Goal: Task Accomplishment & Management: Complete application form

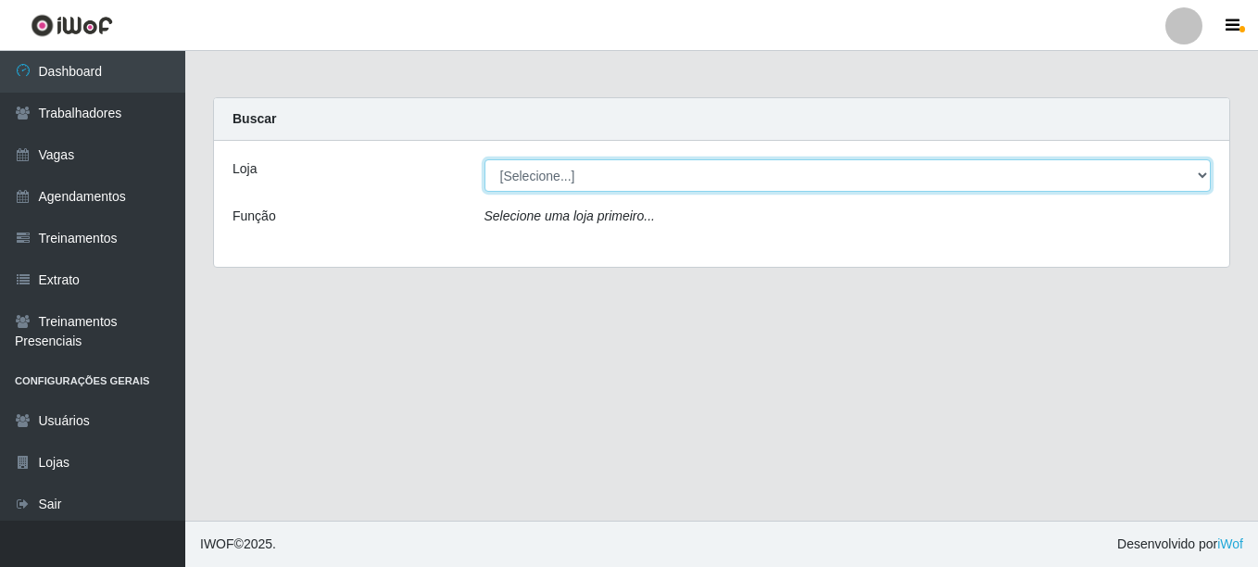
drag, startPoint x: 531, startPoint y: 178, endPoint x: 531, endPoint y: 190, distance: 12.0
click at [531, 178] on select "[Selecione...] LÁ em MÃE - Bar e Restaurante" at bounding box center [848, 175] width 727 height 32
select select "265"
click at [485, 159] on select "[Selecione...] LÁ em MÃE - Bar e Restaurante" at bounding box center [848, 175] width 727 height 32
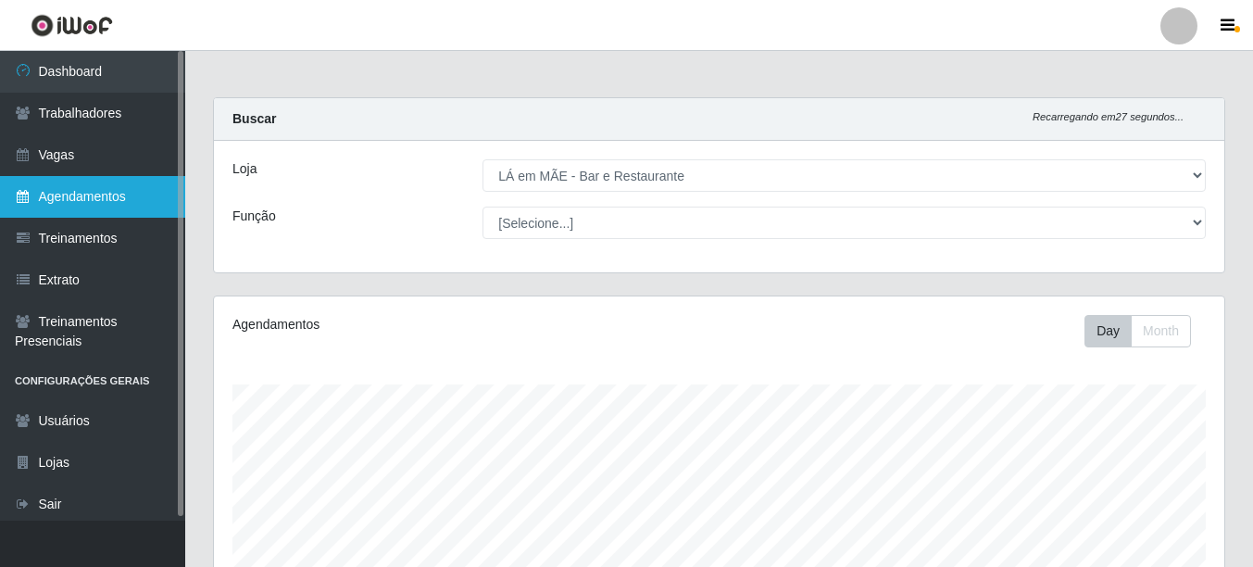
click at [86, 201] on link "Agendamentos" at bounding box center [92, 197] width 185 height 42
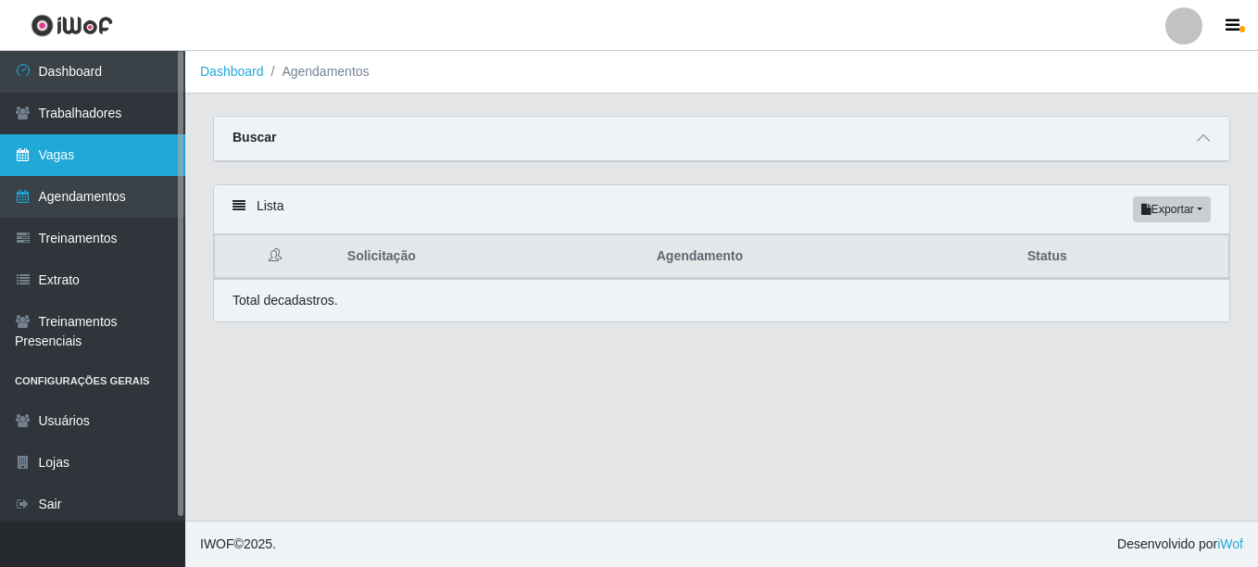
click at [78, 150] on link "Vagas" at bounding box center [92, 155] width 185 height 42
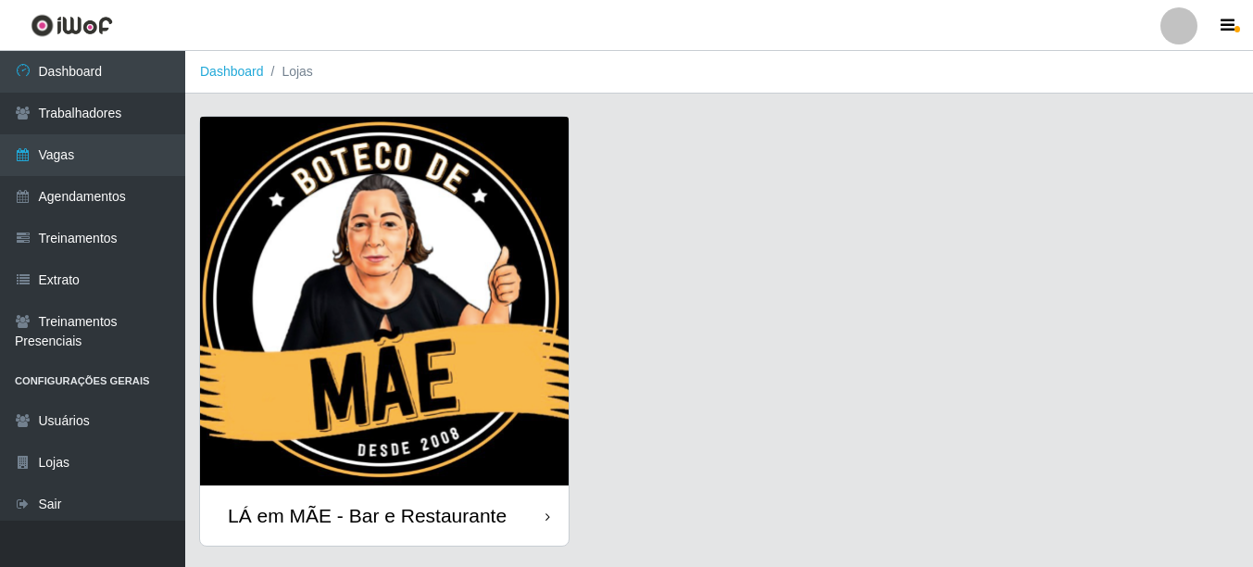
click at [413, 512] on div "LÁ em MÃE - Bar e Restaurante" at bounding box center [367, 515] width 279 height 23
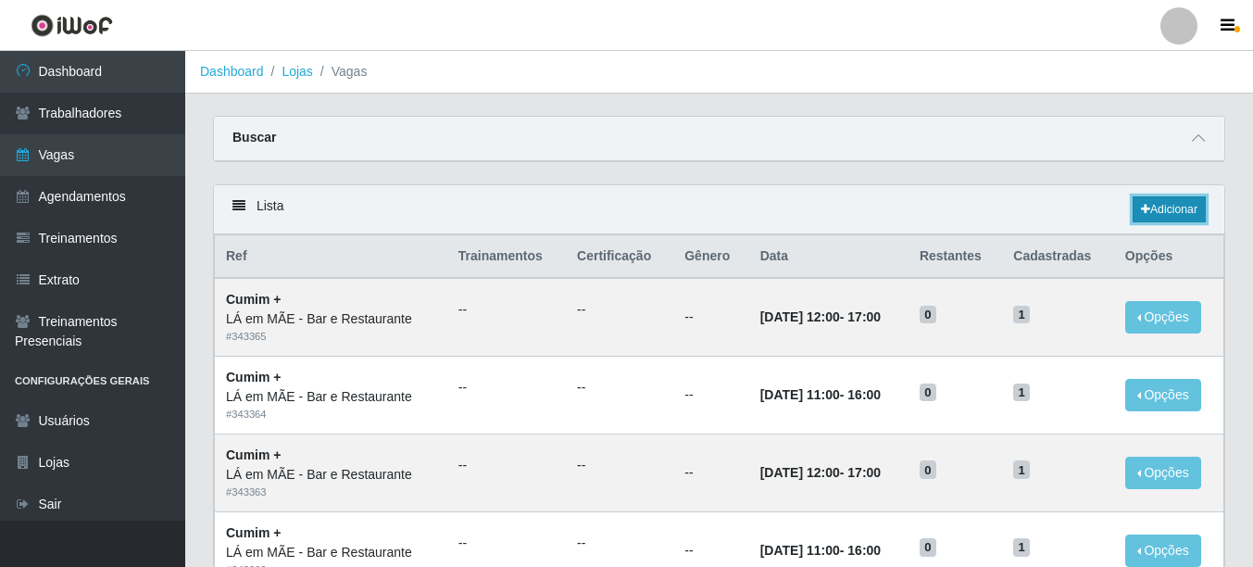
click at [1164, 209] on link "Adicionar" at bounding box center [1169, 209] width 73 height 26
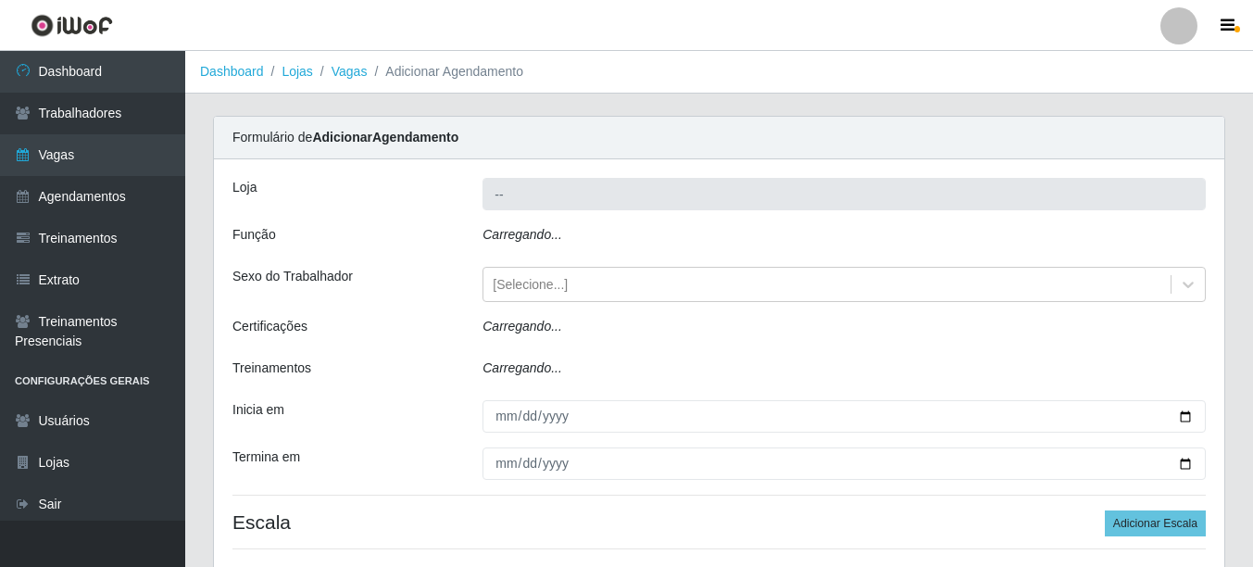
type input "LÁ em MÃE - Bar e Restaurante"
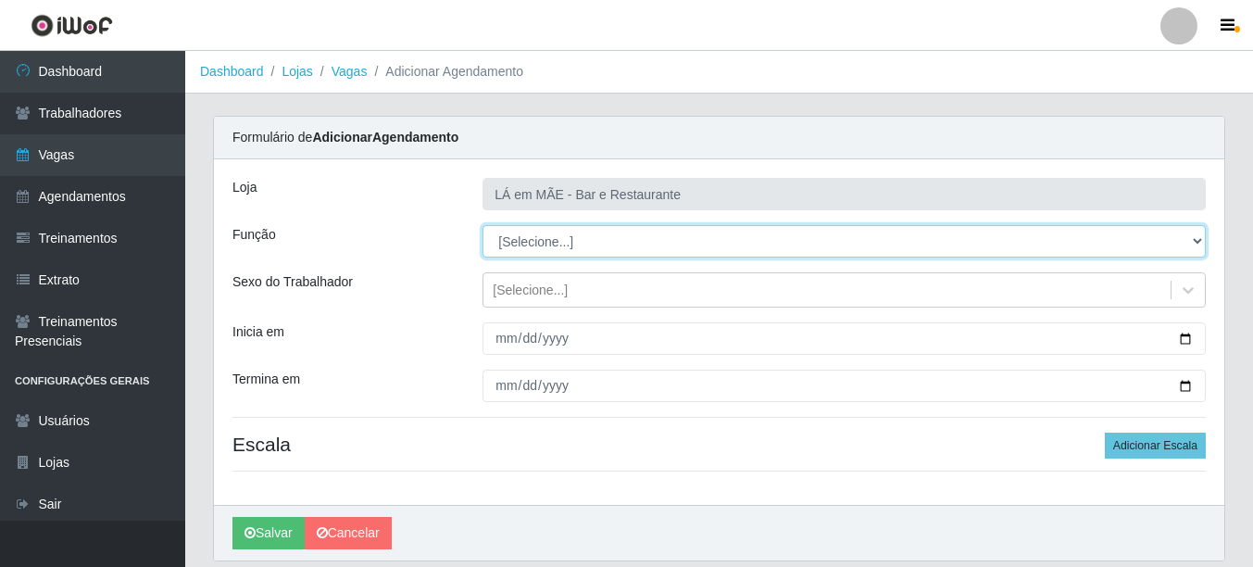
click at [516, 242] on select "[Selecione...] ASG ASG + ASG ++ Auxiliar de Cozinha Auxiliar de Cozinha + Auxil…" at bounding box center [845, 241] width 724 height 32
select select "17"
click at [483, 225] on select "[Selecione...] ASG ASG + ASG ++ Auxiliar de Cozinha Auxiliar de Cozinha + Auxil…" at bounding box center [845, 241] width 724 height 32
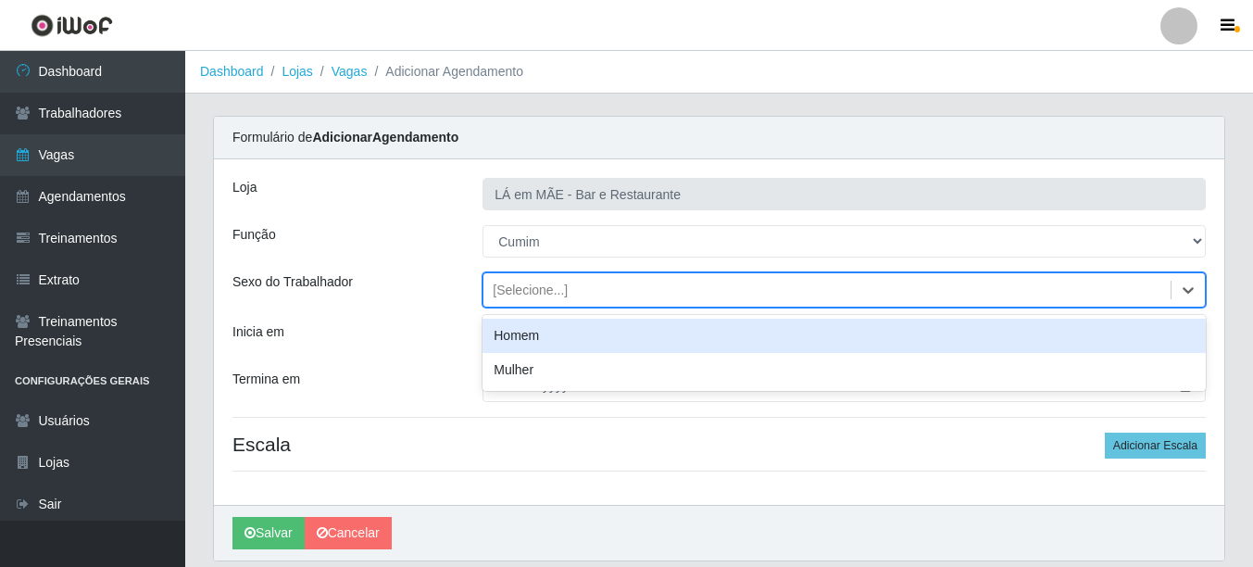
click at [531, 301] on div "[Selecione...]" at bounding box center [827, 290] width 687 height 31
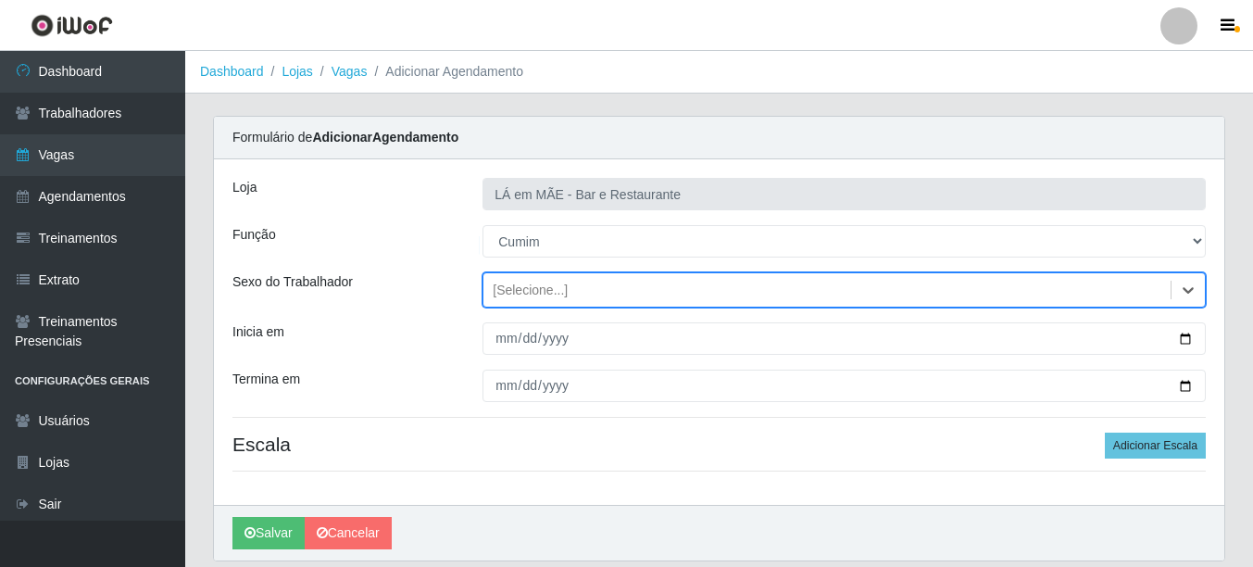
click at [531, 301] on div "[Selecione...]" at bounding box center [827, 290] width 687 height 31
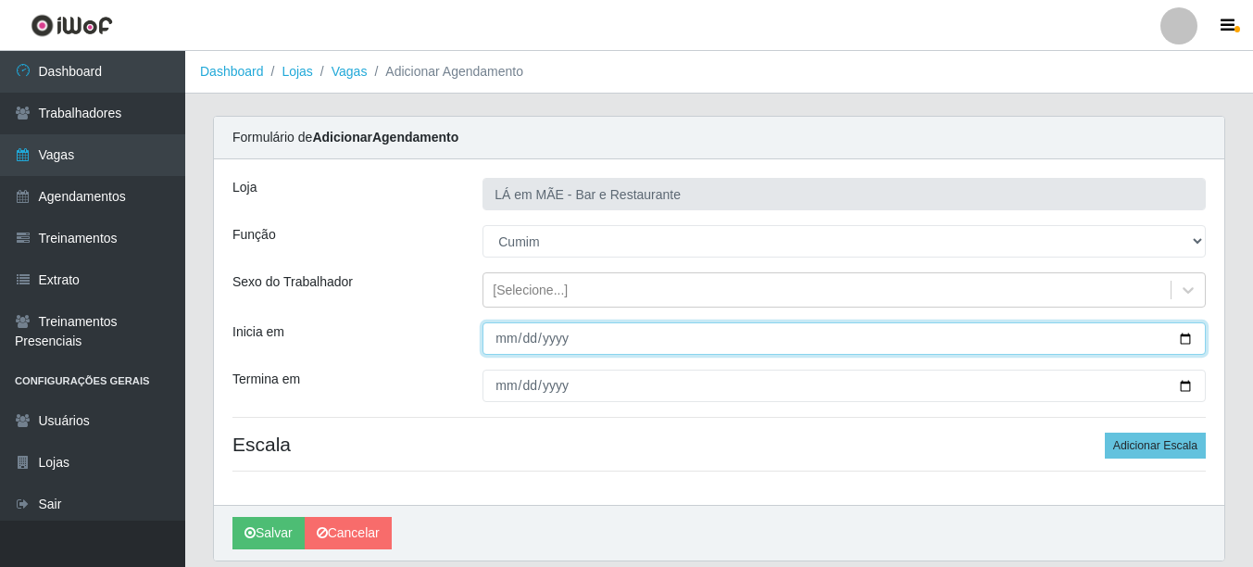
click at [1183, 331] on input "Inicia em" at bounding box center [845, 338] width 724 height 32
type input "[DATE]"
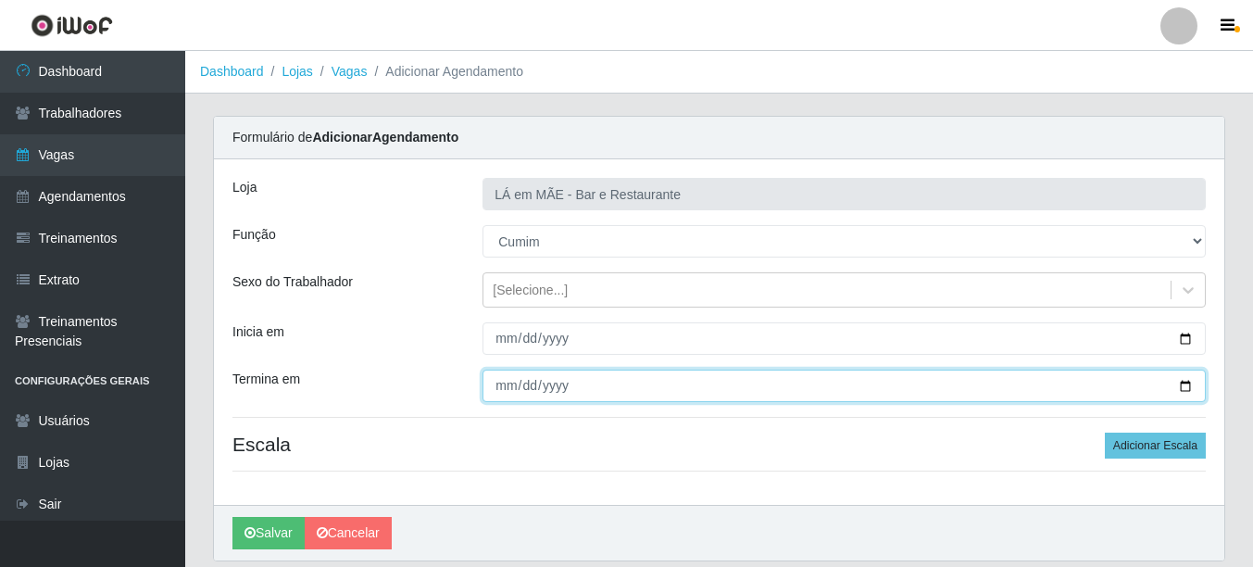
click at [571, 386] on input "Termina em" at bounding box center [845, 386] width 724 height 32
click at [583, 390] on input "Termina em" at bounding box center [845, 386] width 724 height 32
click at [1189, 393] on input "Termina em" at bounding box center [845, 386] width 724 height 32
type input "[DATE]"
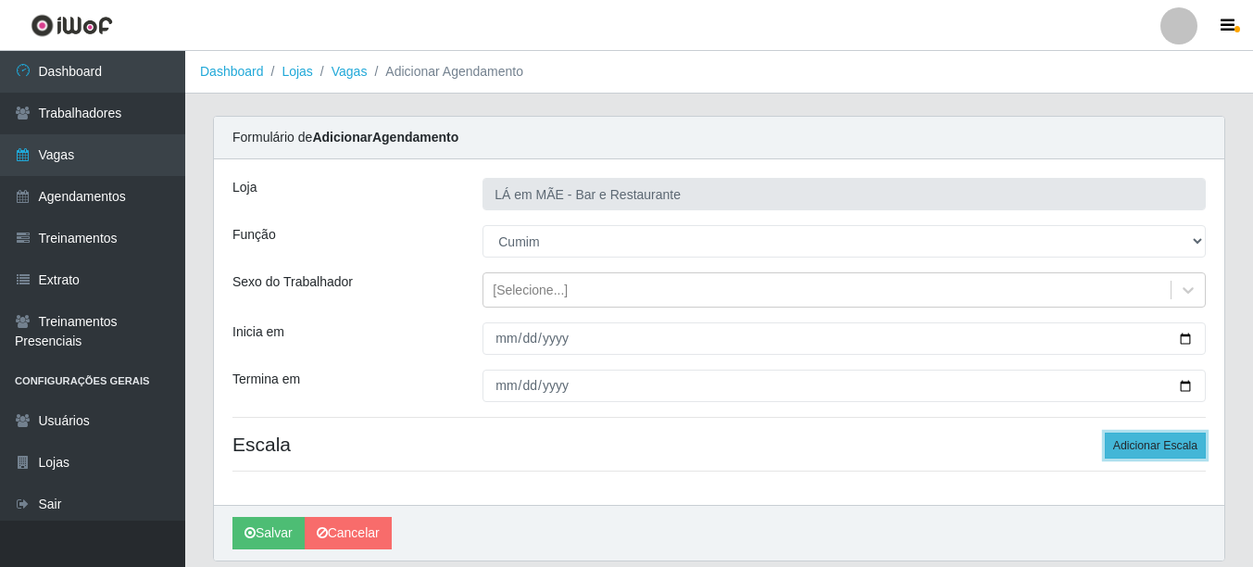
click at [1151, 446] on button "Adicionar Escala" at bounding box center [1155, 446] width 101 height 26
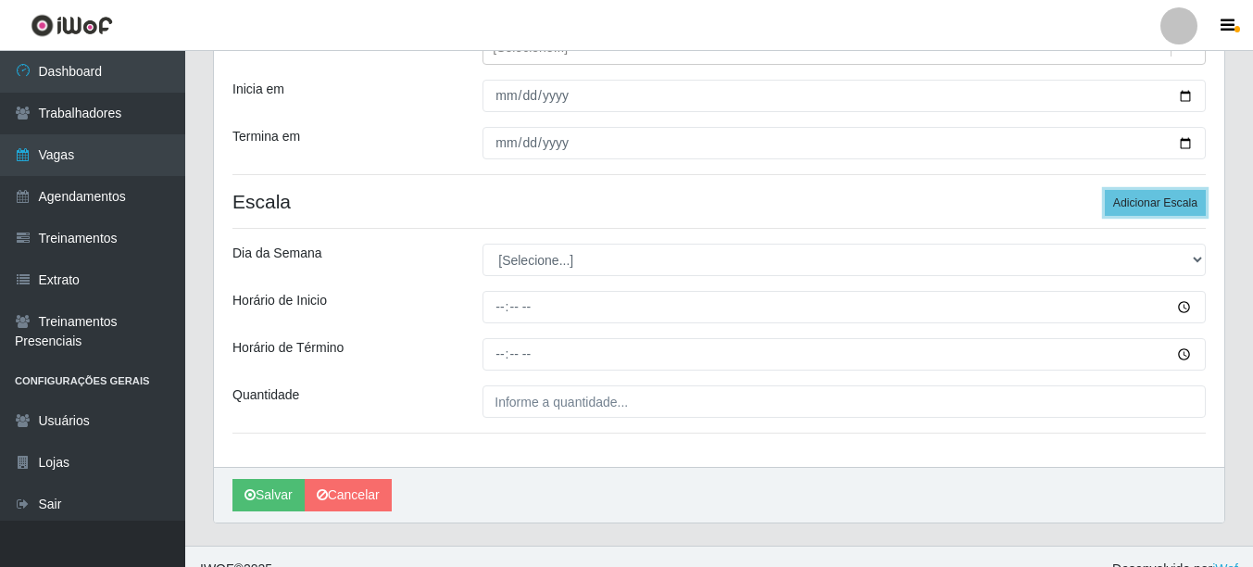
scroll to position [268, 0]
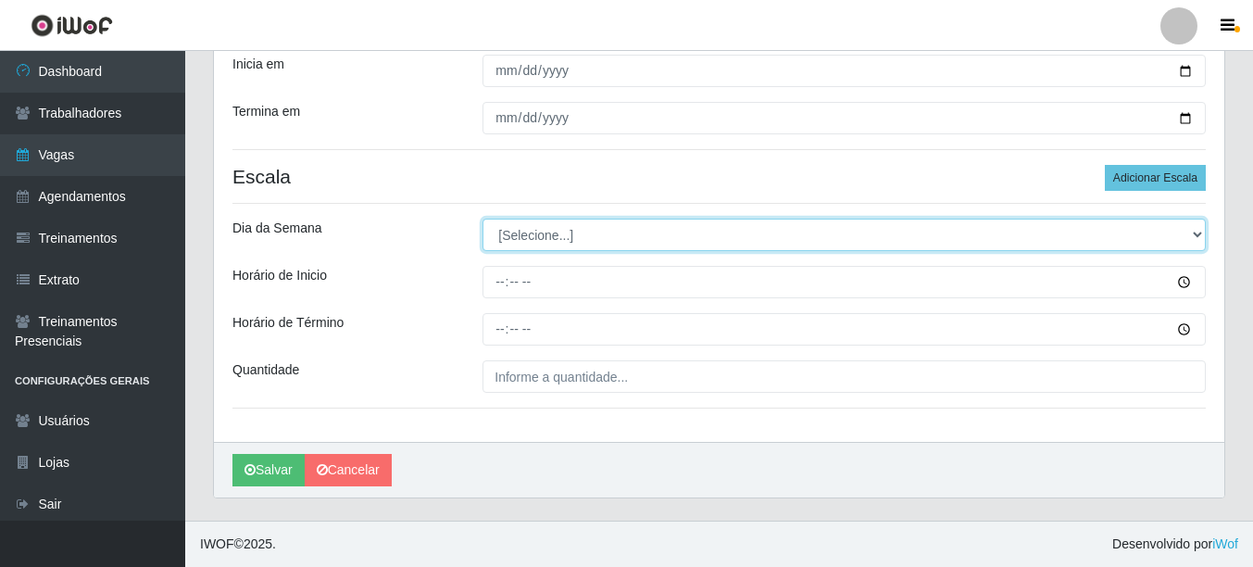
drag, startPoint x: 553, startPoint y: 238, endPoint x: 543, endPoint y: 238, distance: 10.2
click at [553, 238] on select "[Selecione...] Segunda Terça Quarta Quinta Sexta Sábado Domingo" at bounding box center [845, 235] width 724 height 32
select select "5"
click at [483, 219] on select "[Selecione...] Segunda Terça Quarta Quinta Sexta Sábado Domingo" at bounding box center [845, 235] width 724 height 32
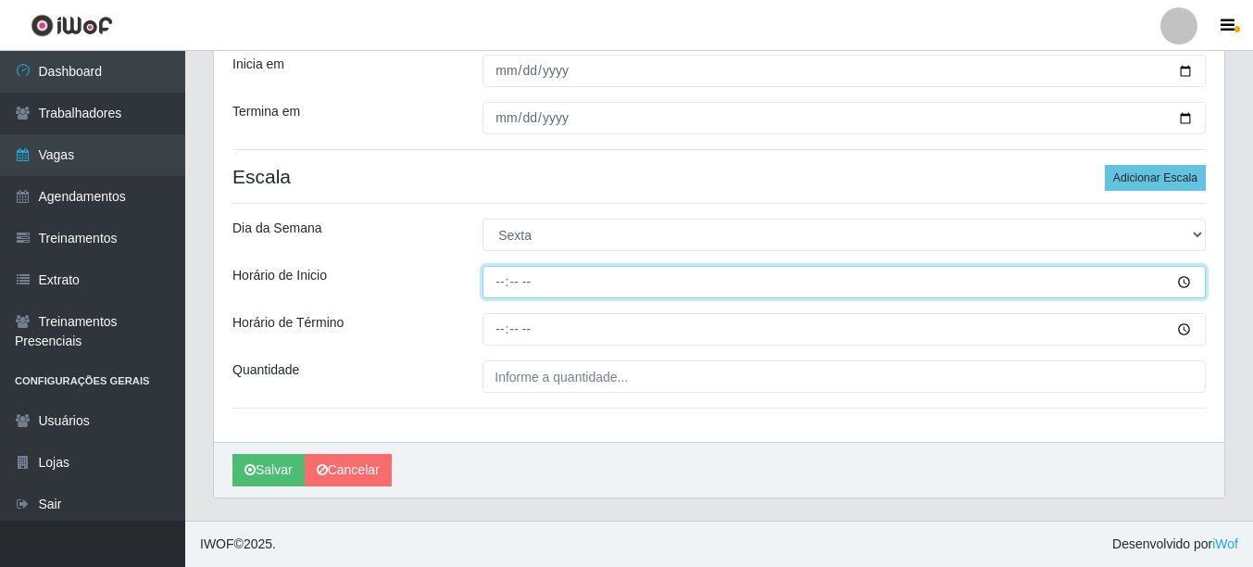
click at [502, 285] on input "Horário de Inicio" at bounding box center [845, 282] width 724 height 32
type input "11:30"
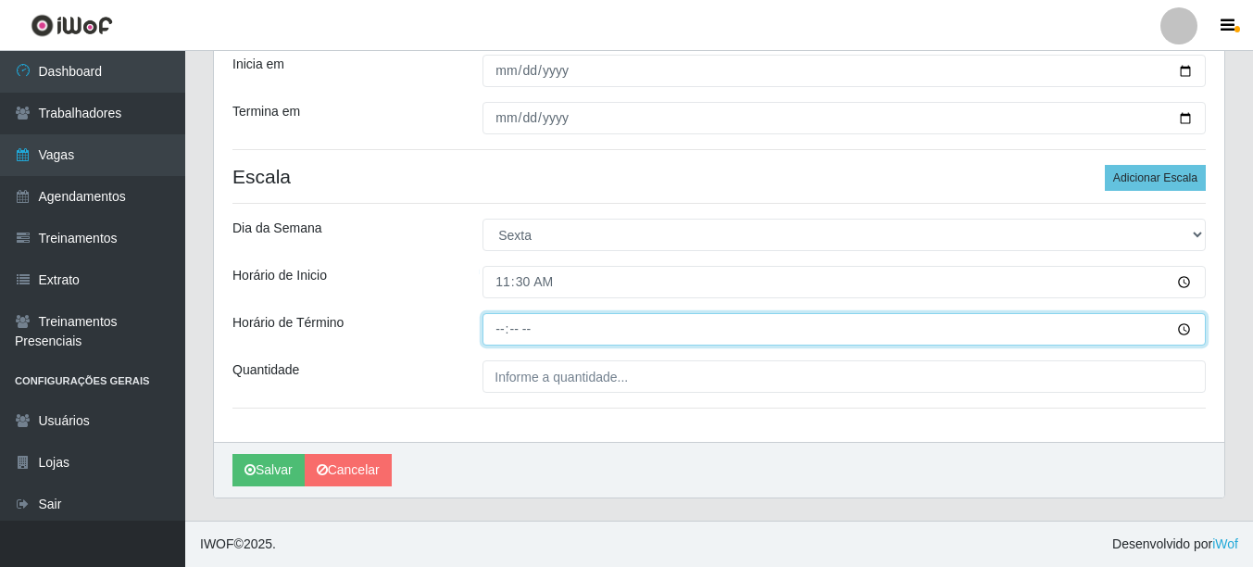
click at [497, 325] on input "Horário de Término" at bounding box center [845, 329] width 724 height 32
type input "16:30"
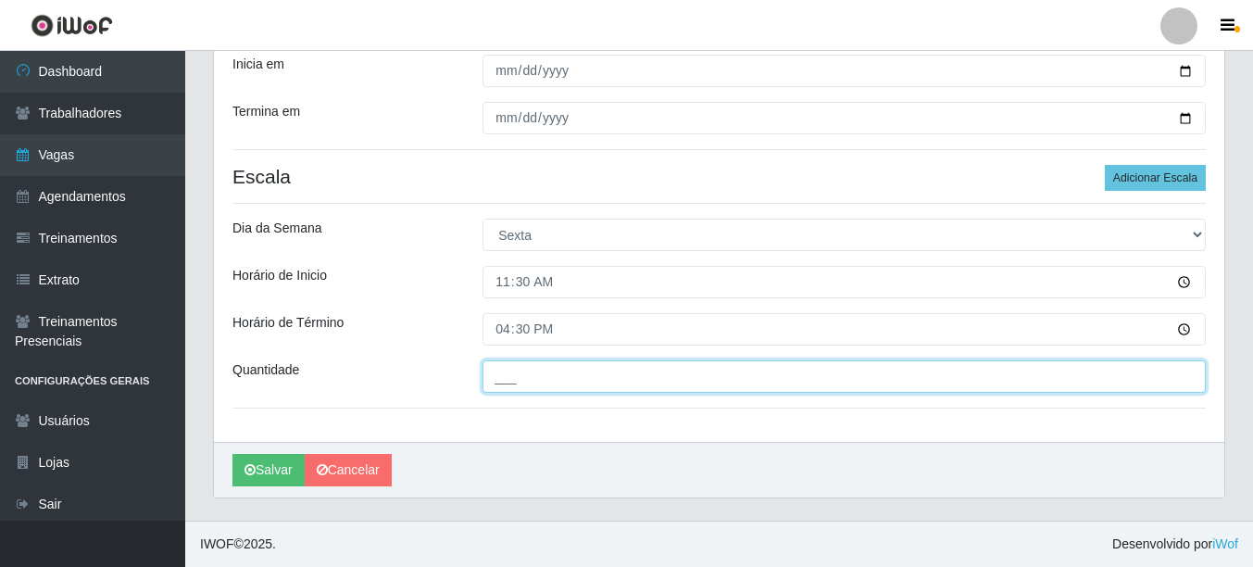
click at [519, 378] on input "___" at bounding box center [845, 376] width 724 height 32
type input "1__"
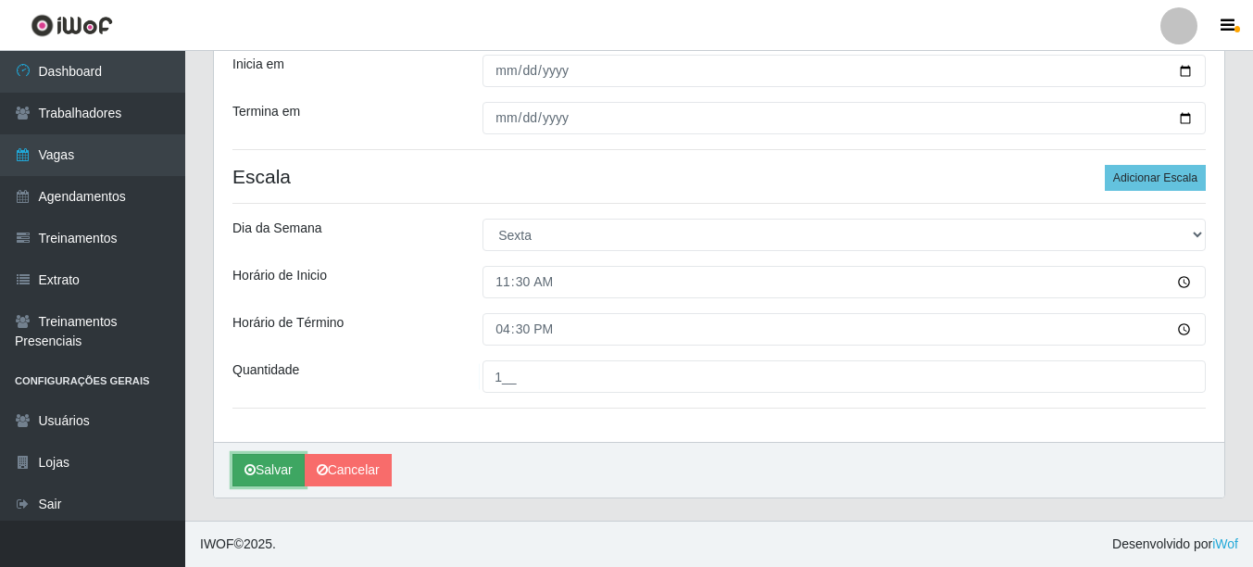
click at [257, 465] on button "Salvar" at bounding box center [269, 470] width 72 height 32
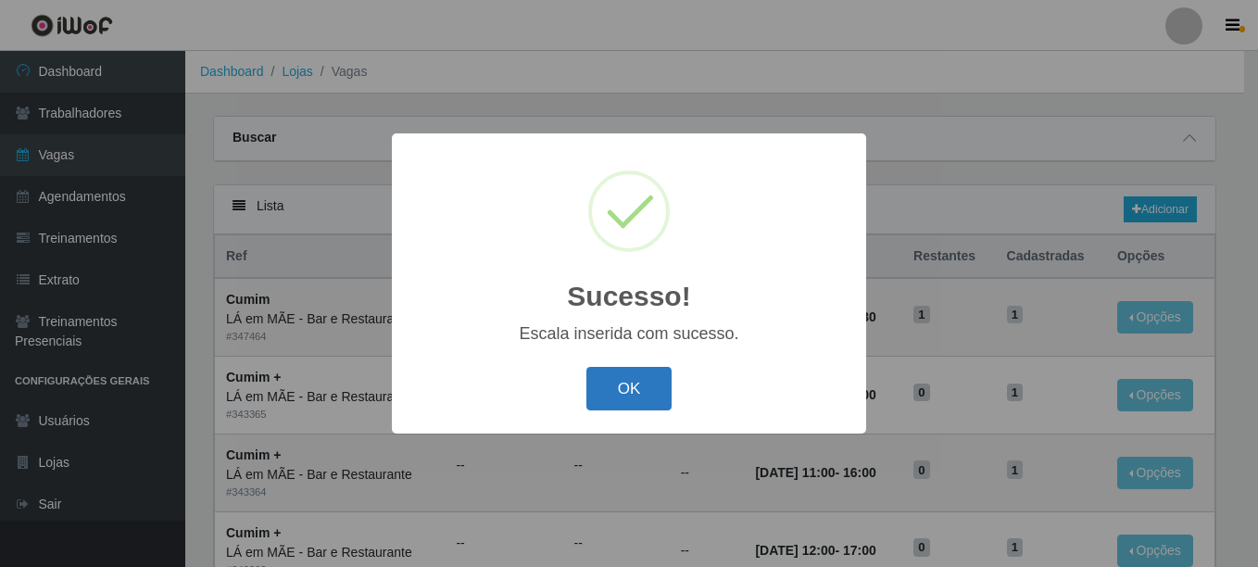
click at [648, 393] on button "OK" at bounding box center [629, 389] width 86 height 44
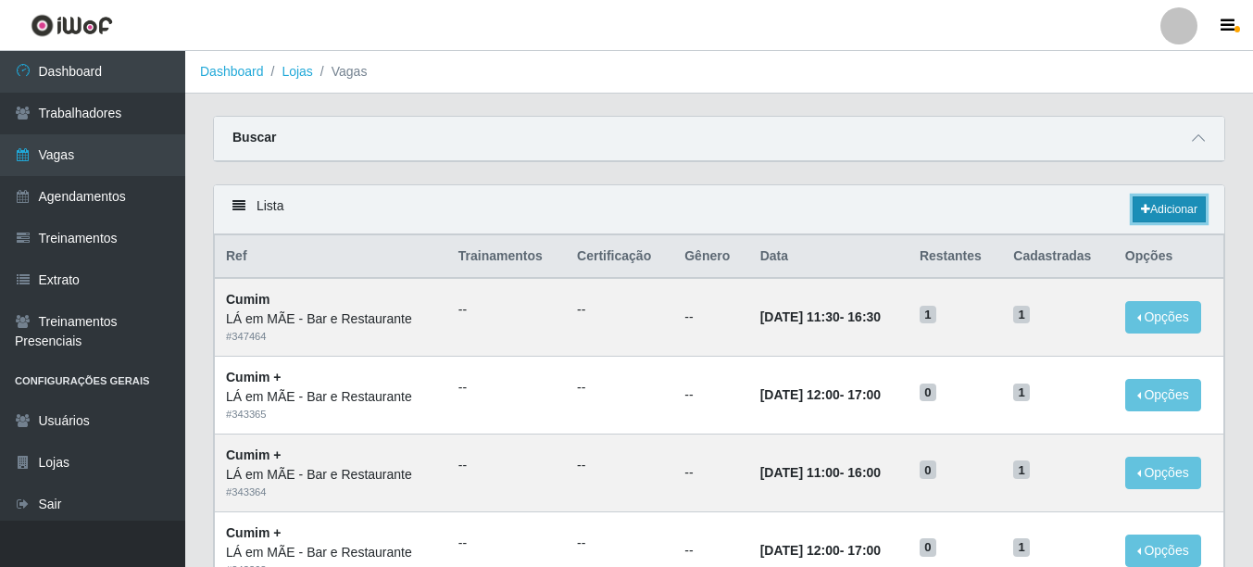
click at [1173, 205] on link "Adicionar" at bounding box center [1169, 209] width 73 height 26
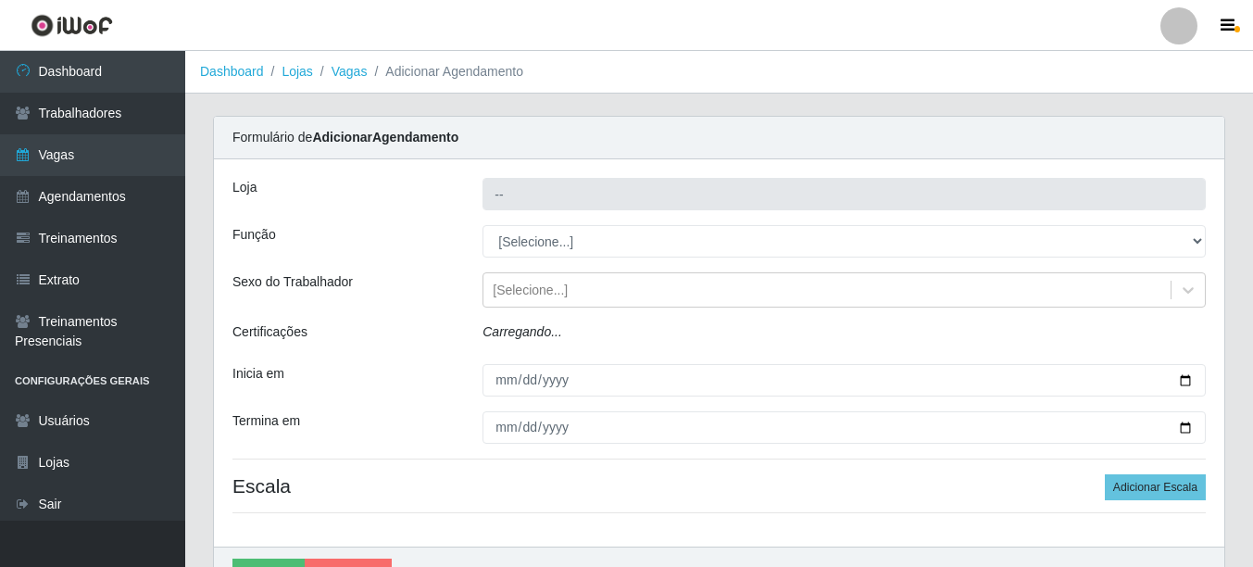
type input "LÁ em MÃE - Bar e Restaurante"
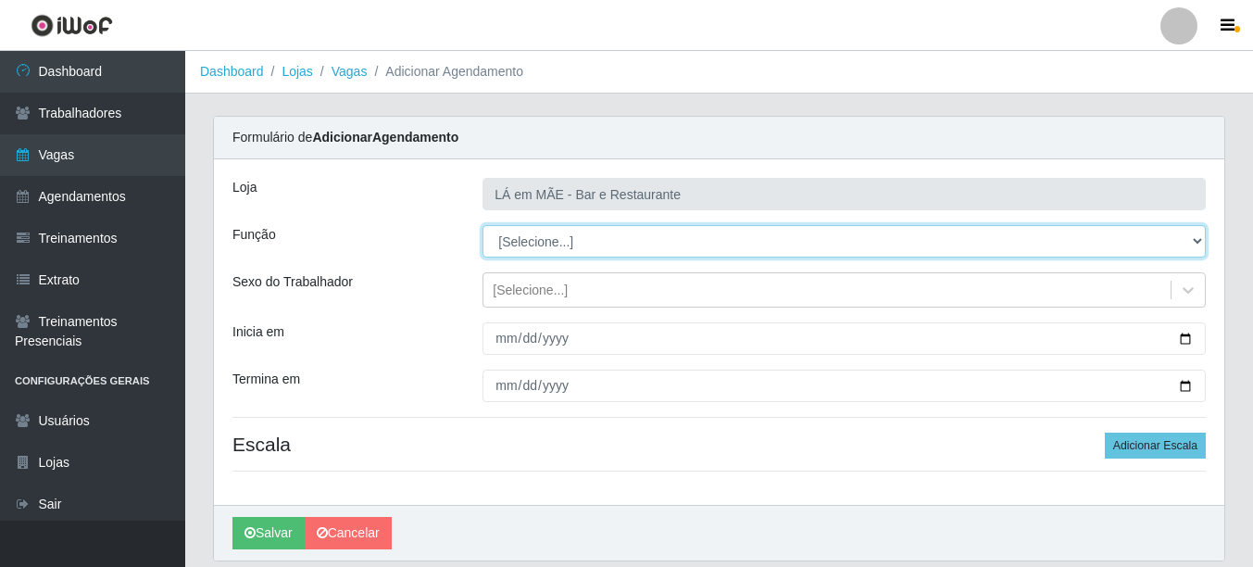
click at [508, 241] on select "[Selecione...] ASG ASG + ASG ++ Auxiliar de Cozinha Auxiliar de Cozinha + Auxil…" at bounding box center [845, 241] width 724 height 32
select select "91"
click at [483, 225] on select "[Selecione...] ASG ASG + ASG ++ Auxiliar de Cozinha Auxiliar de Cozinha + Auxil…" at bounding box center [845, 241] width 724 height 32
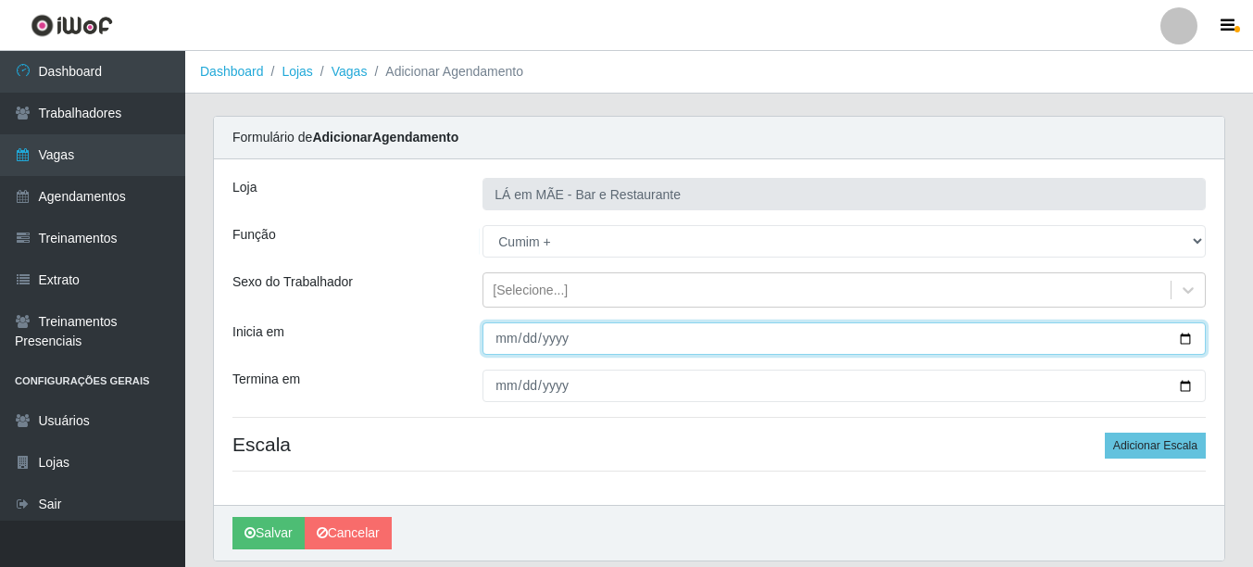
click at [1183, 340] on input "Inicia em" at bounding box center [845, 338] width 724 height 32
type input "[DATE]"
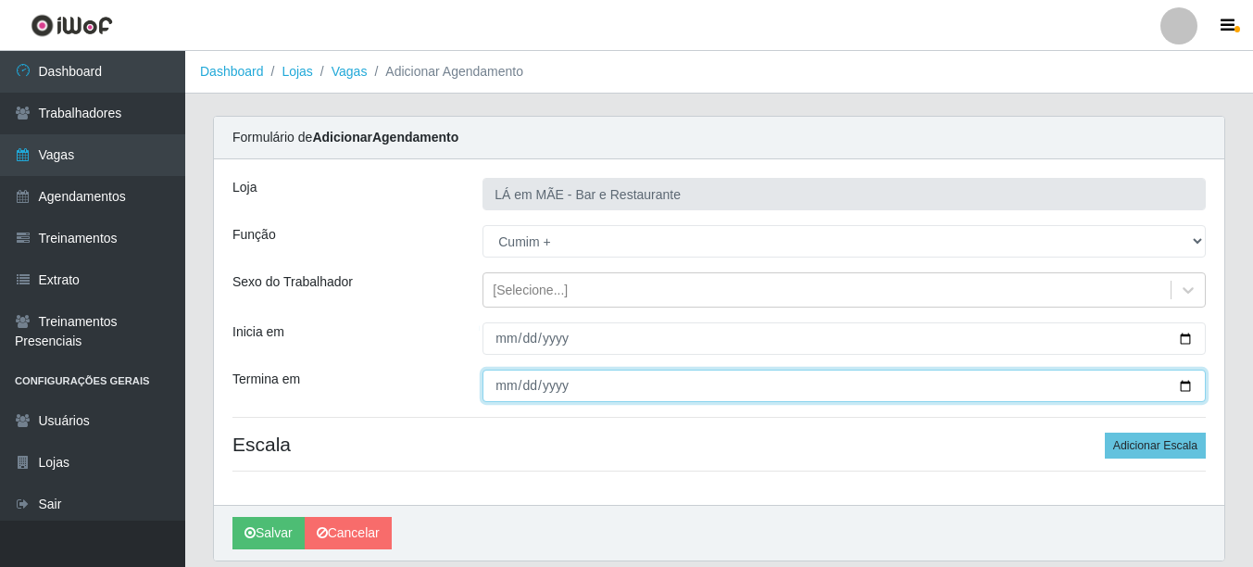
click at [1187, 387] on input "Termina em" at bounding box center [845, 386] width 724 height 32
type input "[DATE]"
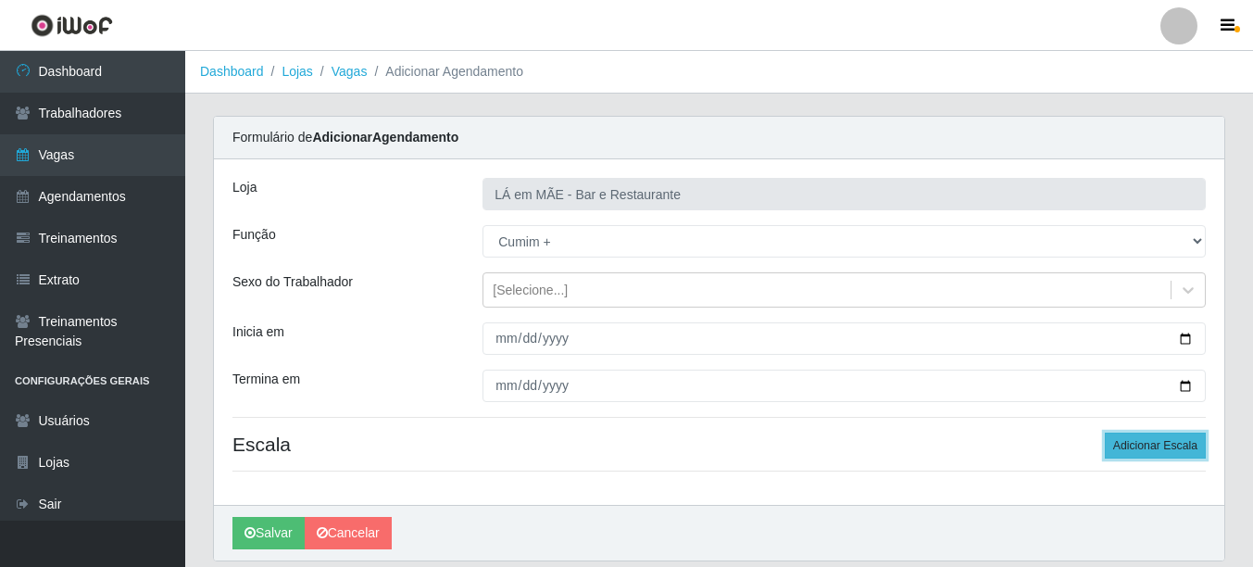
click at [1137, 450] on button "Adicionar Escala" at bounding box center [1155, 446] width 101 height 26
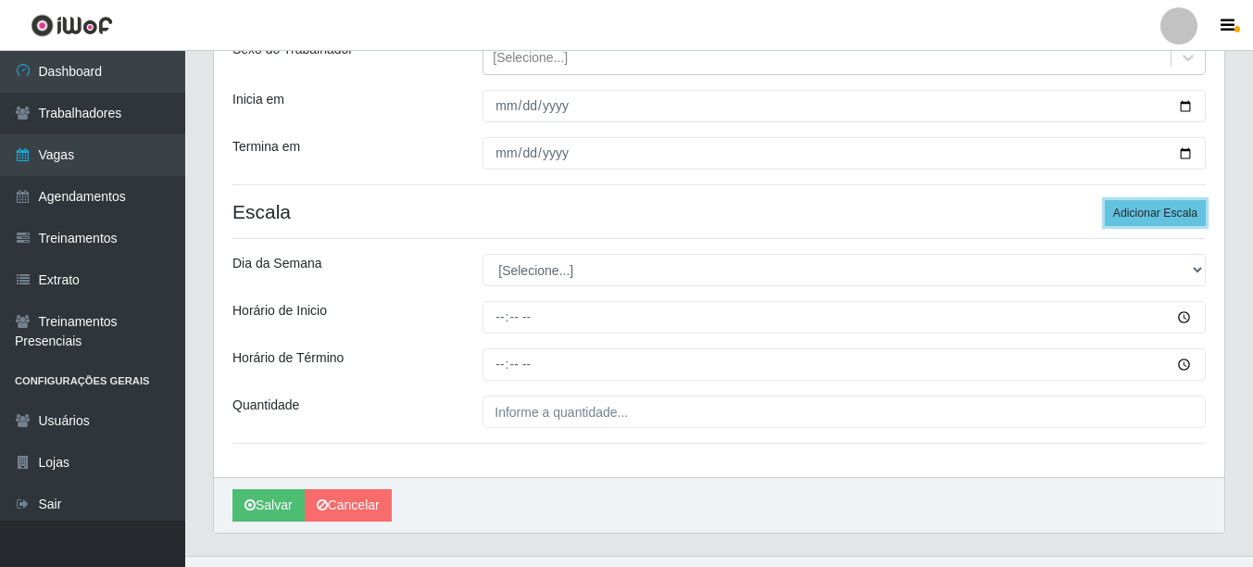
scroll to position [268, 0]
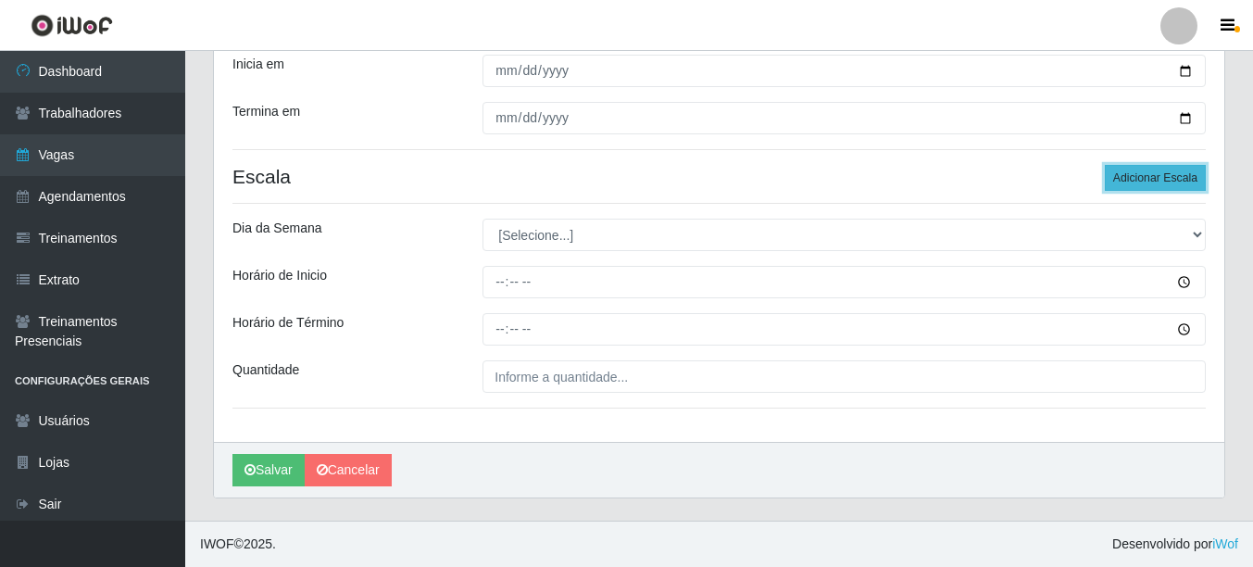
click at [1155, 184] on button "Adicionar Escala" at bounding box center [1155, 178] width 101 height 26
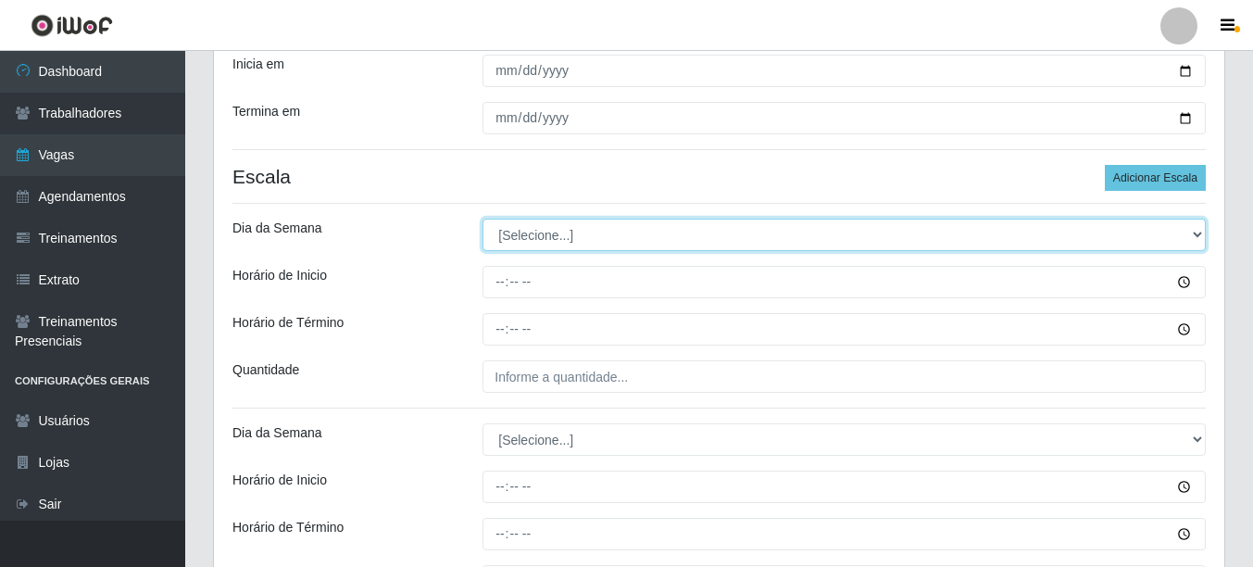
click at [512, 233] on select "[Selecione...] Segunda Terça Quarta Quinta Sexta Sábado Domingo" at bounding box center [845, 235] width 724 height 32
select select "6"
click at [483, 219] on select "[Selecione...] Segunda Terça Quarta Quinta Sexta Sábado Domingo" at bounding box center [845, 235] width 724 height 32
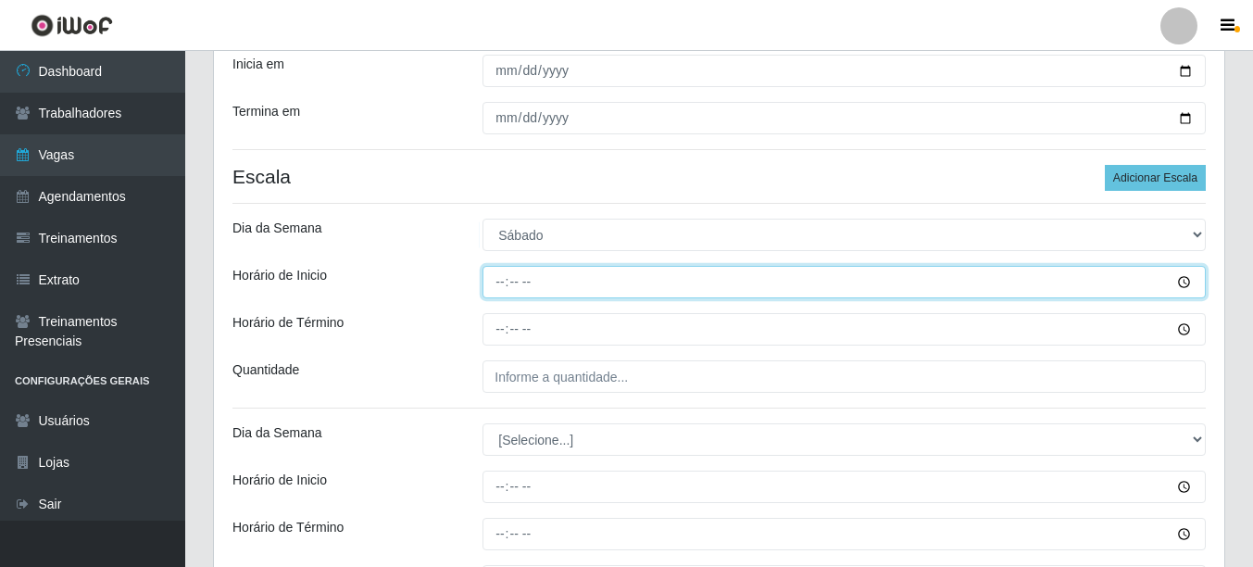
click at [497, 287] on input "Horário de Inicio" at bounding box center [845, 282] width 724 height 32
type input "11:00"
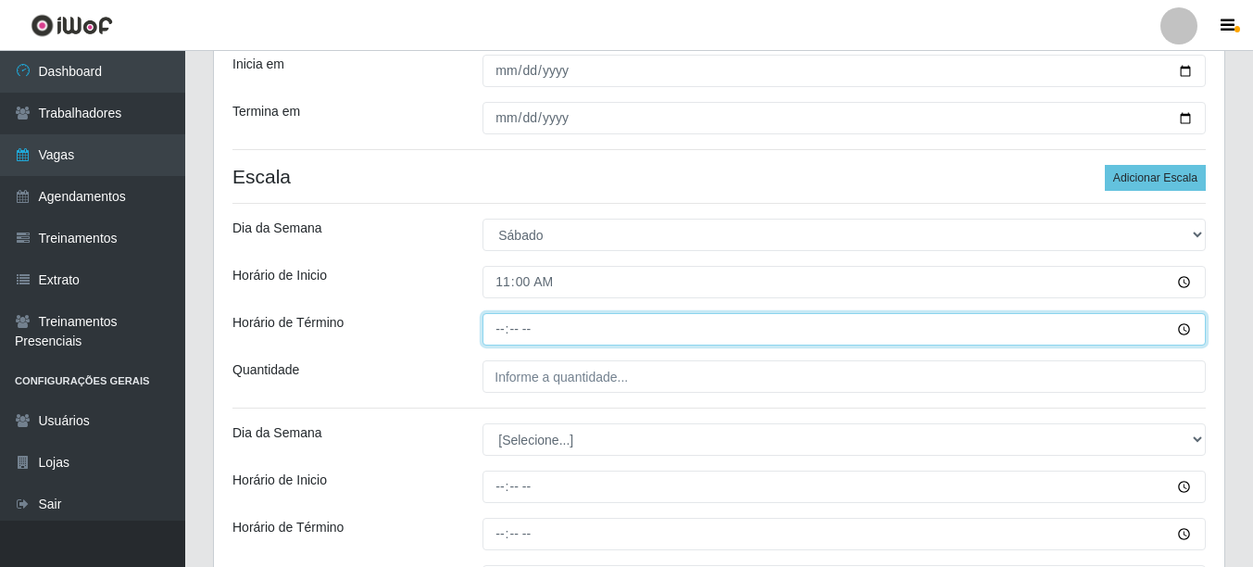
click at [499, 334] on input "Horário de Término" at bounding box center [845, 329] width 724 height 32
type input "16:00"
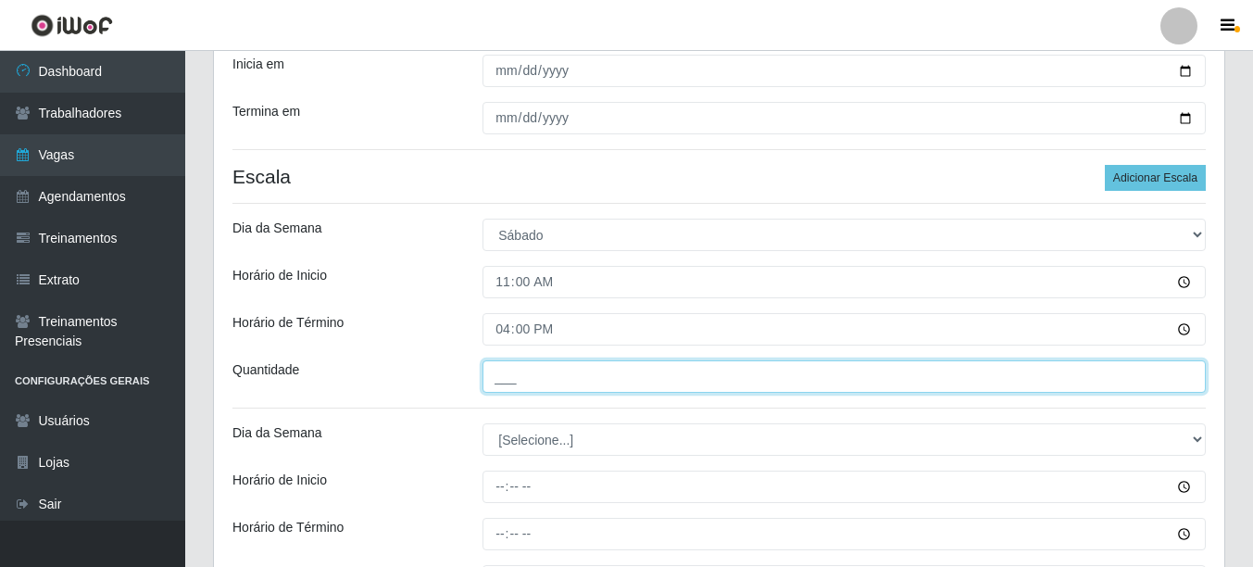
click at [521, 382] on input "___" at bounding box center [845, 376] width 724 height 32
type input "1__"
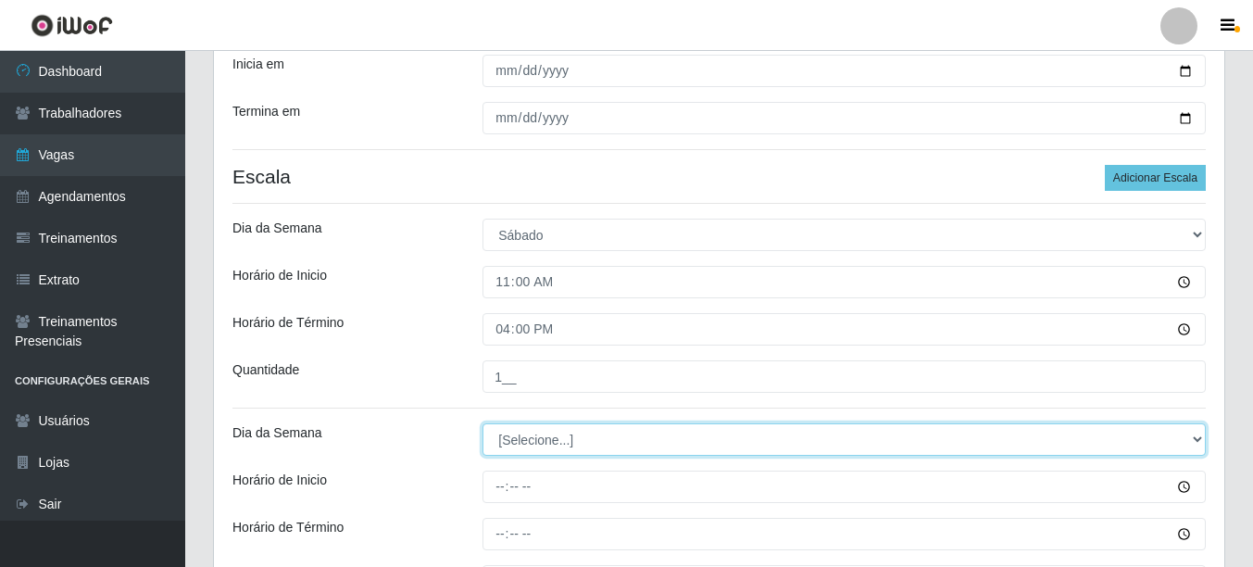
click at [516, 440] on select "[Selecione...] Segunda Terça Quarta Quinta Sexta Sábado Domingo" at bounding box center [845, 439] width 724 height 32
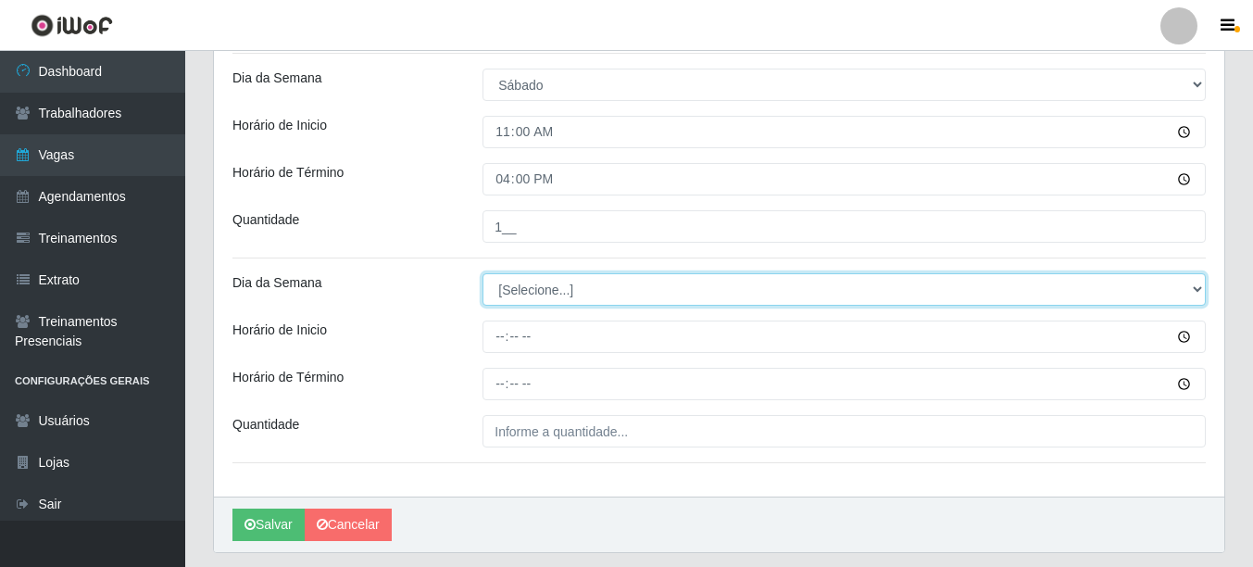
scroll to position [453, 0]
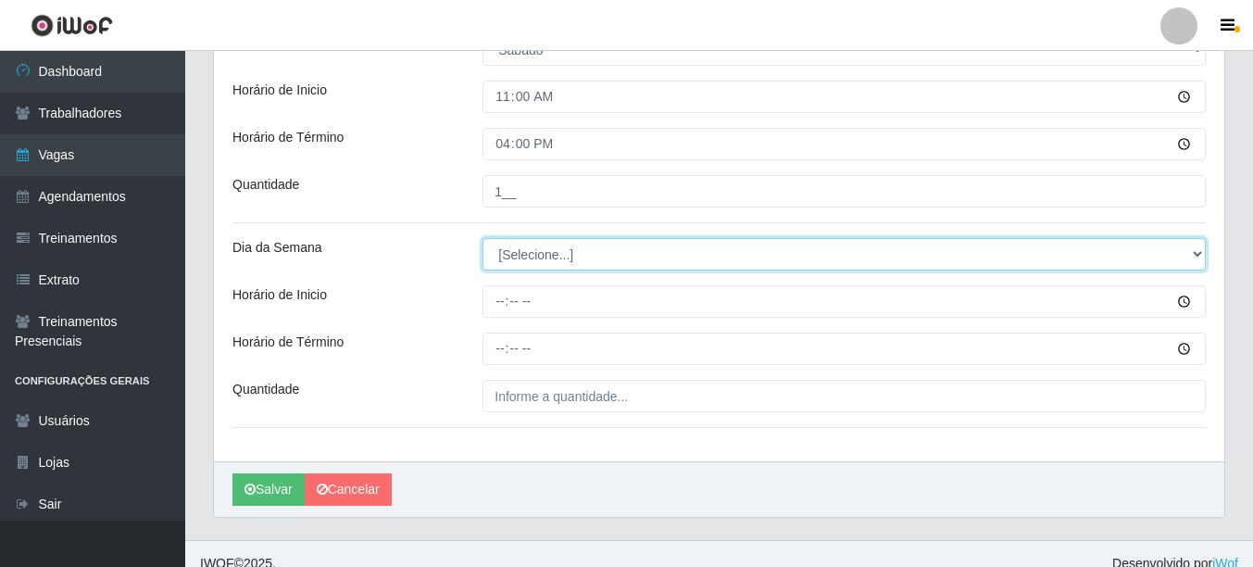
click at [528, 255] on select "[Selecione...] Segunda Terça Quarta Quinta Sexta Sábado Domingo" at bounding box center [845, 254] width 724 height 32
select select "6"
click at [483, 238] on select "[Selecione...] Segunda Terça Quarta Quinta Sexta Sábado Domingo" at bounding box center [845, 254] width 724 height 32
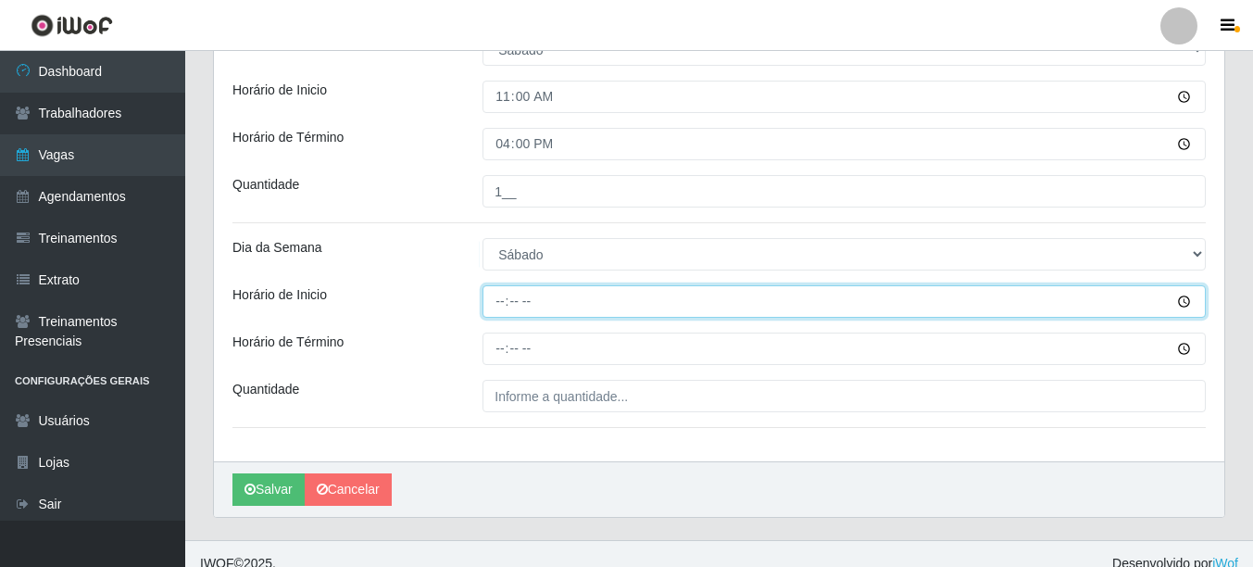
click at [497, 313] on input "Horário de Inicio" at bounding box center [845, 301] width 724 height 32
type input "12:00"
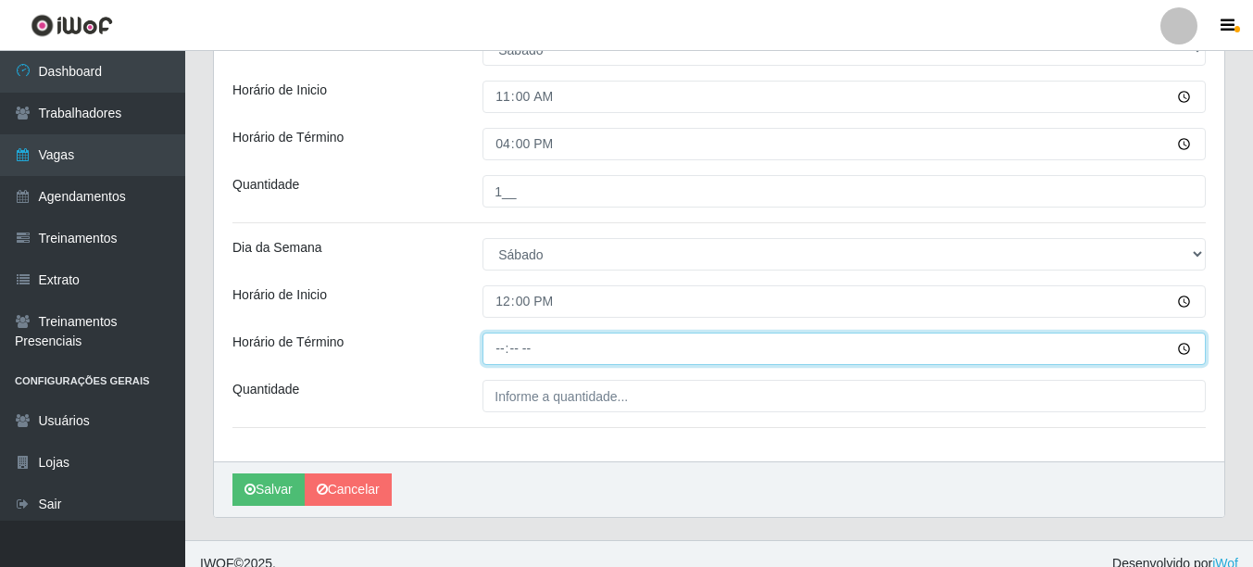
click at [498, 359] on input "Horário de Término" at bounding box center [845, 349] width 724 height 32
type input "17:00"
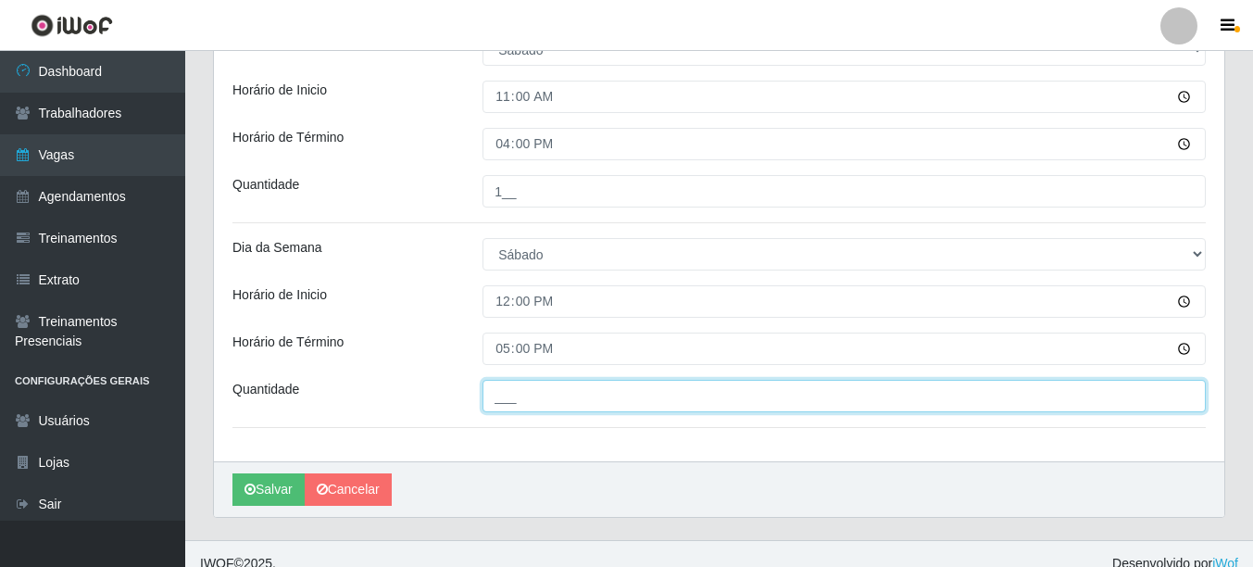
click at [504, 388] on input "___" at bounding box center [845, 396] width 724 height 32
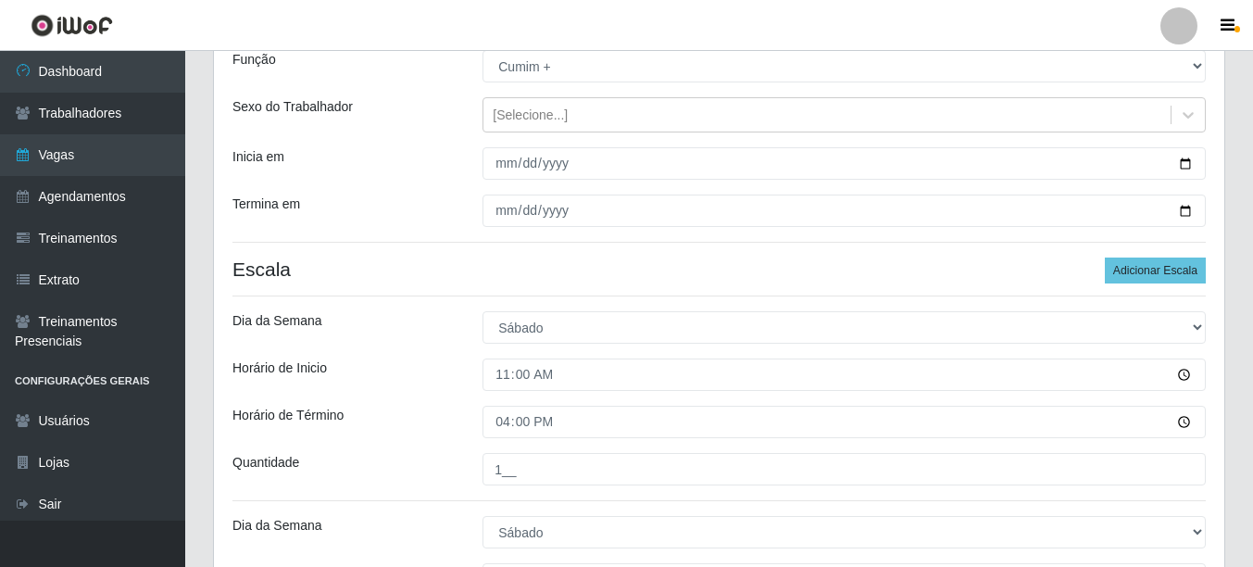
scroll to position [82, 0]
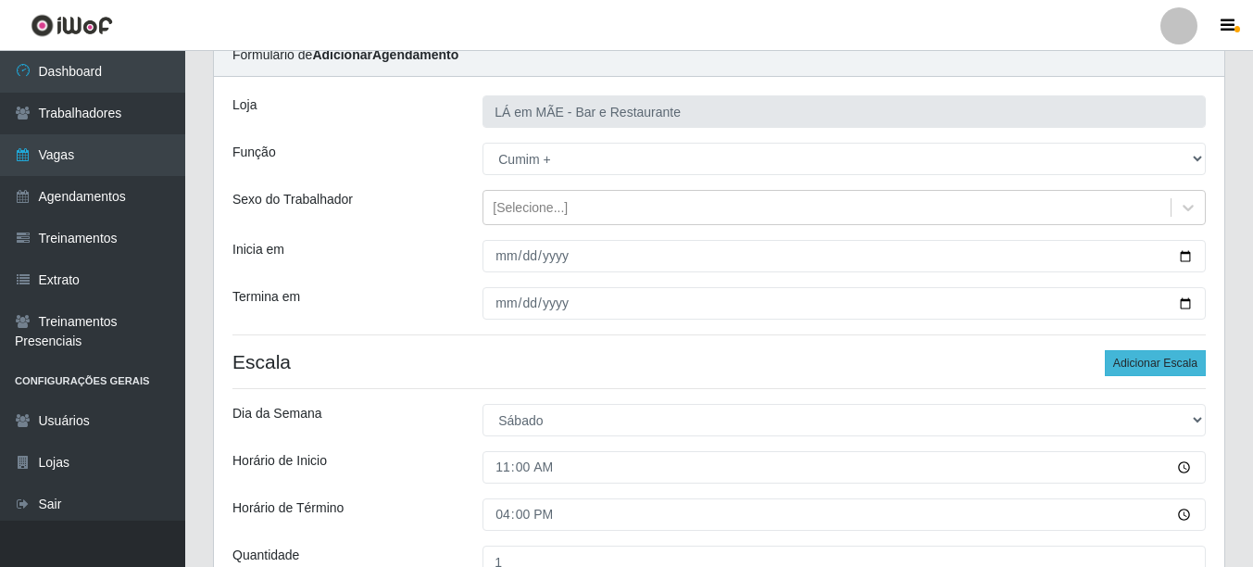
type input "1__"
click at [1154, 361] on button "Adicionar Escala" at bounding box center [1155, 363] width 101 height 26
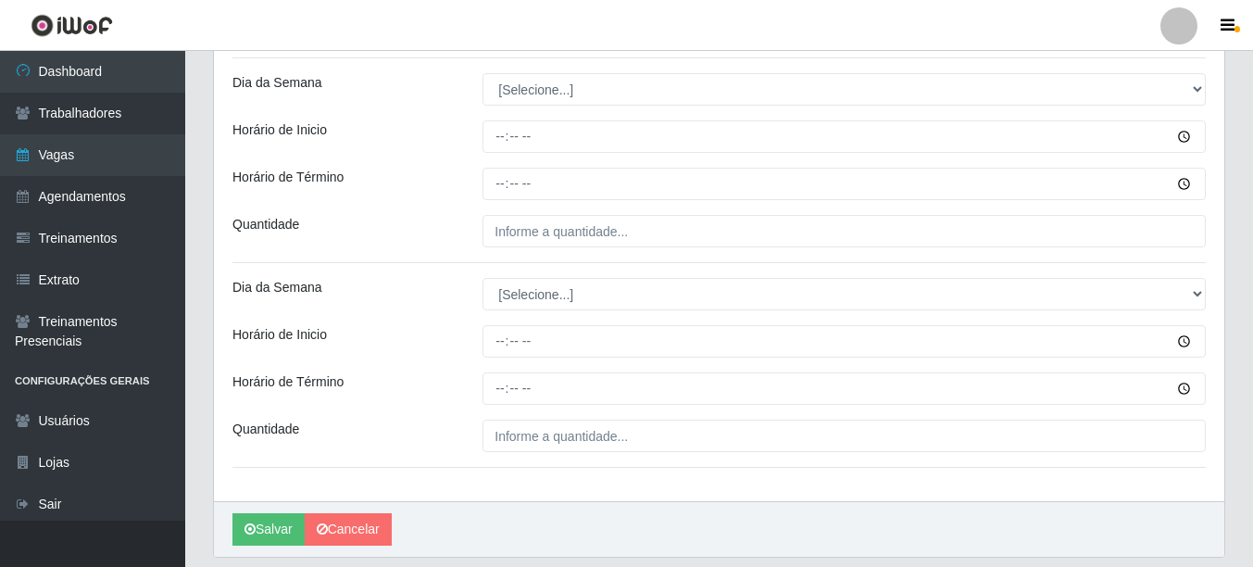
scroll to position [824, 0]
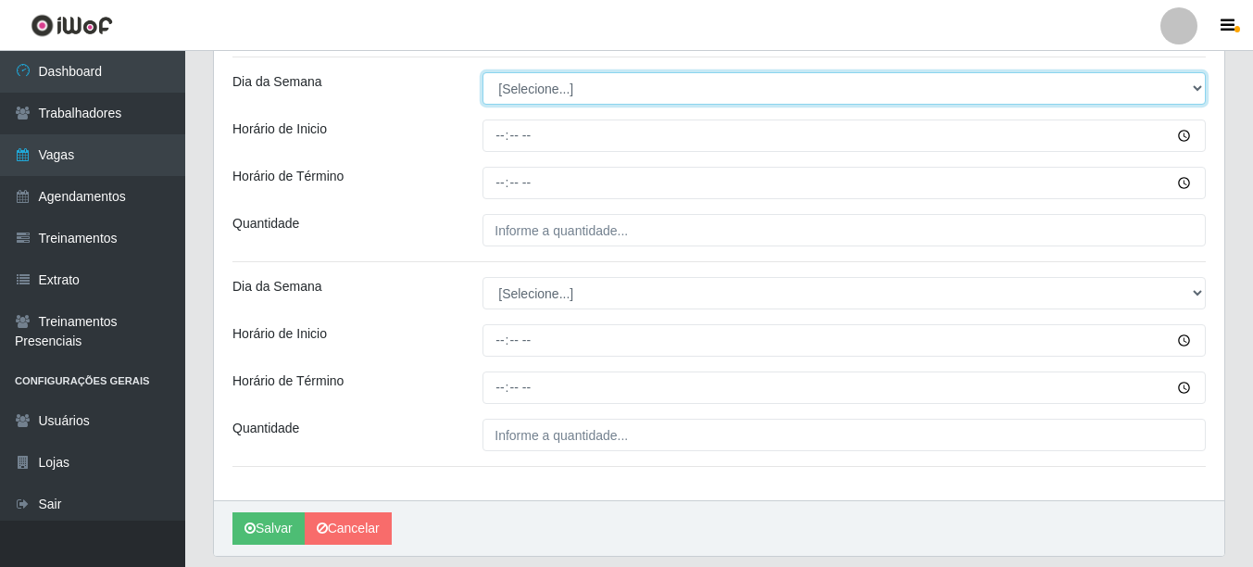
click at [530, 93] on select "[Selecione...] Segunda Terça Quarta Quinta Sexta Sábado Domingo" at bounding box center [845, 88] width 724 height 32
select select "0"
click at [483, 72] on select "[Selecione...] Segunda Terça Quarta Quinta Sexta Sábado Domingo" at bounding box center [845, 88] width 724 height 32
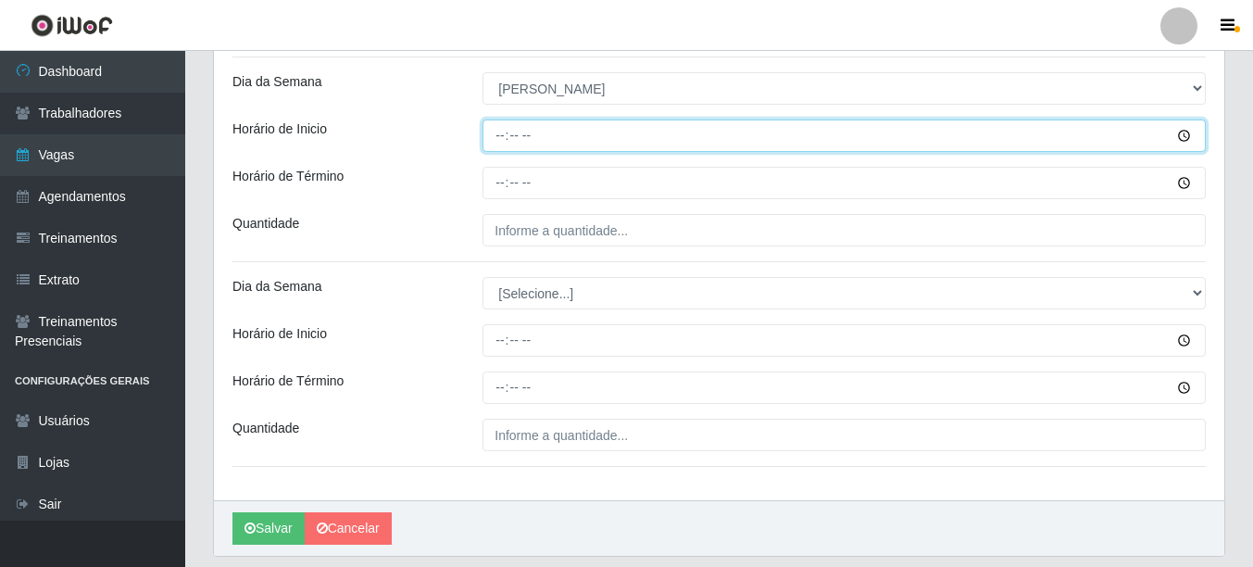
click at [497, 141] on input "Horário de Inicio" at bounding box center [845, 136] width 724 height 32
type input "11:00"
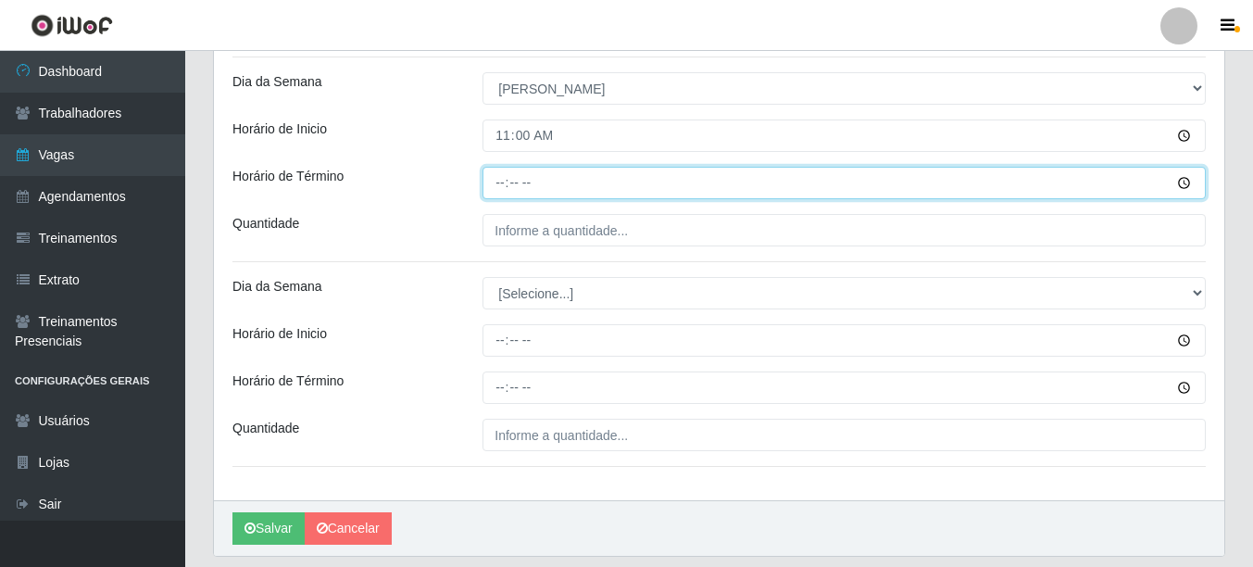
click at [502, 193] on input "Horário de Término" at bounding box center [845, 183] width 724 height 32
type input "16:00"
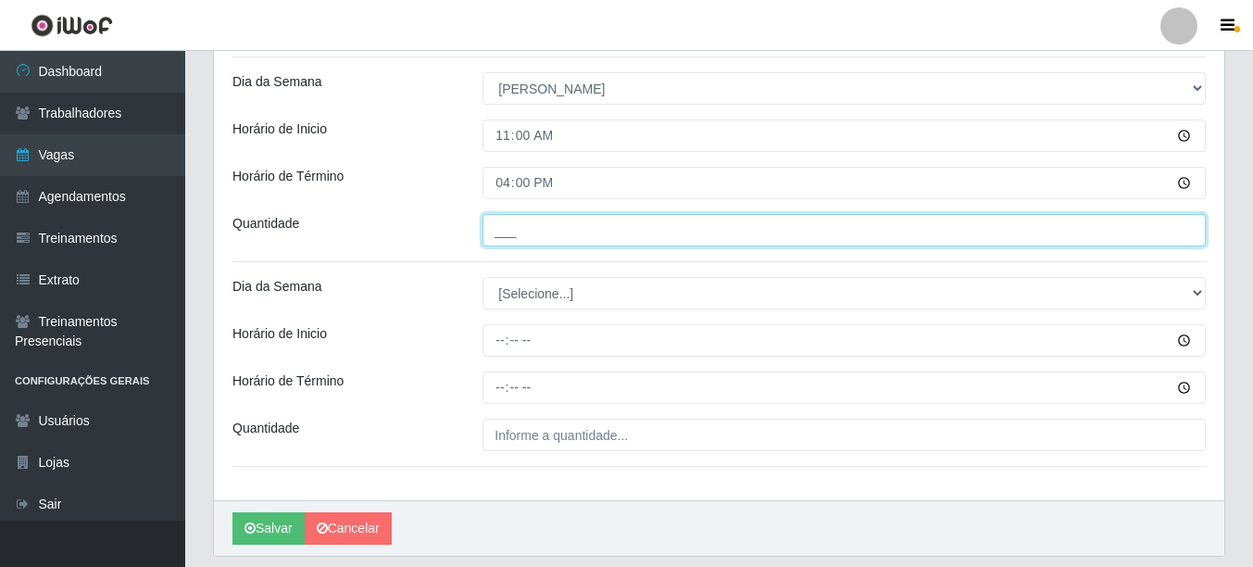
click at [514, 244] on input "___" at bounding box center [845, 230] width 724 height 32
type input "1__"
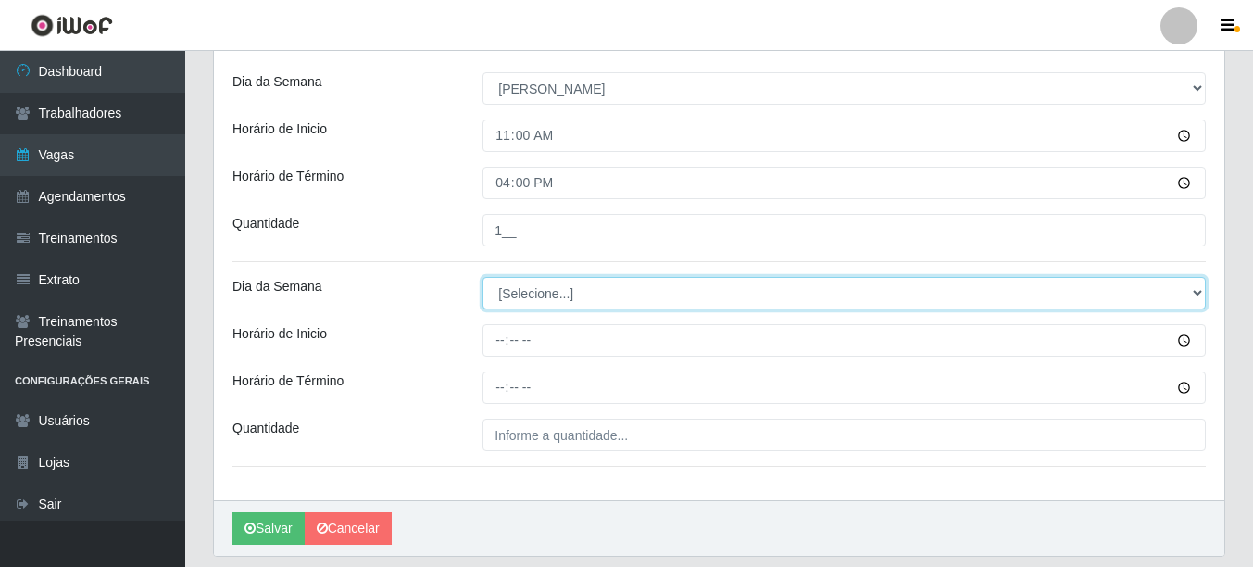
click at [521, 304] on select "[Selecione...] Segunda Terça Quarta Quinta Sexta Sábado Domingo" at bounding box center [845, 293] width 724 height 32
select select "0"
click at [483, 277] on select "[Selecione...] Segunda Terça Quarta Quinta Sexta Sábado Domingo" at bounding box center [845, 293] width 724 height 32
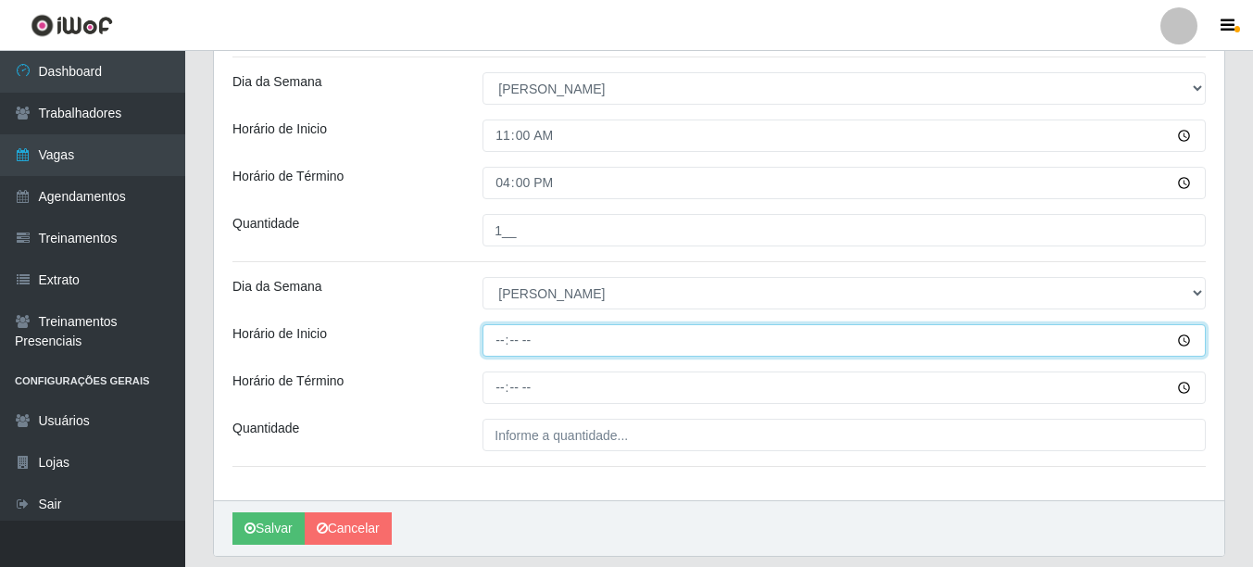
click at [490, 344] on input "Horário de Inicio" at bounding box center [845, 340] width 724 height 32
type input "12:00"
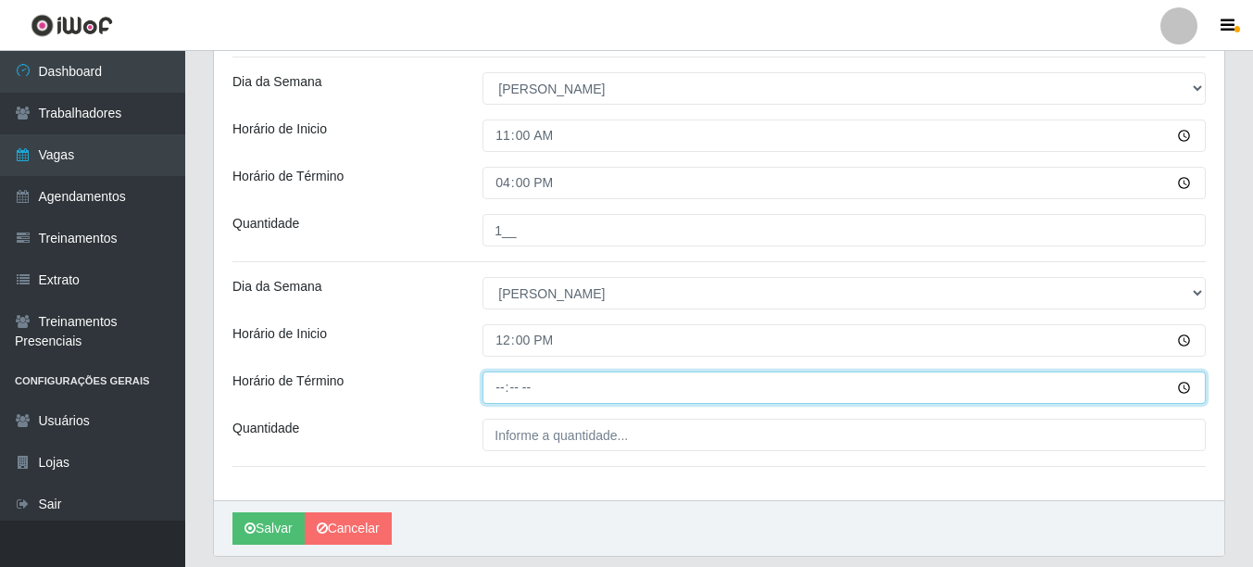
click at [499, 389] on input "Horário de Término" at bounding box center [845, 387] width 724 height 32
type input "17:00"
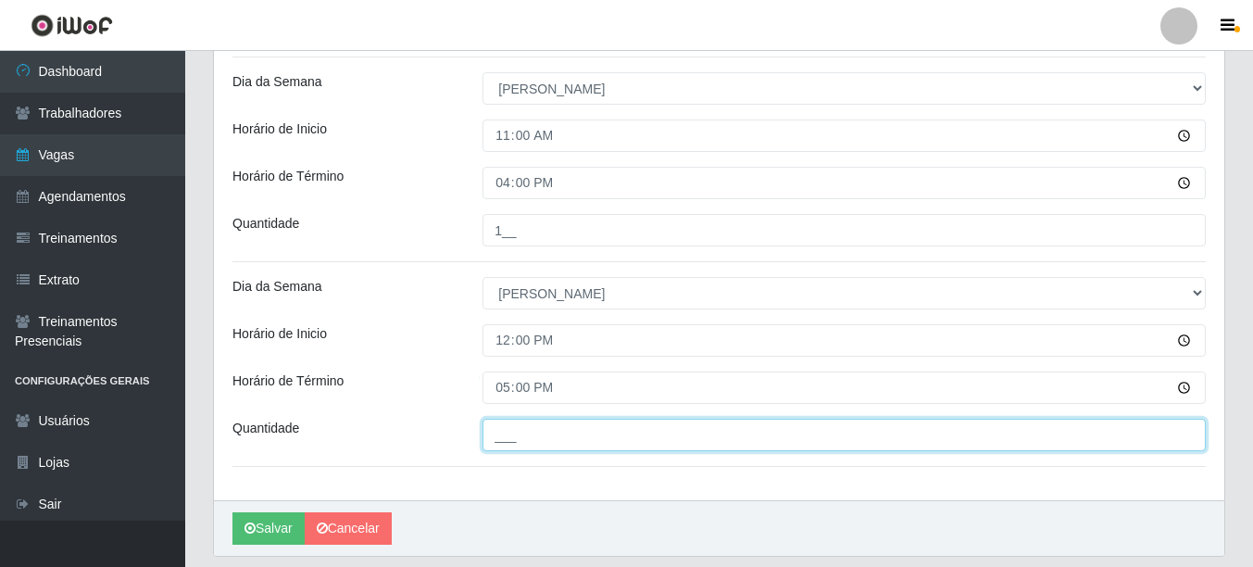
click at [508, 441] on input "___" at bounding box center [845, 435] width 724 height 32
type input "1__"
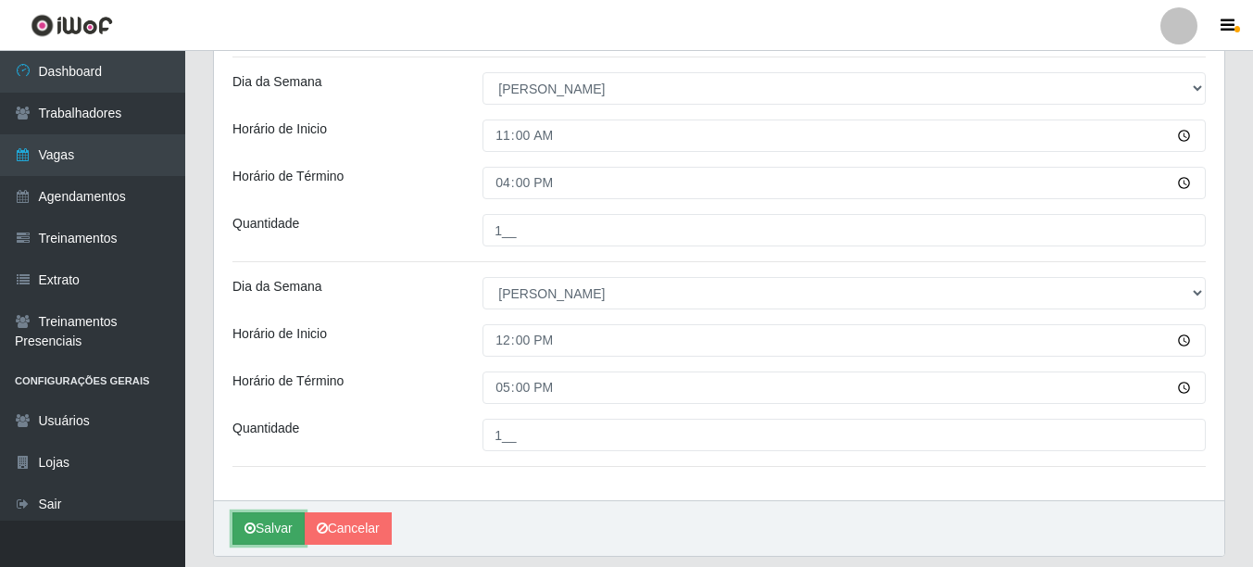
click at [254, 535] on icon "submit" at bounding box center [250, 528] width 11 height 13
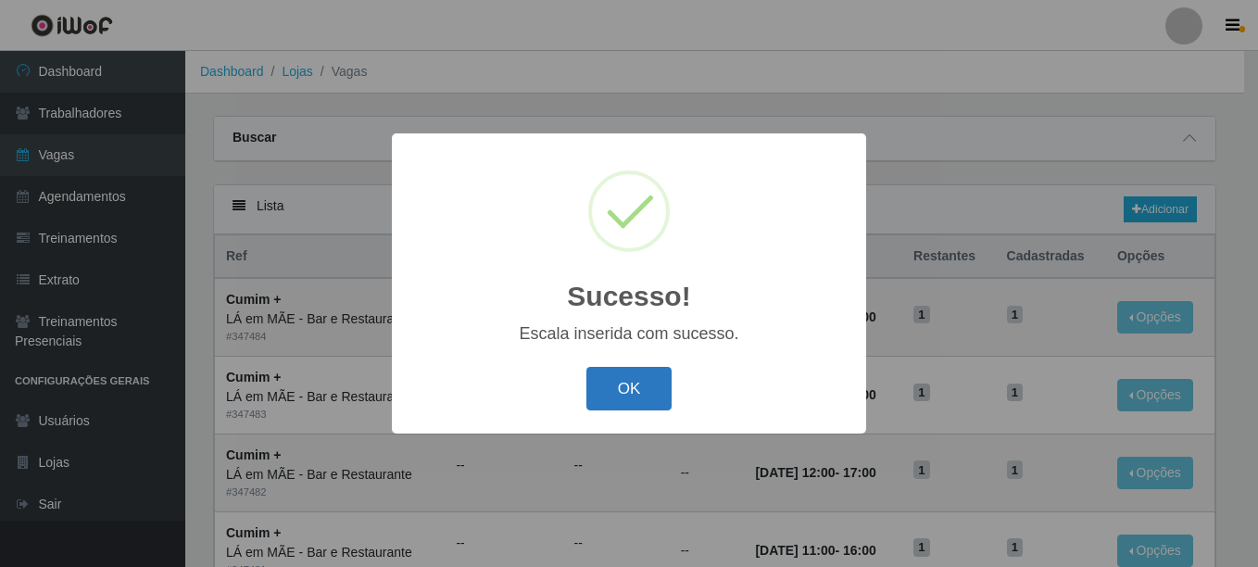
click at [612, 401] on button "OK" at bounding box center [629, 389] width 86 height 44
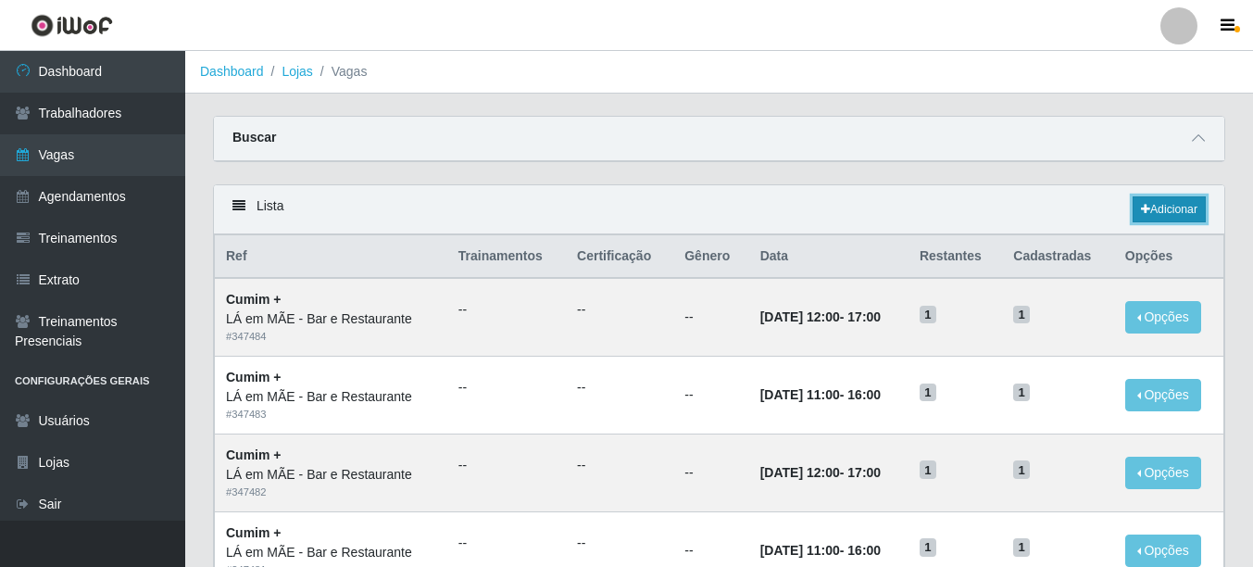
click at [1169, 206] on link "Adicionar" at bounding box center [1169, 209] width 73 height 26
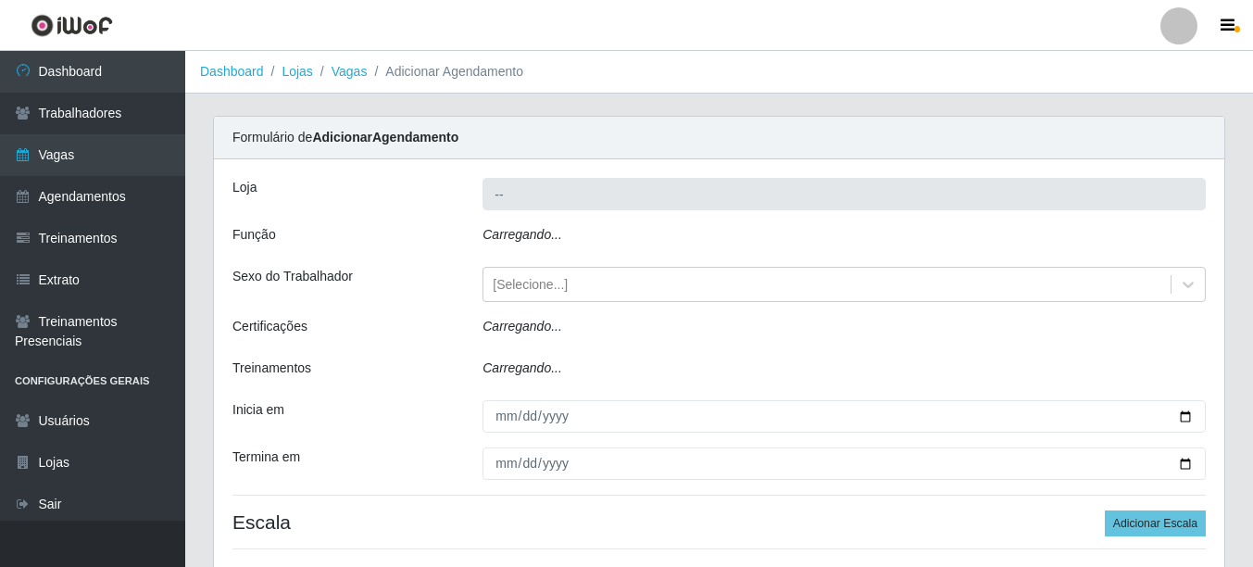
type input "LÁ em MÃE - Bar e Restaurante"
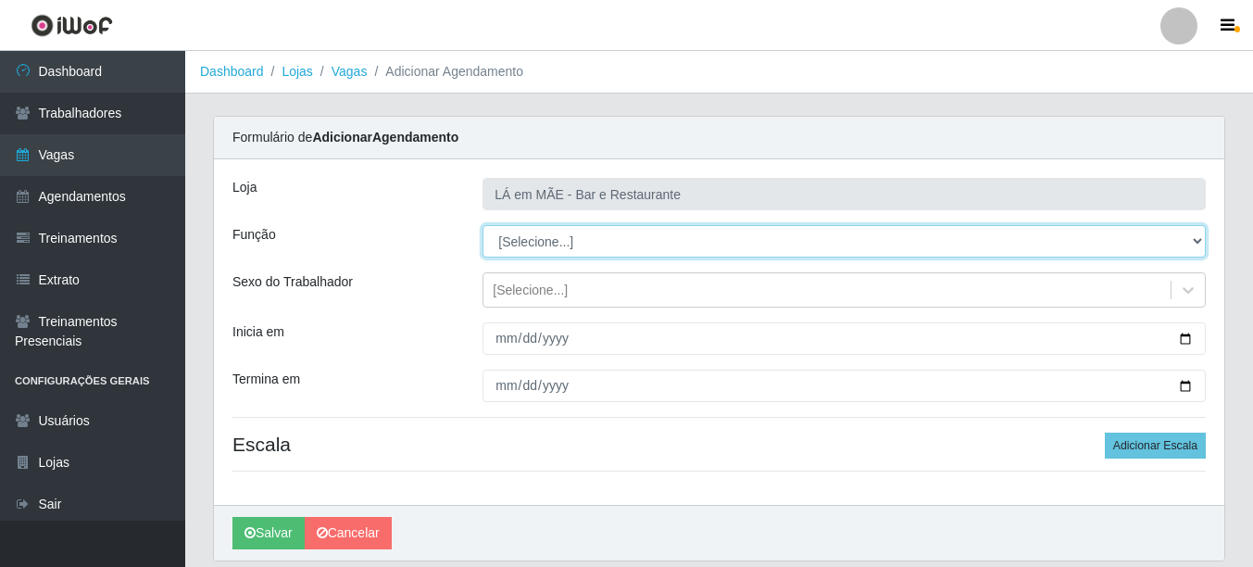
click at [536, 244] on select "[Selecione...] ASG ASG + ASG ++ Auxiliar de Cozinha Auxiliar de Cozinha + Auxil…" at bounding box center [845, 241] width 724 height 32
select select "17"
click at [483, 225] on select "[Selecione...] ASG ASG + ASG ++ Auxiliar de Cozinha Auxiliar de Cozinha + Auxil…" at bounding box center [845, 241] width 724 height 32
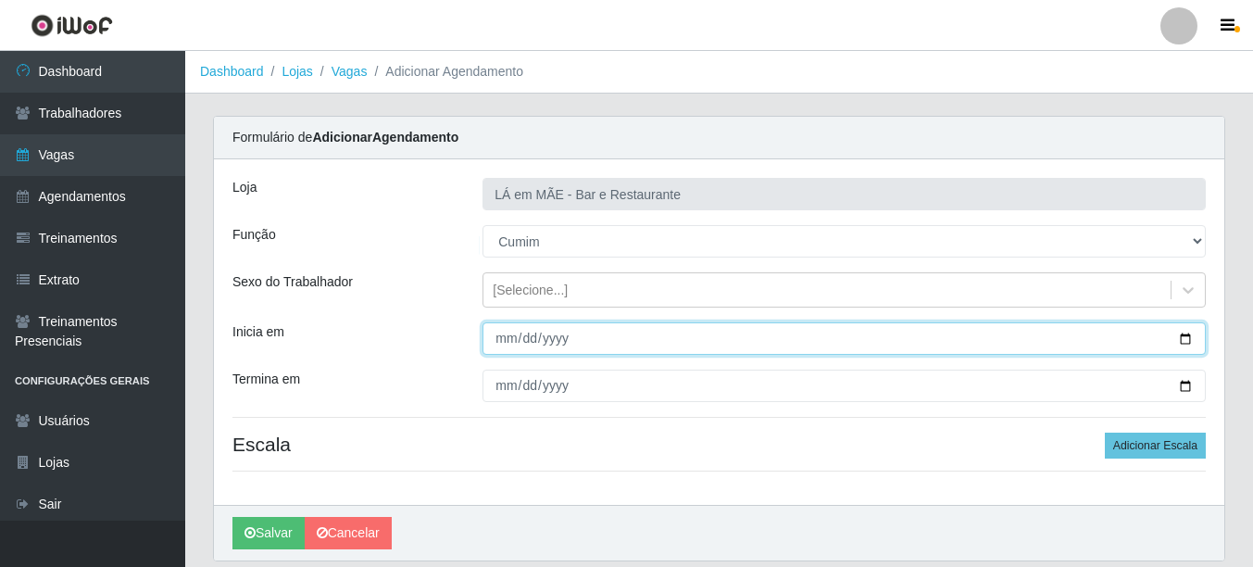
click at [1179, 337] on input "Inicia em" at bounding box center [845, 338] width 724 height 32
type input "[DATE]"
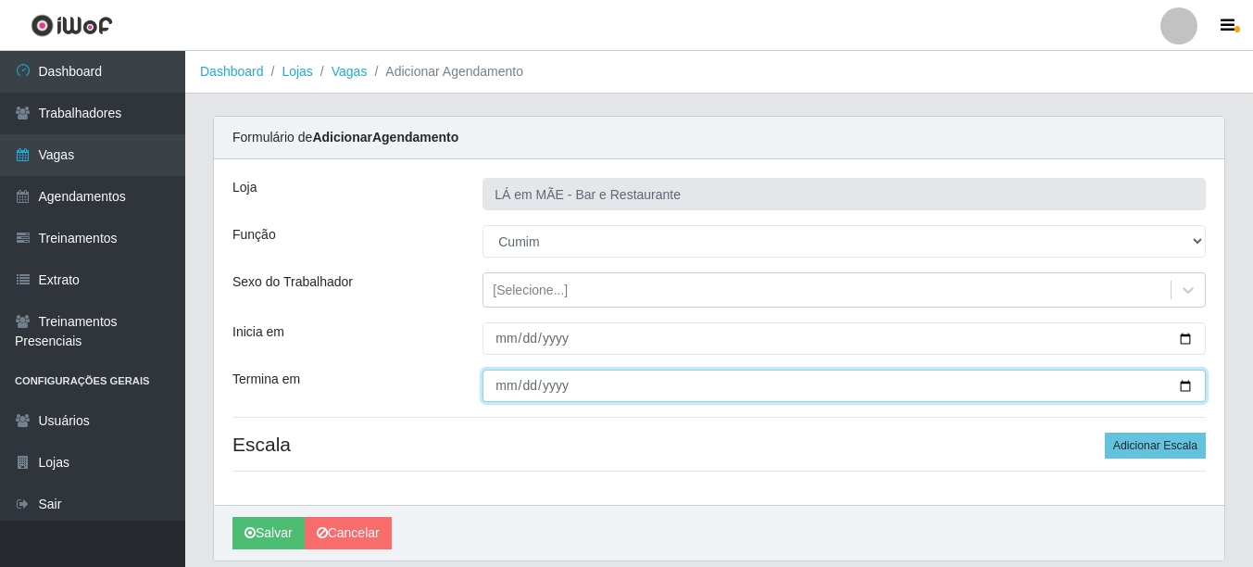
click at [1187, 382] on input "Termina em" at bounding box center [845, 386] width 724 height 32
type input "[DATE]"
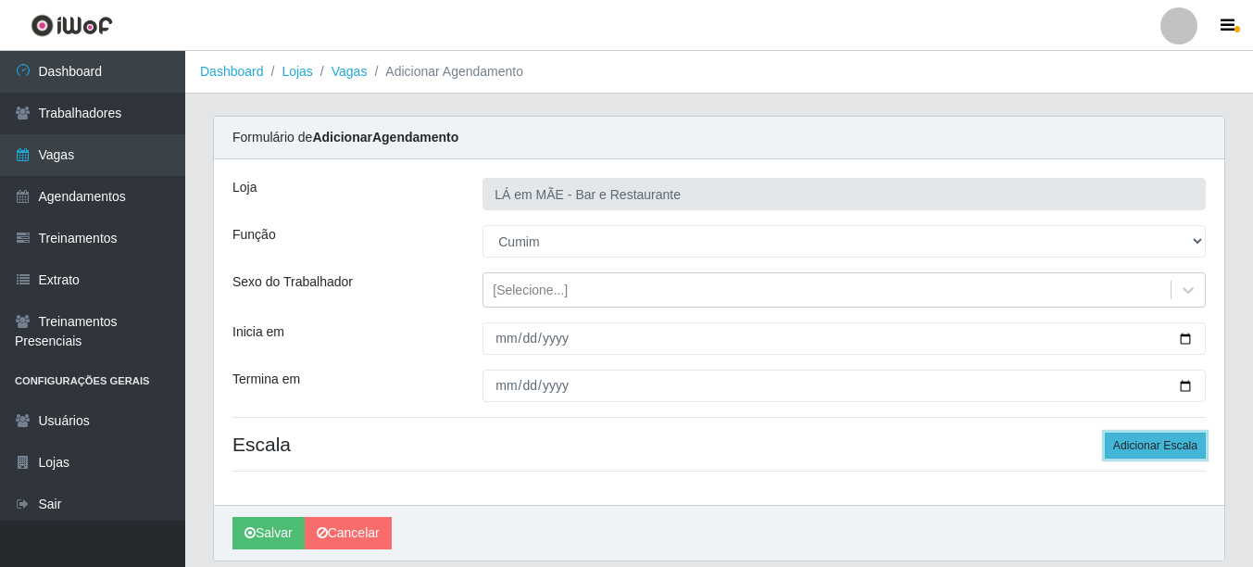
click at [1135, 447] on button "Adicionar Escala" at bounding box center [1155, 446] width 101 height 26
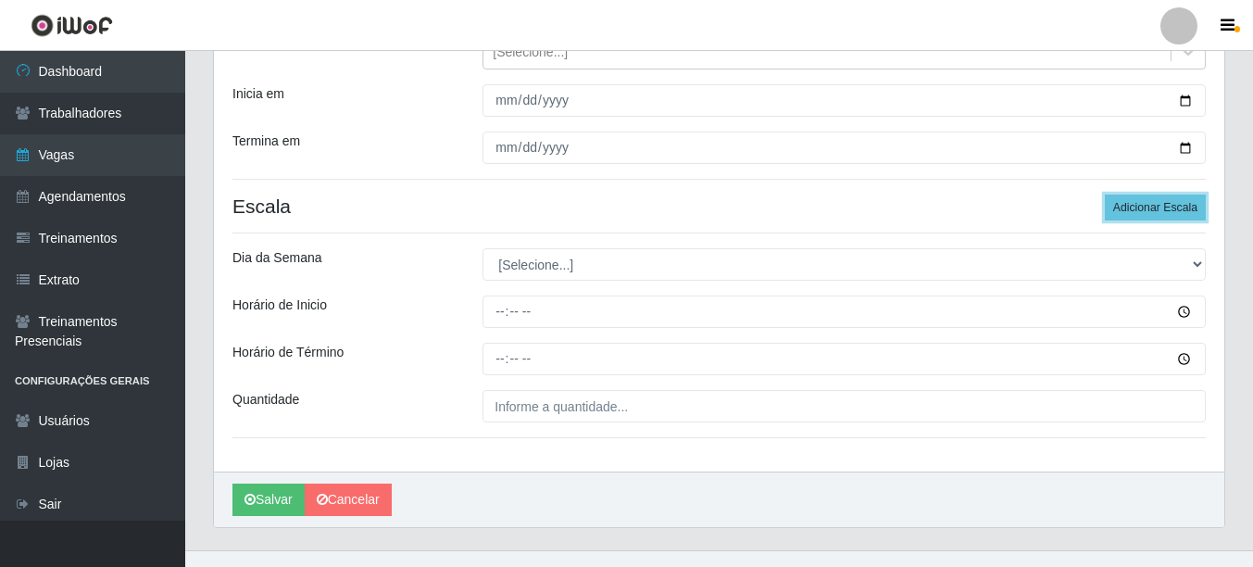
scroll to position [268, 0]
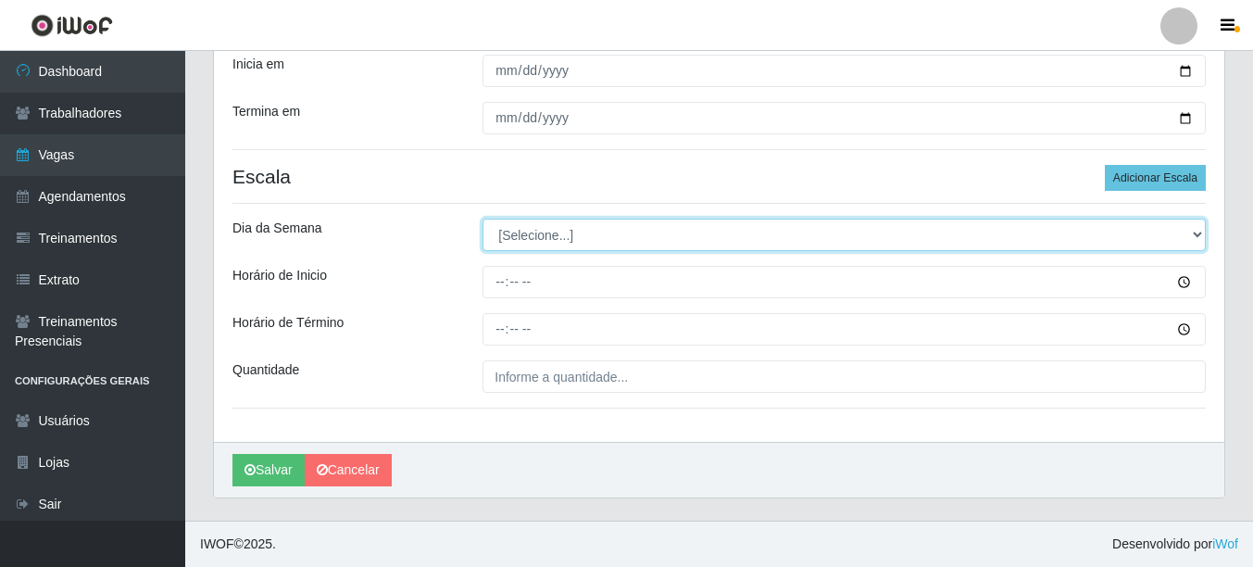
click at [533, 236] on select "[Selecione...] Segunda Terça Quarta Quinta Sexta Sábado Domingo" at bounding box center [845, 235] width 724 height 32
select select "5"
click at [483, 219] on select "[Selecione...] Segunda Terça Quarta Quinta Sexta Sábado Domingo" at bounding box center [845, 235] width 724 height 32
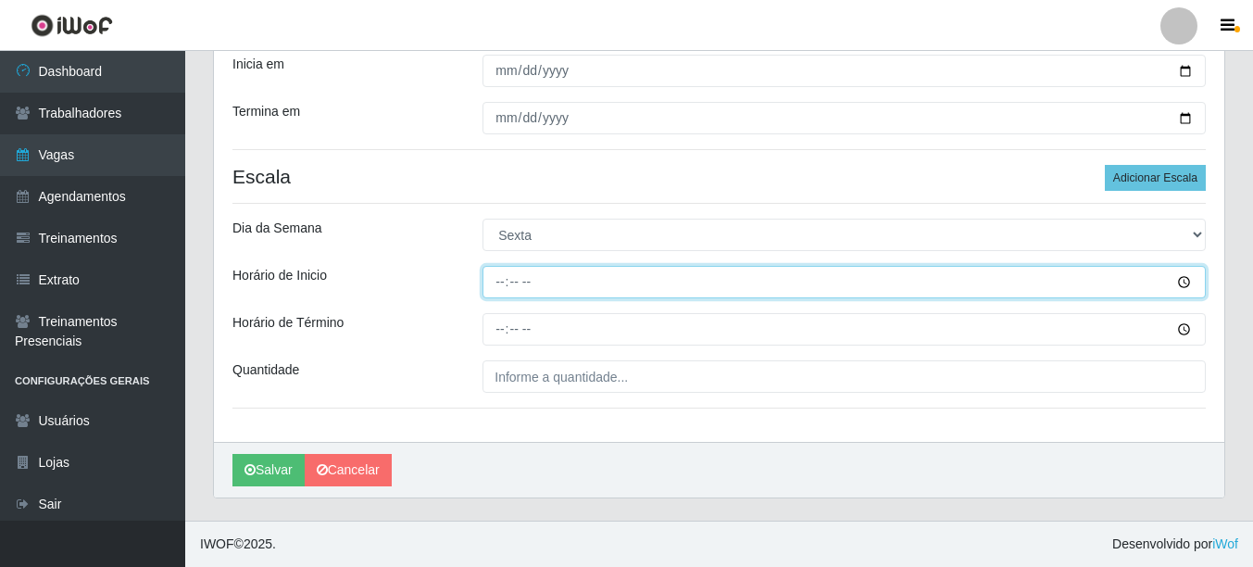
click at [497, 288] on input "Horário de Inicio" at bounding box center [845, 282] width 724 height 32
type input "11:00"
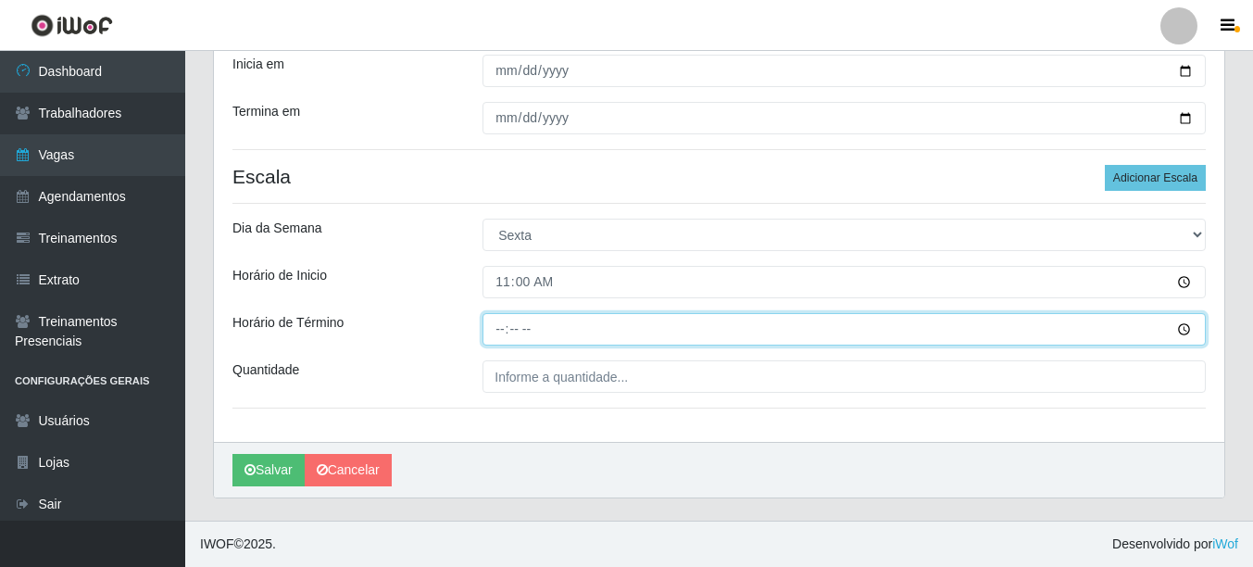
click at [501, 341] on input "Horário de Término" at bounding box center [845, 329] width 724 height 32
type input "16:00"
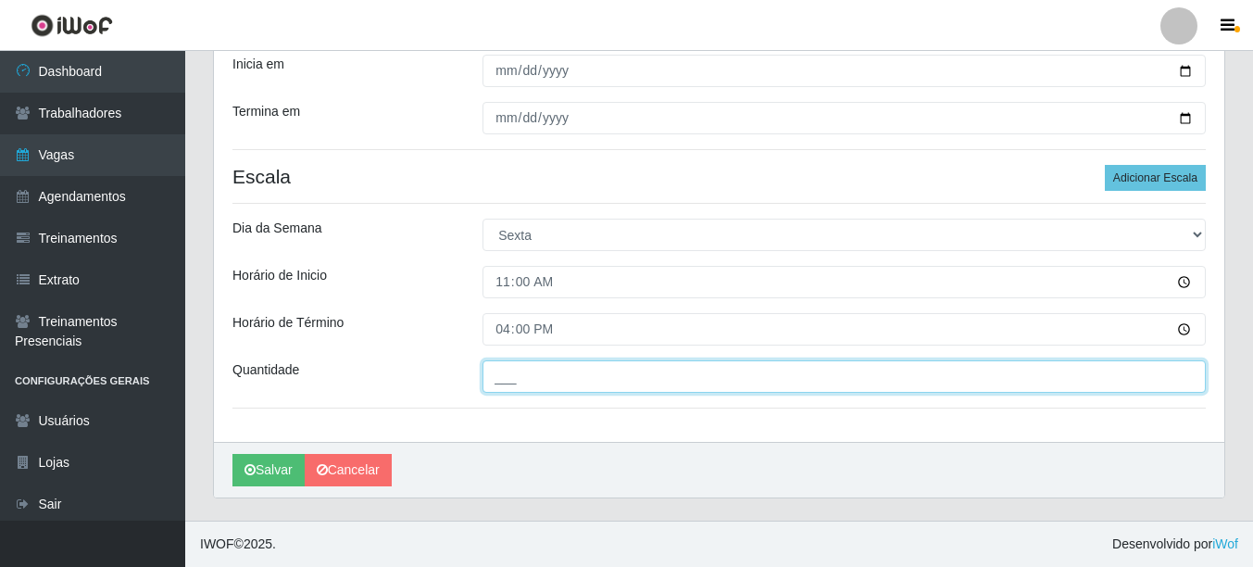
click at [499, 374] on input "___" at bounding box center [845, 376] width 724 height 32
type input "1__"
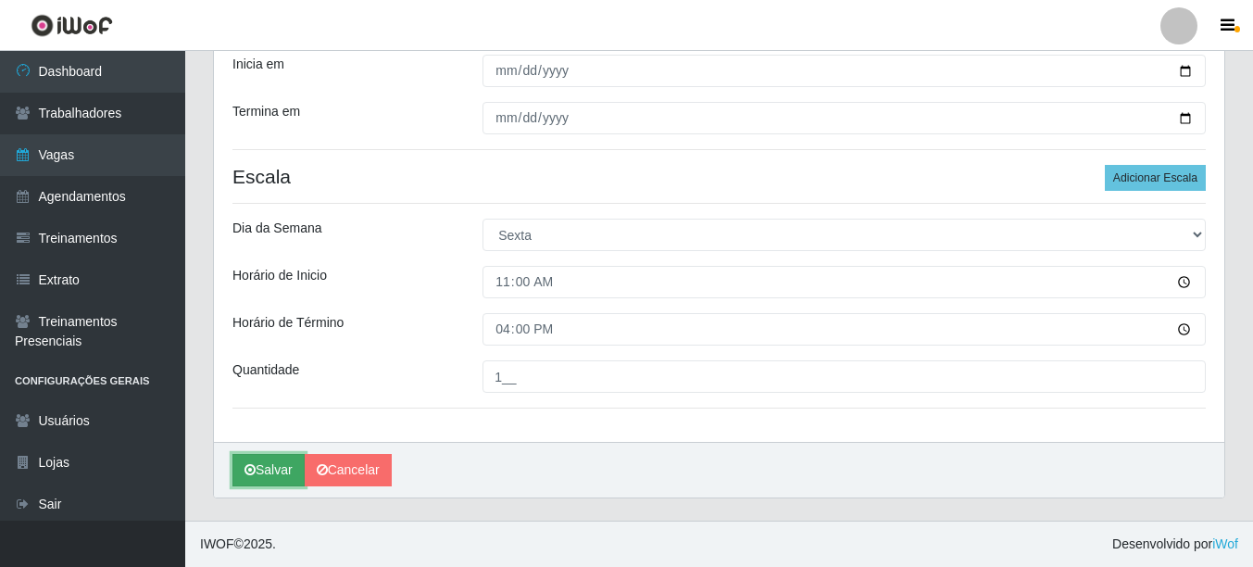
click at [256, 469] on button "Salvar" at bounding box center [269, 470] width 72 height 32
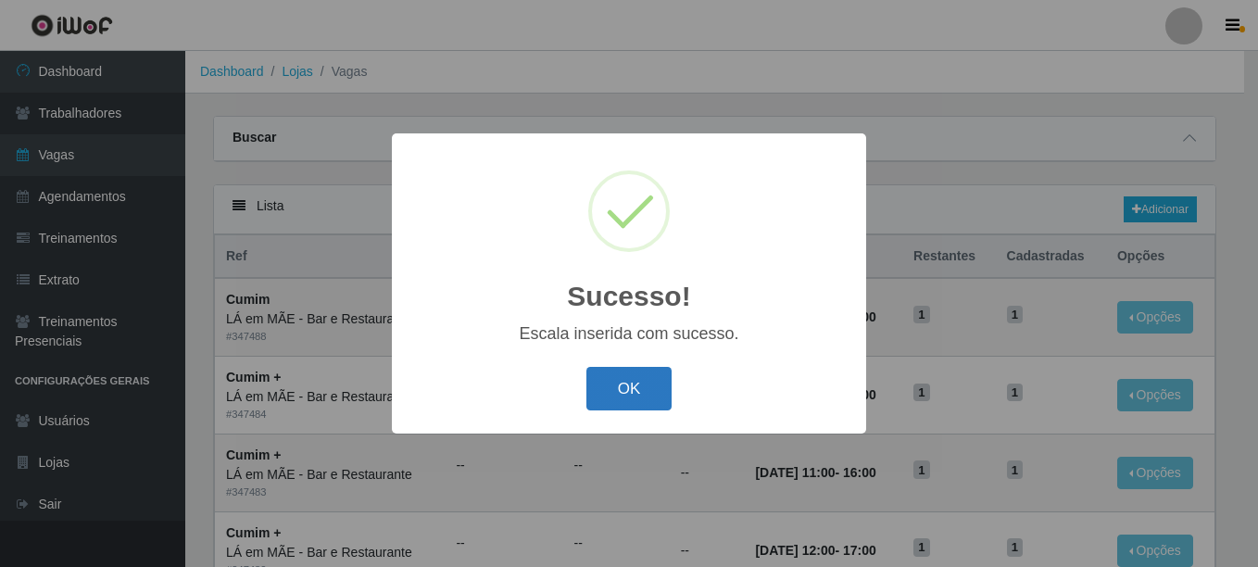
click at [615, 395] on button "OK" at bounding box center [629, 389] width 86 height 44
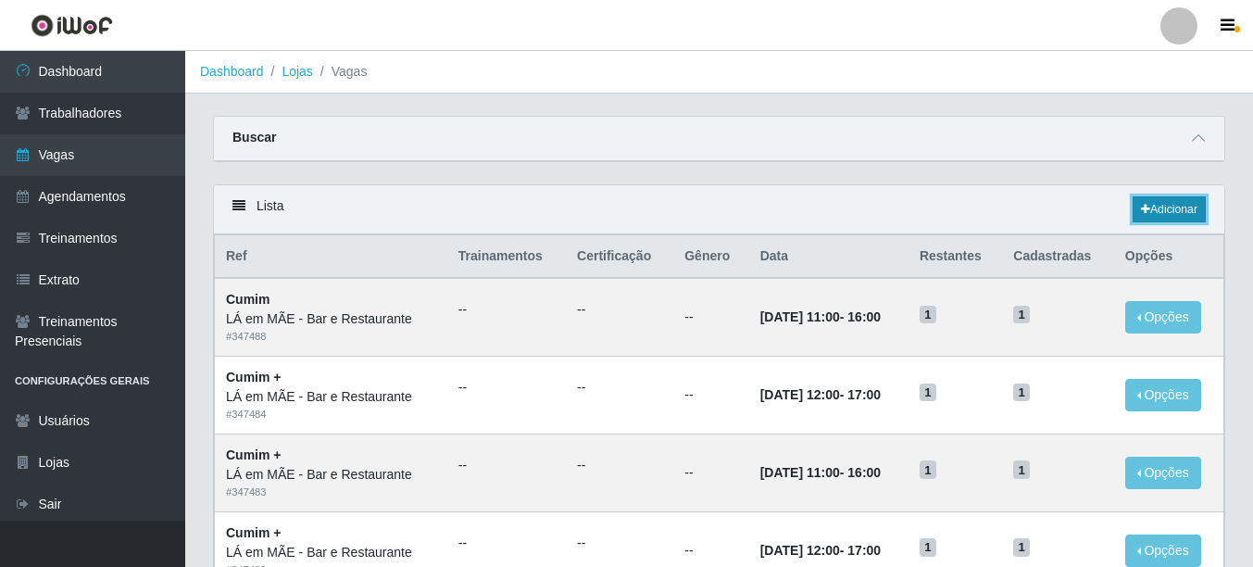
click at [1158, 206] on link "Adicionar" at bounding box center [1169, 209] width 73 height 26
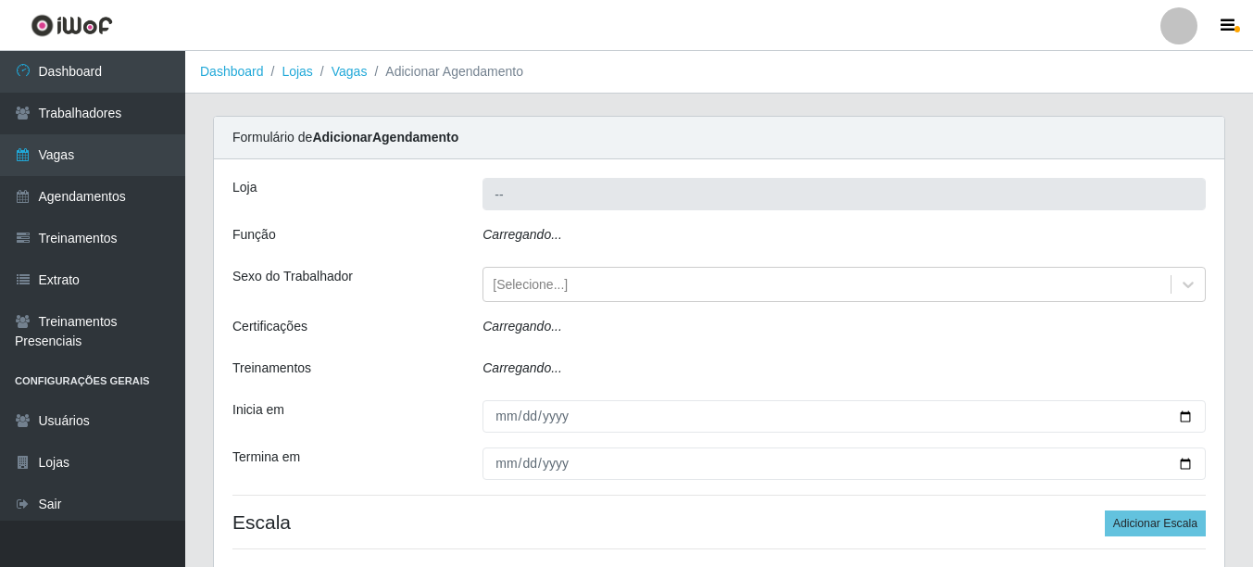
type input "LÁ em MÃE - Bar e Restaurante"
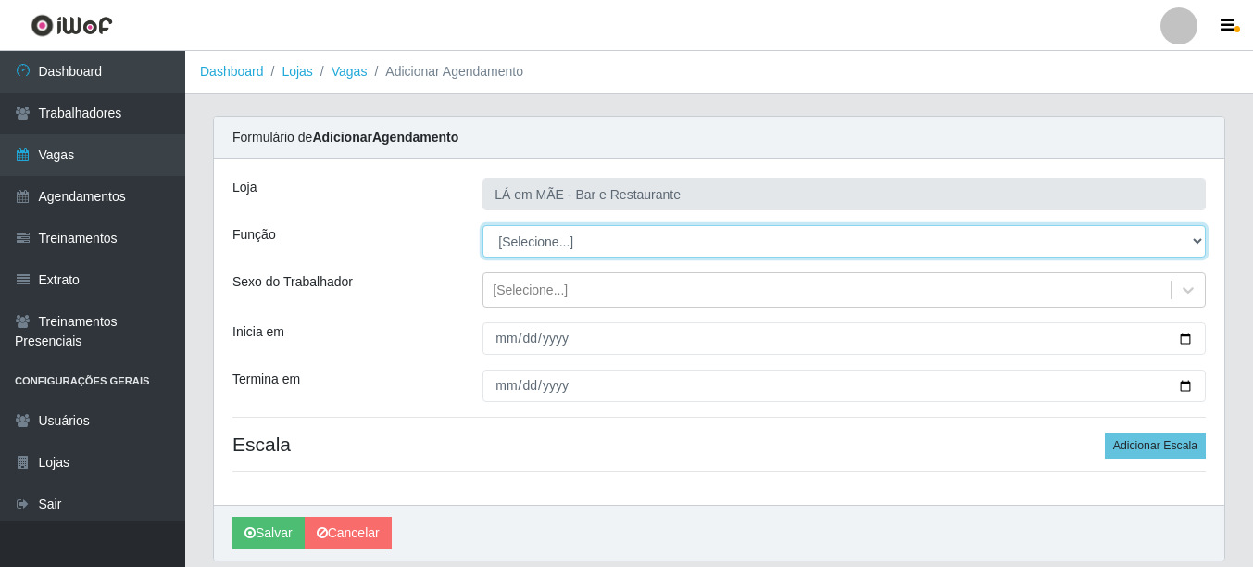
click at [518, 246] on select "[Selecione...] ASG ASG + ASG ++ Auxiliar de Cozinha Auxiliar de Cozinha + Auxil…" at bounding box center [845, 241] width 724 height 32
select select "91"
click at [483, 225] on select "[Selecione...] ASG ASG + ASG ++ Auxiliar de Cozinha Auxiliar de Cozinha + Auxil…" at bounding box center [845, 241] width 724 height 32
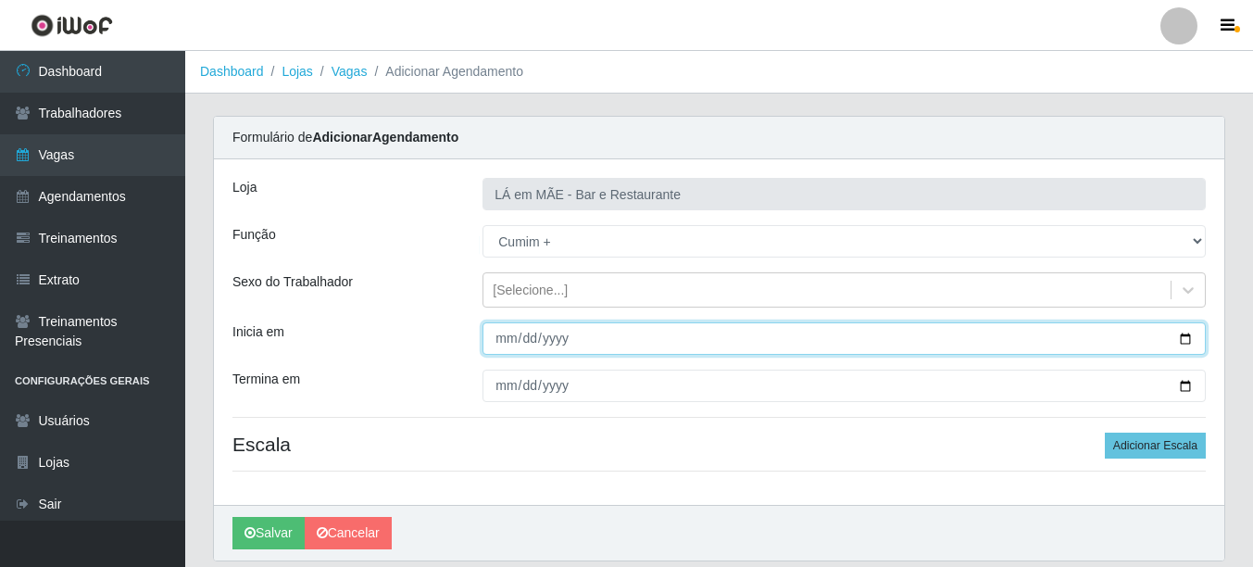
click at [1183, 329] on input "Inicia em" at bounding box center [845, 338] width 724 height 32
click at [1189, 337] on input "Inicia em" at bounding box center [845, 338] width 724 height 32
type input "[DATE]"
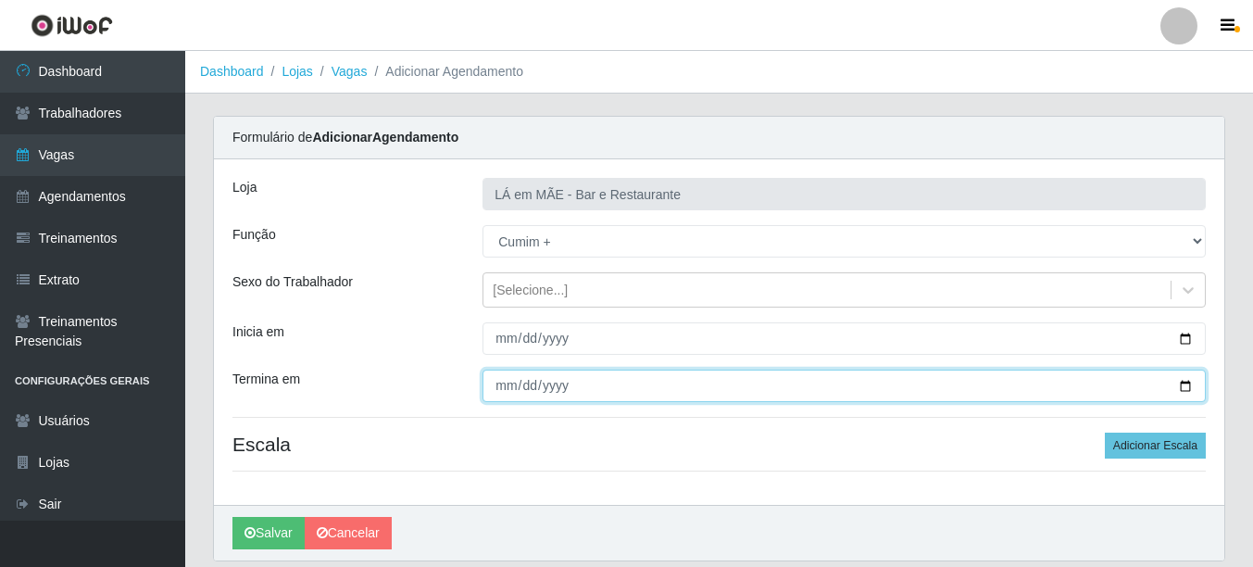
click at [1184, 387] on input "Termina em" at bounding box center [845, 386] width 724 height 32
type input "[DATE]"
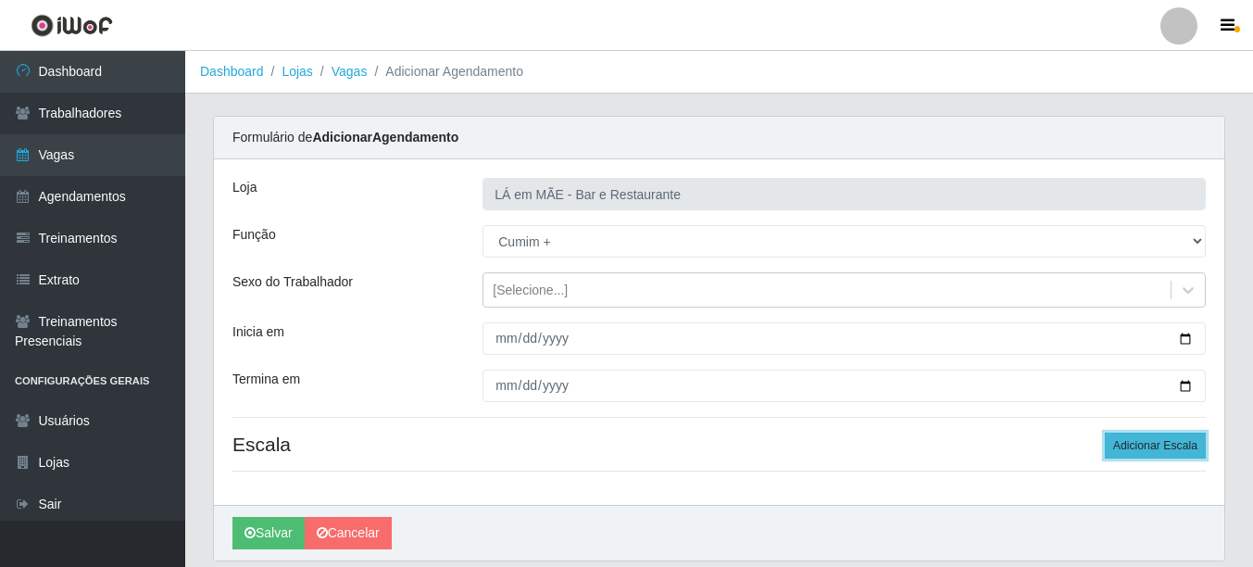
click at [1188, 444] on button "Adicionar Escala" at bounding box center [1155, 446] width 101 height 26
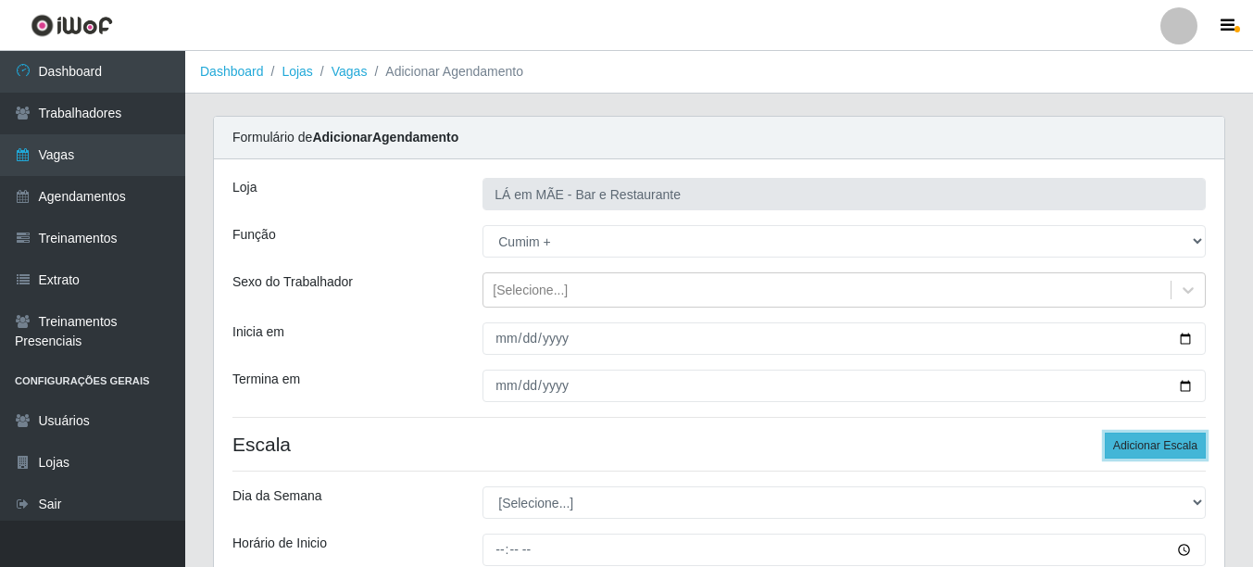
click at [1188, 444] on button "Adicionar Escala" at bounding box center [1155, 446] width 101 height 26
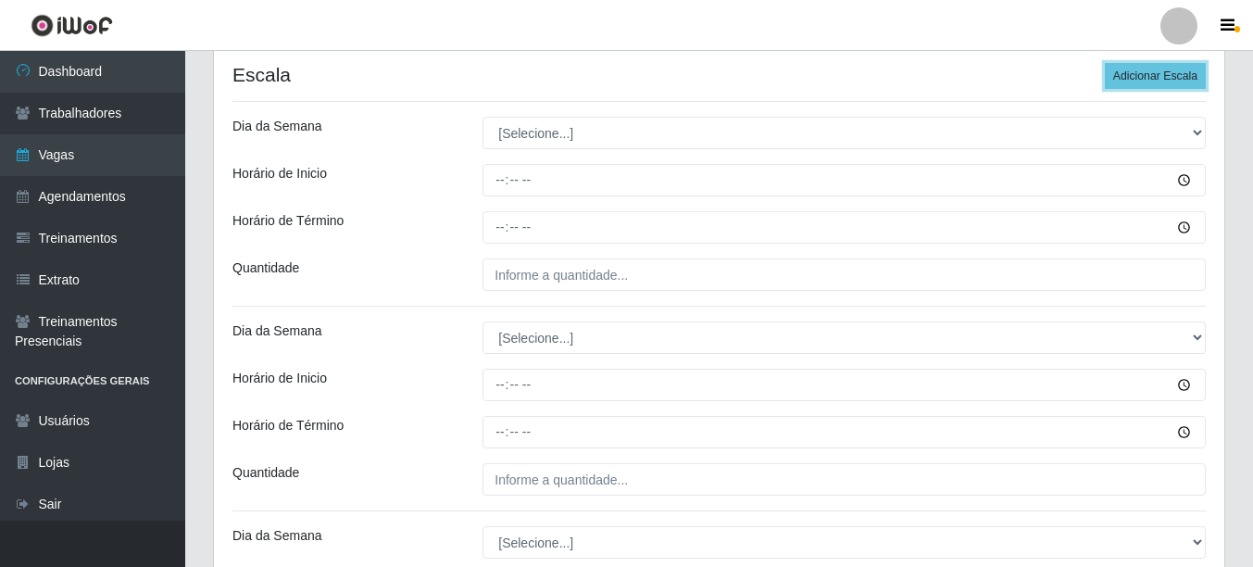
scroll to position [371, 0]
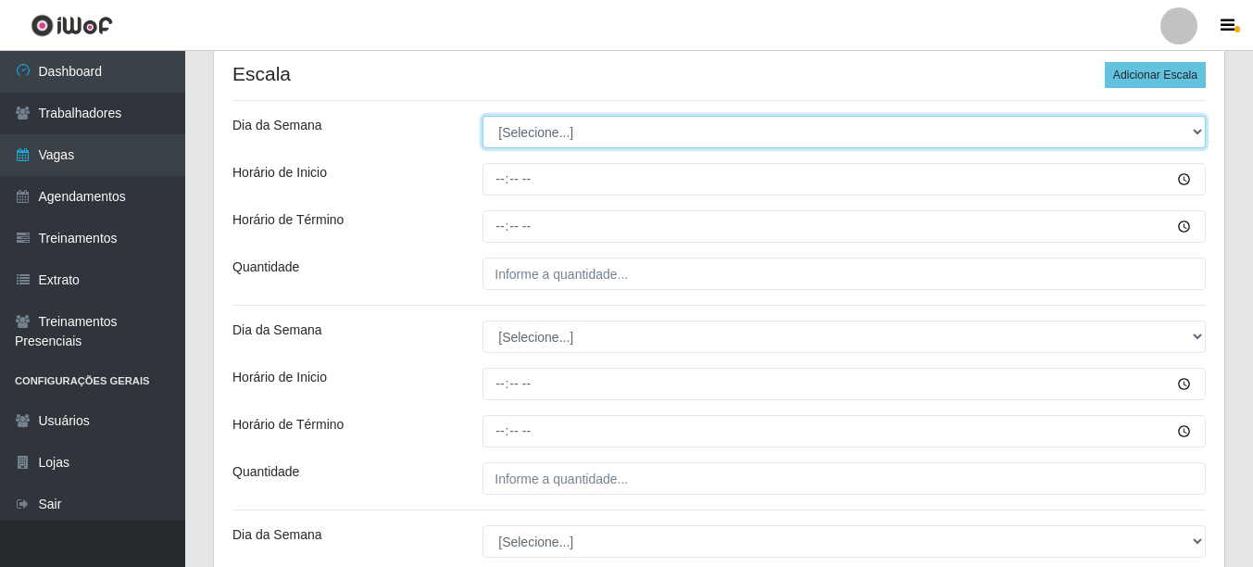
click at [512, 140] on select "[Selecione...] Segunda Terça Quarta Quinta Sexta Sábado Domingo" at bounding box center [845, 132] width 724 height 32
select select "6"
click at [483, 116] on select "[Selecione...] Segunda Terça Quarta Quinta Sexta Sábado Domingo" at bounding box center [845, 132] width 724 height 32
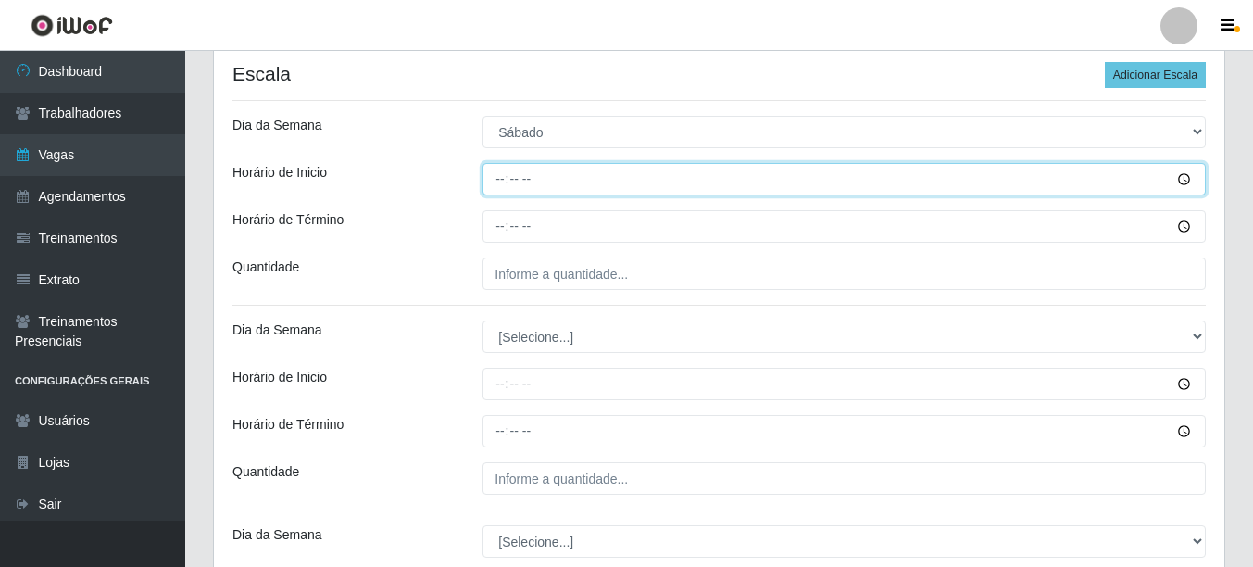
click at [495, 177] on input "Horário de Inicio" at bounding box center [845, 179] width 724 height 32
type input "11:00"
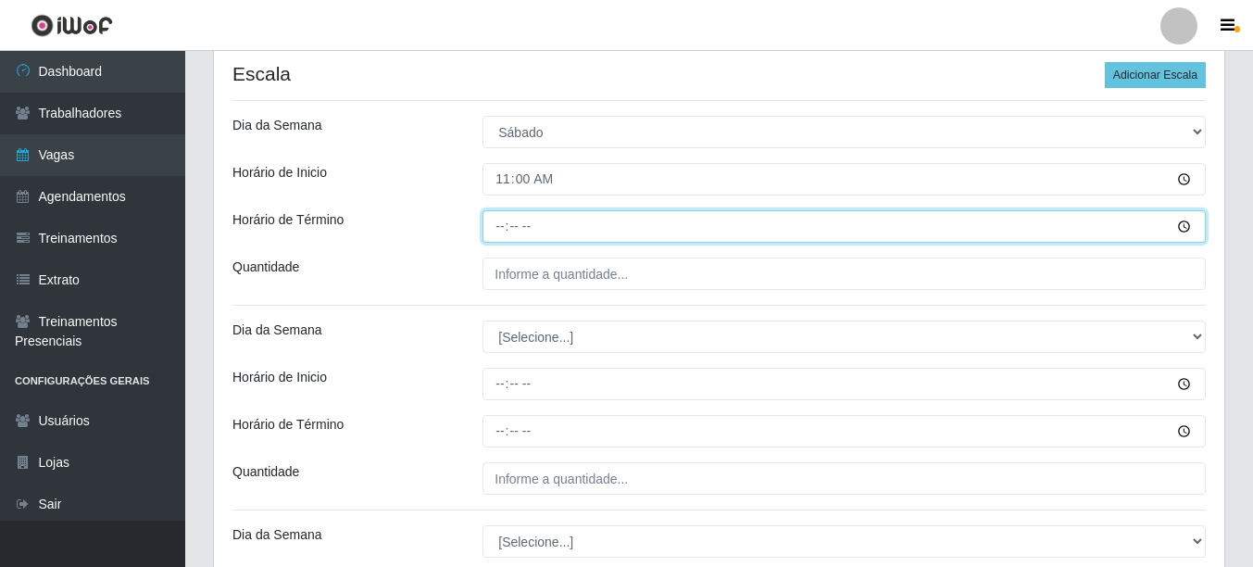
click at [497, 227] on input "Horário de Término" at bounding box center [845, 226] width 724 height 32
type input "16:00"
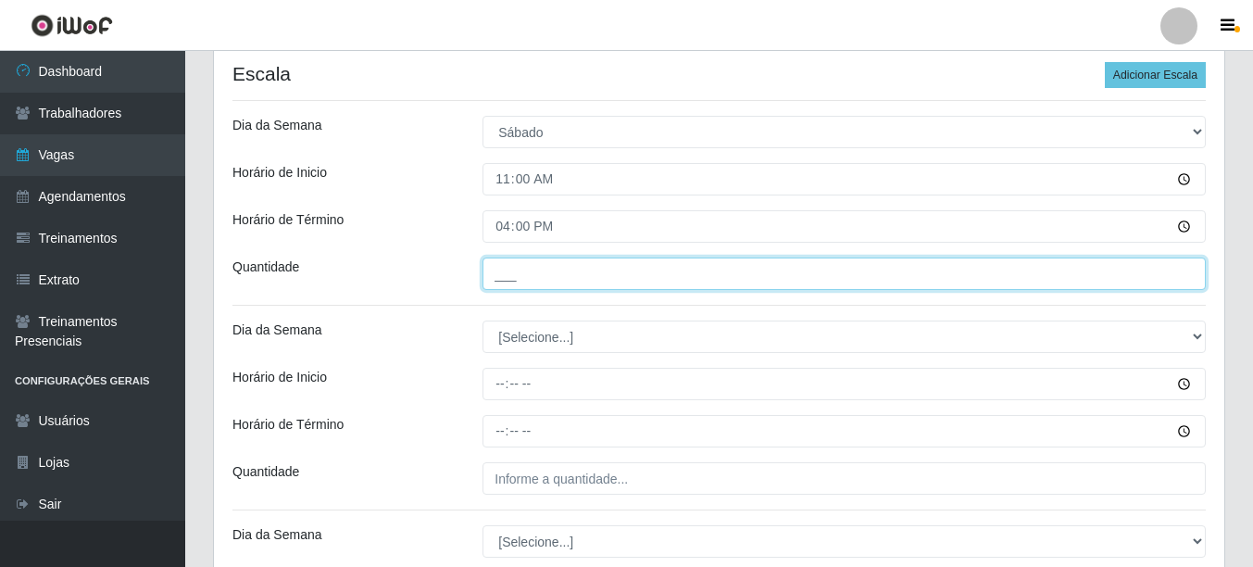
click at [510, 267] on input "___" at bounding box center [845, 274] width 724 height 32
type input "1__"
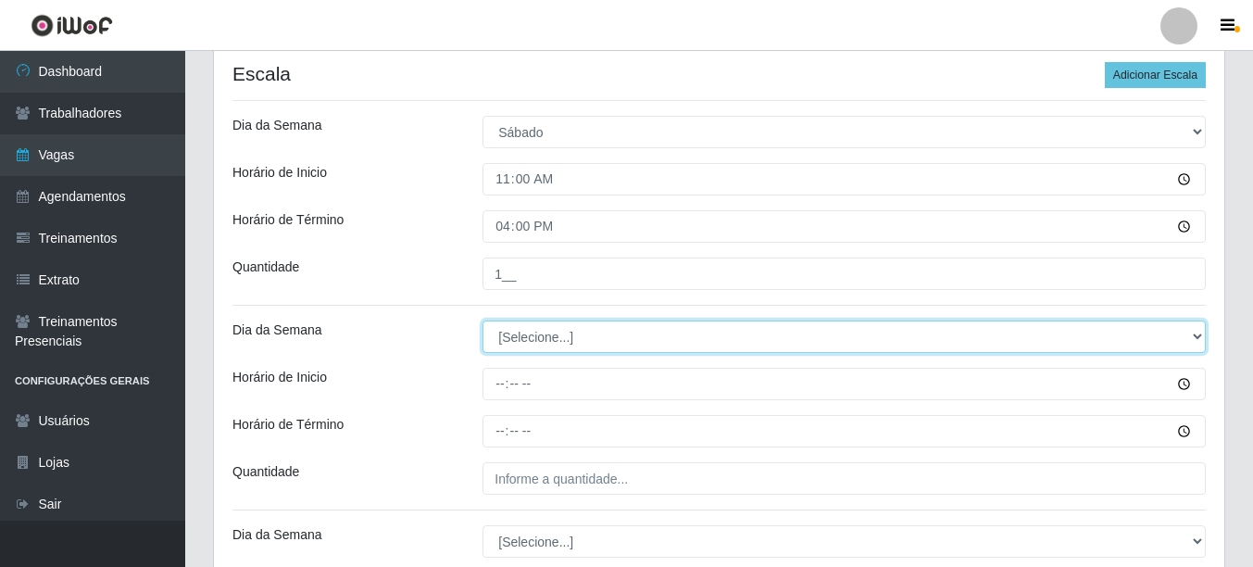
click at [531, 337] on select "[Selecione...] Segunda Terça Quarta Quinta Sexta Sábado Domingo" at bounding box center [845, 337] width 724 height 32
select select "0"
click at [483, 321] on select "[Selecione...] Segunda Terça Quarta Quinta Sexta Sábado Domingo" at bounding box center [845, 337] width 724 height 32
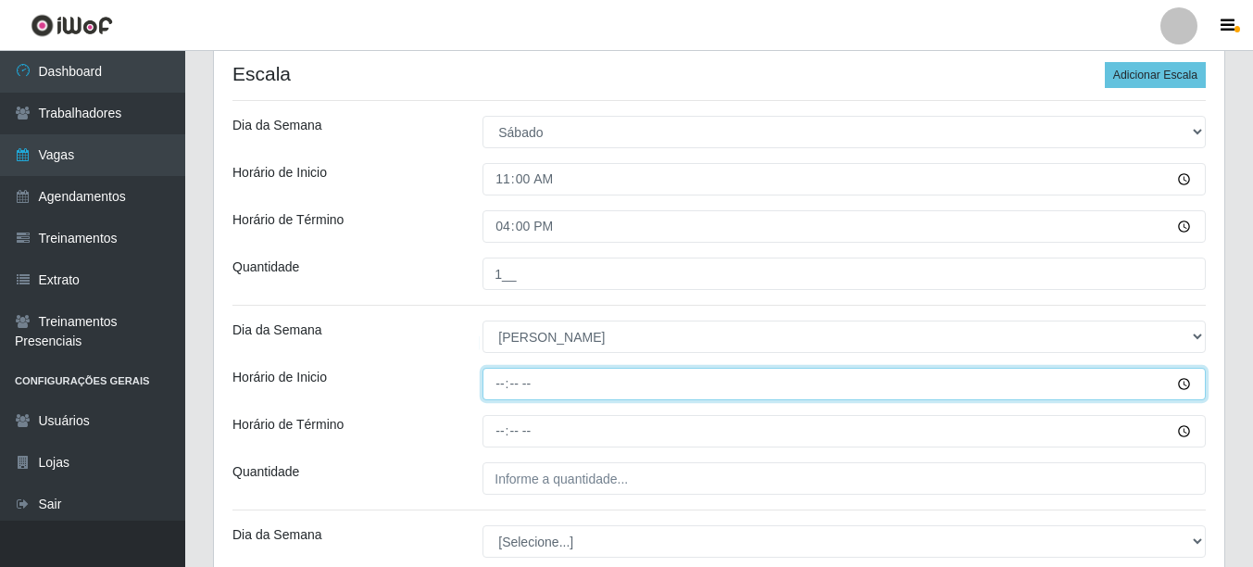
click at [503, 392] on input "Horário de Inicio" at bounding box center [845, 384] width 724 height 32
type input "12:00"
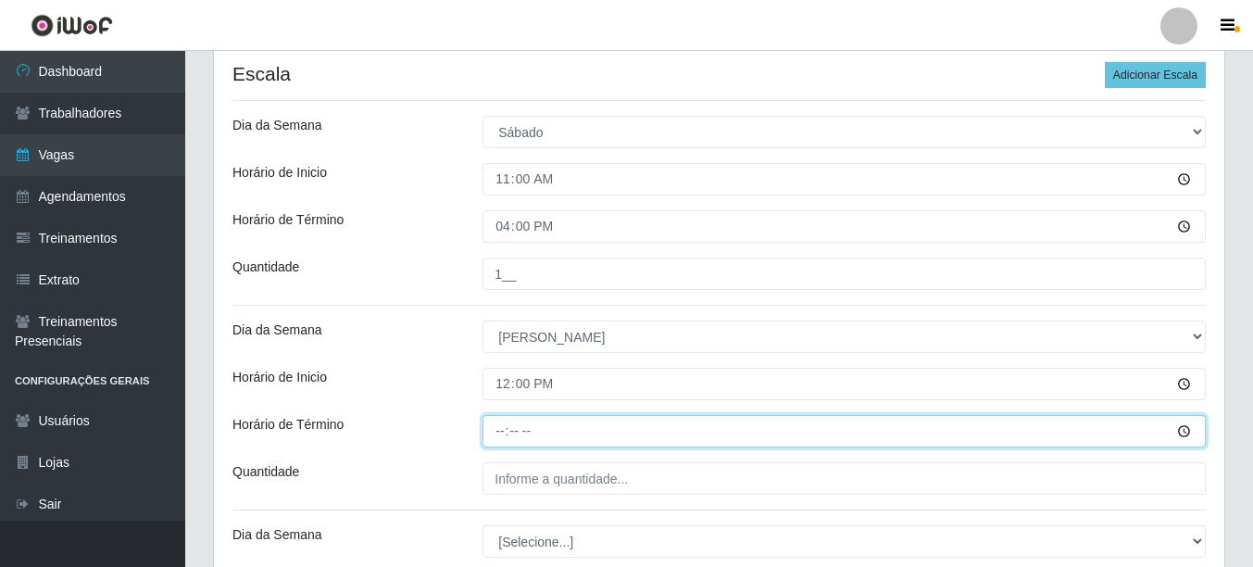
click at [499, 438] on input "Horário de Término" at bounding box center [845, 431] width 724 height 32
type input "17:00"
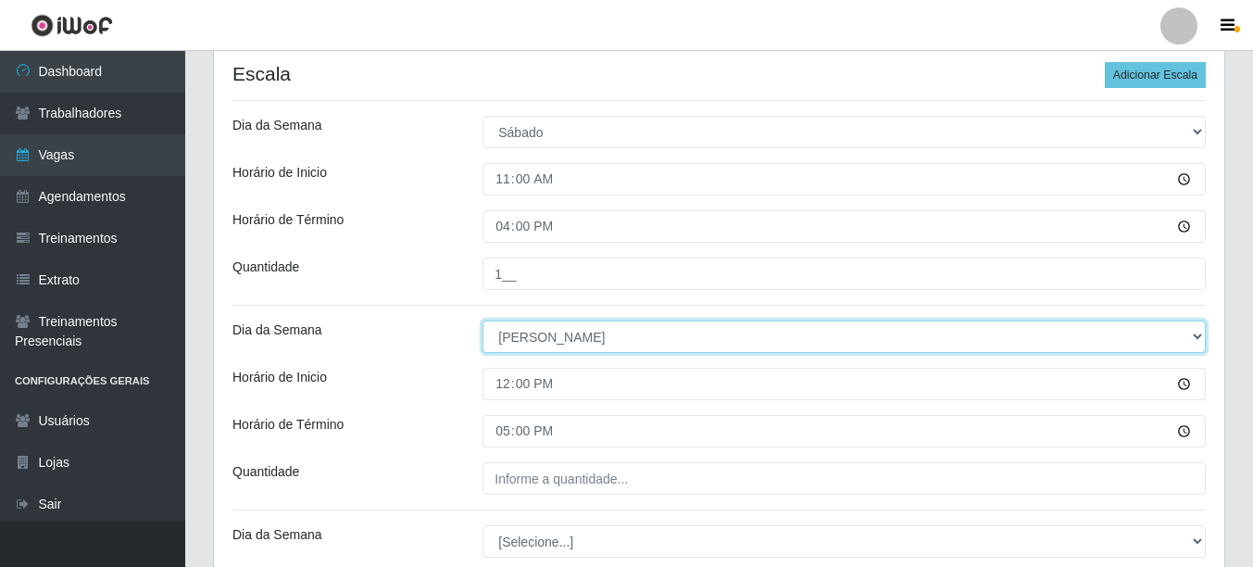
click at [558, 335] on select "[Selecione...] Segunda Terça Quarta Quinta Sexta Sábado Domingo" at bounding box center [845, 337] width 724 height 32
select select "6"
click at [483, 321] on select "[Selecione...] Segunda Terça Quarta Quinta Sexta Sábado Domingo" at bounding box center [845, 337] width 724 height 32
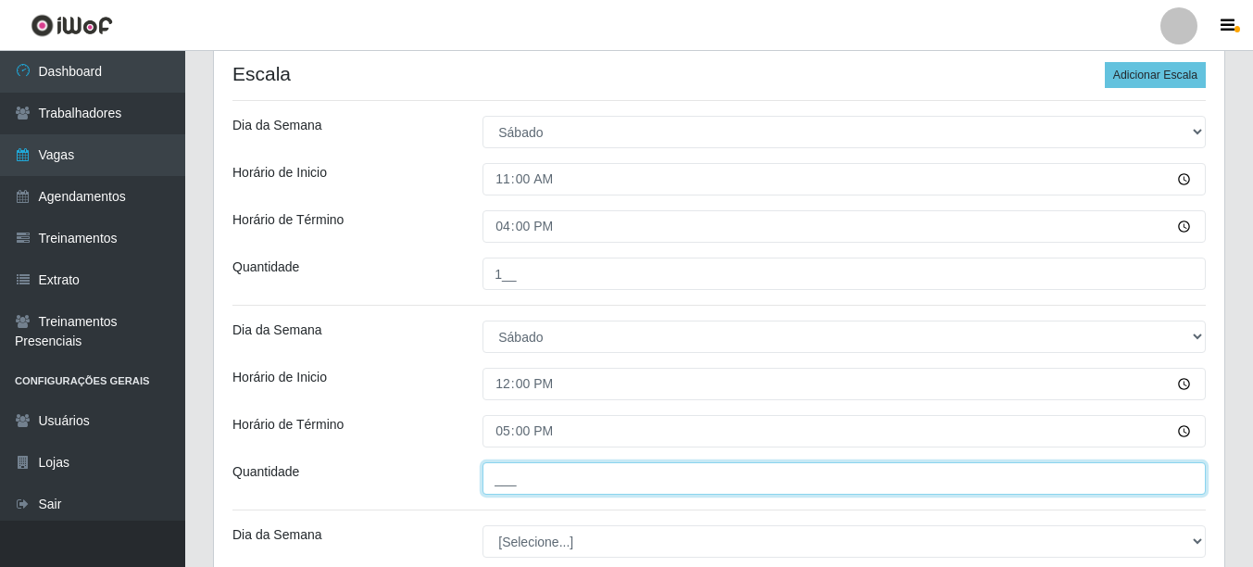
click at [506, 484] on input "___" at bounding box center [845, 478] width 724 height 32
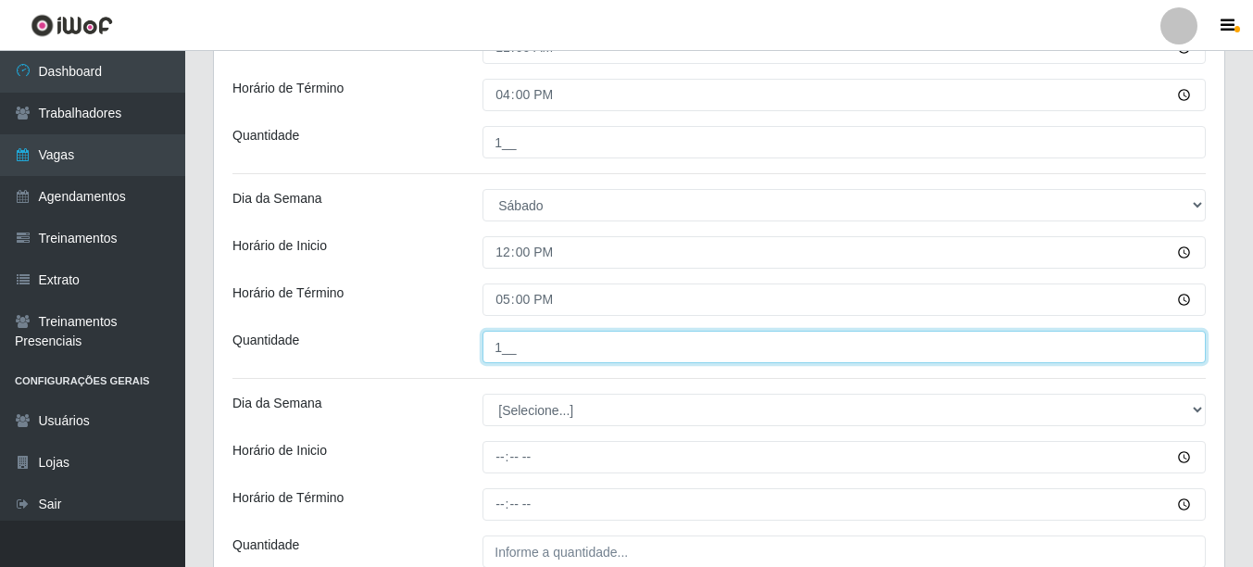
scroll to position [556, 0]
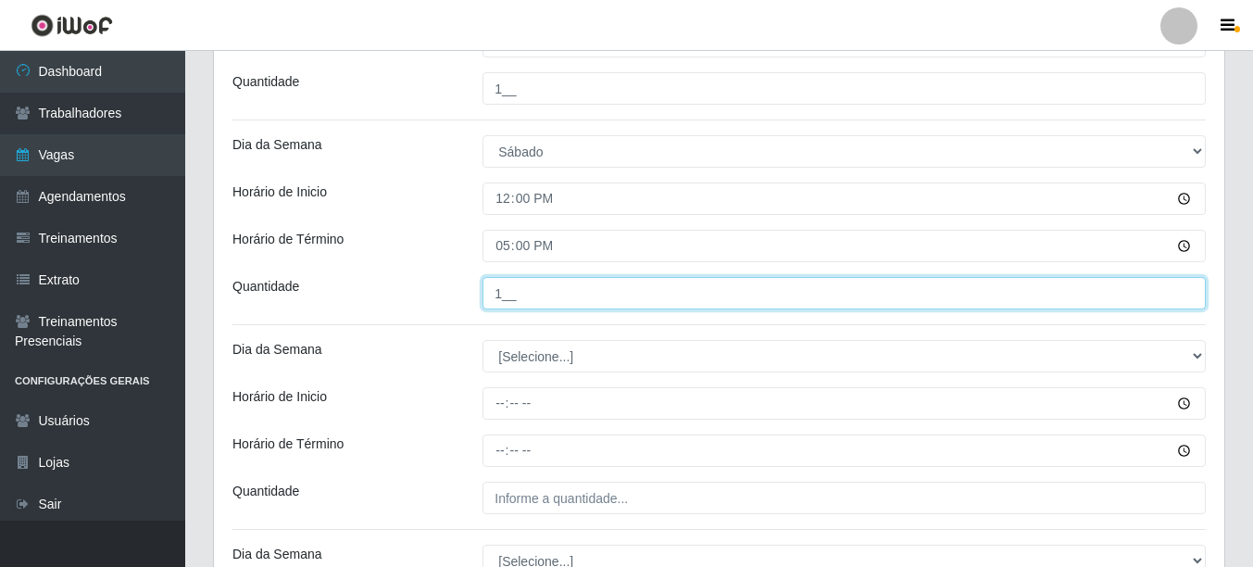
type input "1__"
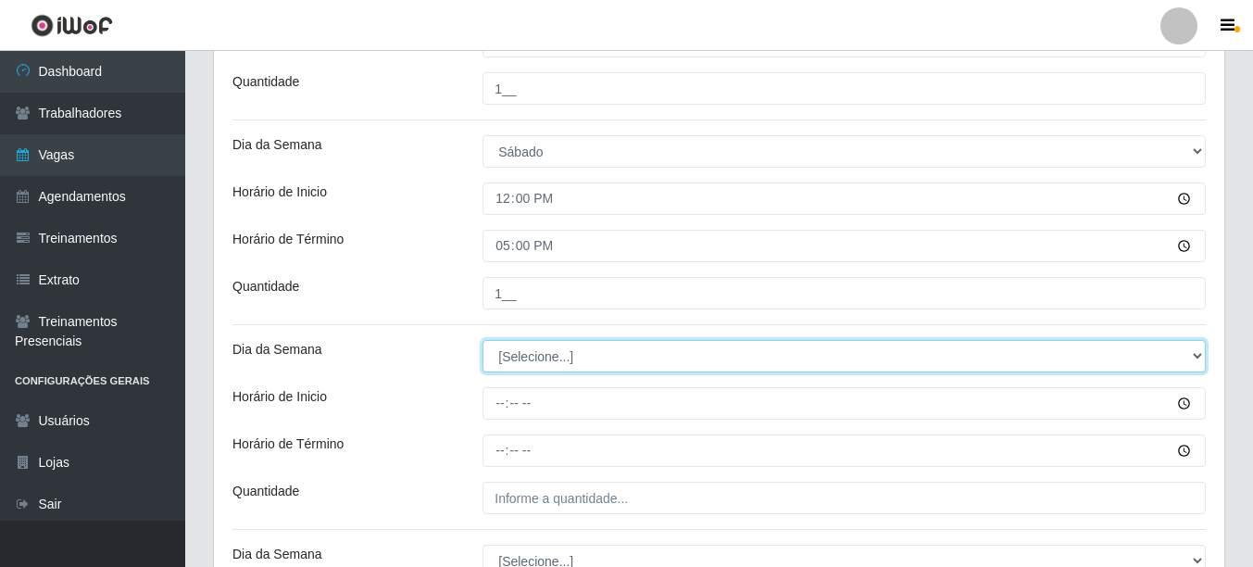
click at [506, 360] on select "[Selecione...] Segunda Terça Quarta Quinta Sexta Sábado Domingo" at bounding box center [845, 356] width 724 height 32
select select "0"
click at [483, 340] on select "[Selecione...] Segunda Terça Quarta Quinta Sexta Sábado Domingo" at bounding box center [845, 356] width 724 height 32
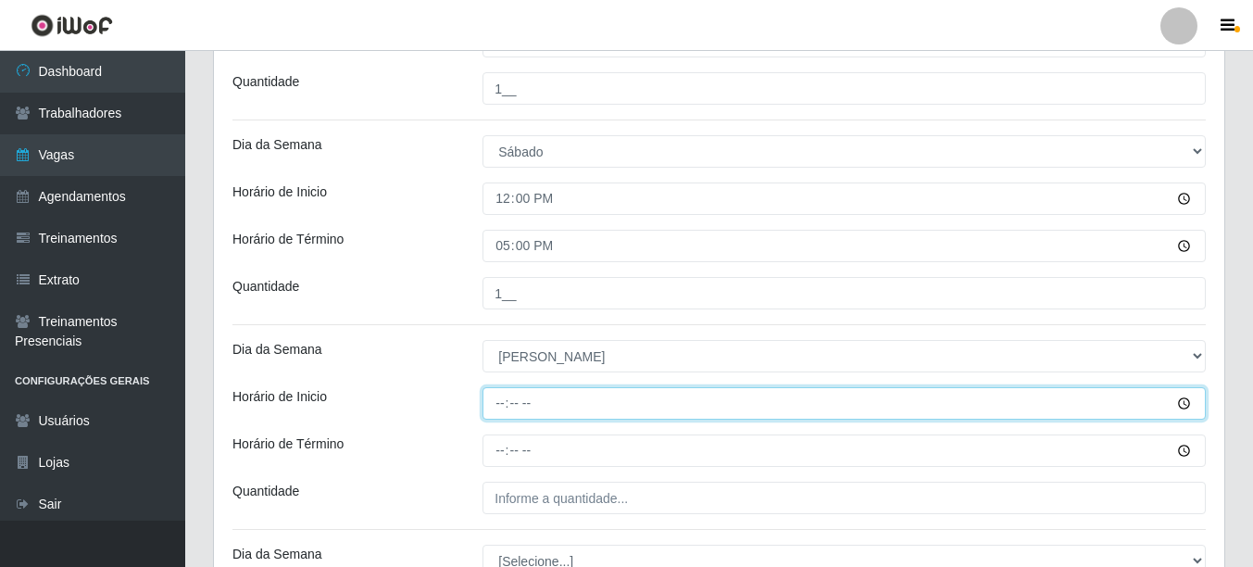
click at [503, 412] on input "Horário de Inicio" at bounding box center [845, 403] width 724 height 32
type input "11:00"
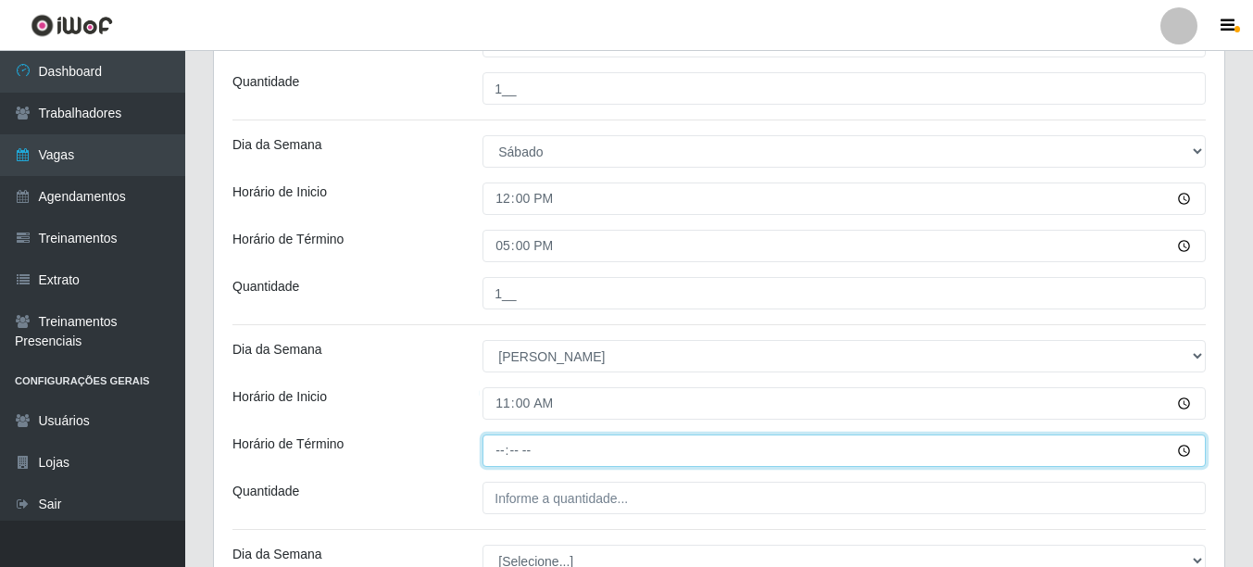
click at [497, 455] on input "Horário de Término" at bounding box center [845, 450] width 724 height 32
type input "16:00"
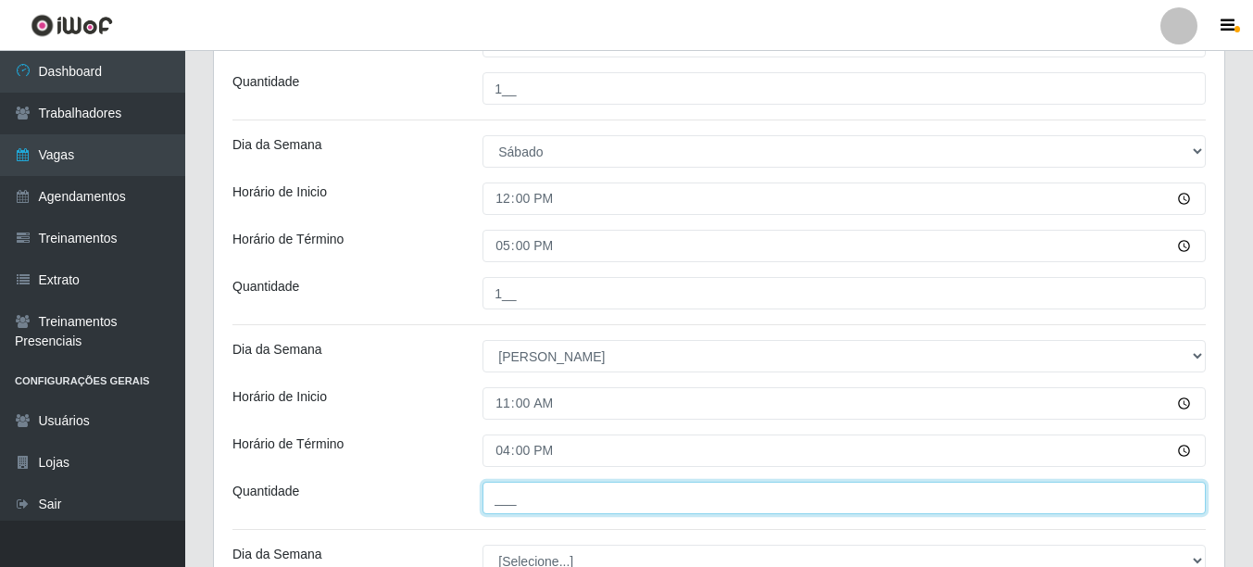
click at [510, 503] on input "___" at bounding box center [845, 498] width 724 height 32
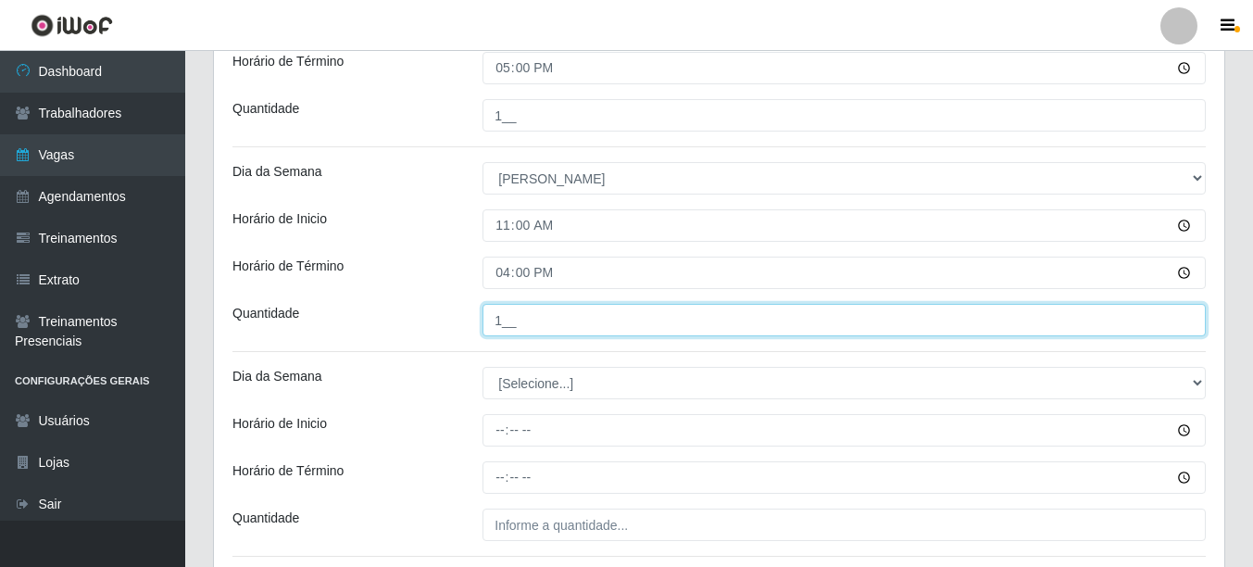
scroll to position [741, 0]
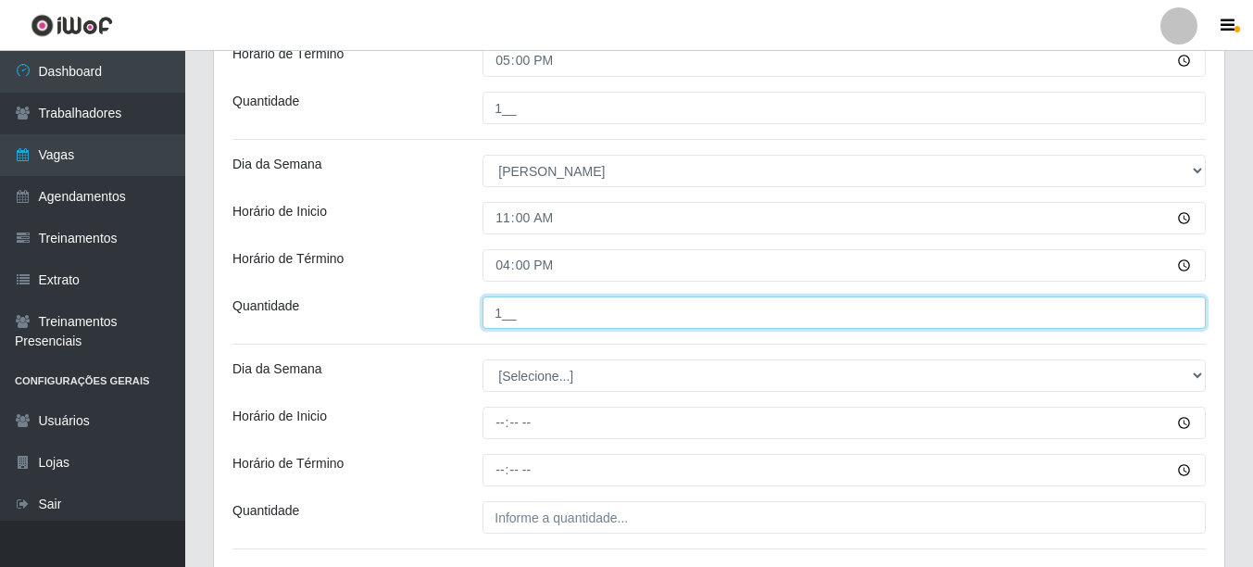
type input "1__"
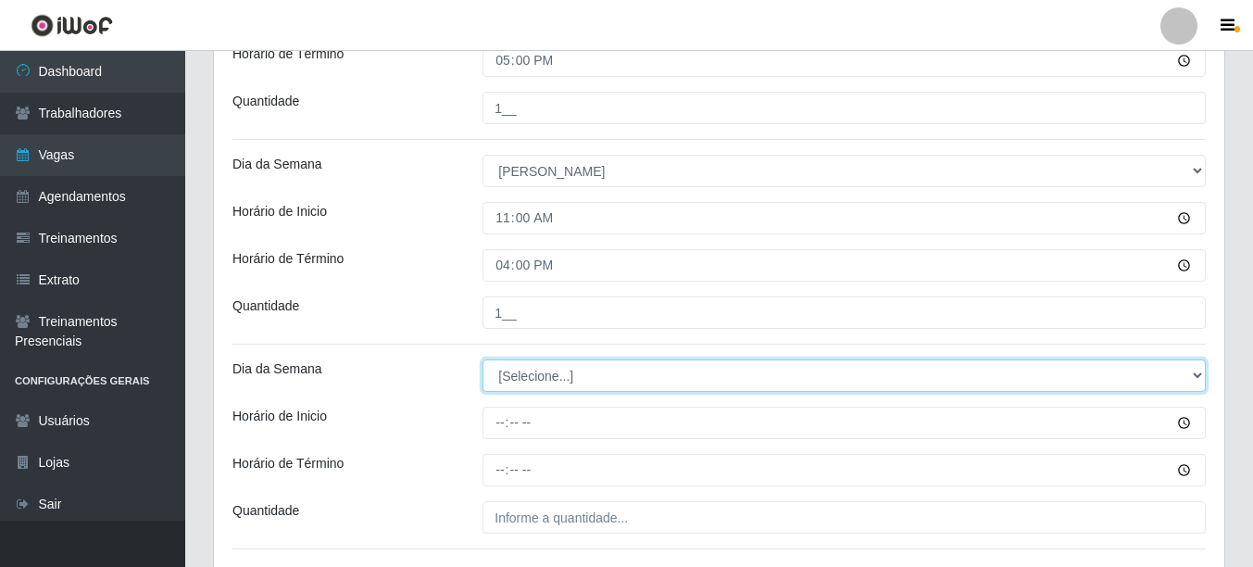
click at [514, 377] on select "[Selecione...] Segunda Terça Quarta Quinta Sexta Sábado Domingo" at bounding box center [845, 375] width 724 height 32
select select "0"
click at [483, 359] on select "[Selecione...] Segunda Terça Quarta Quinta Sexta Sábado Domingo" at bounding box center [845, 375] width 724 height 32
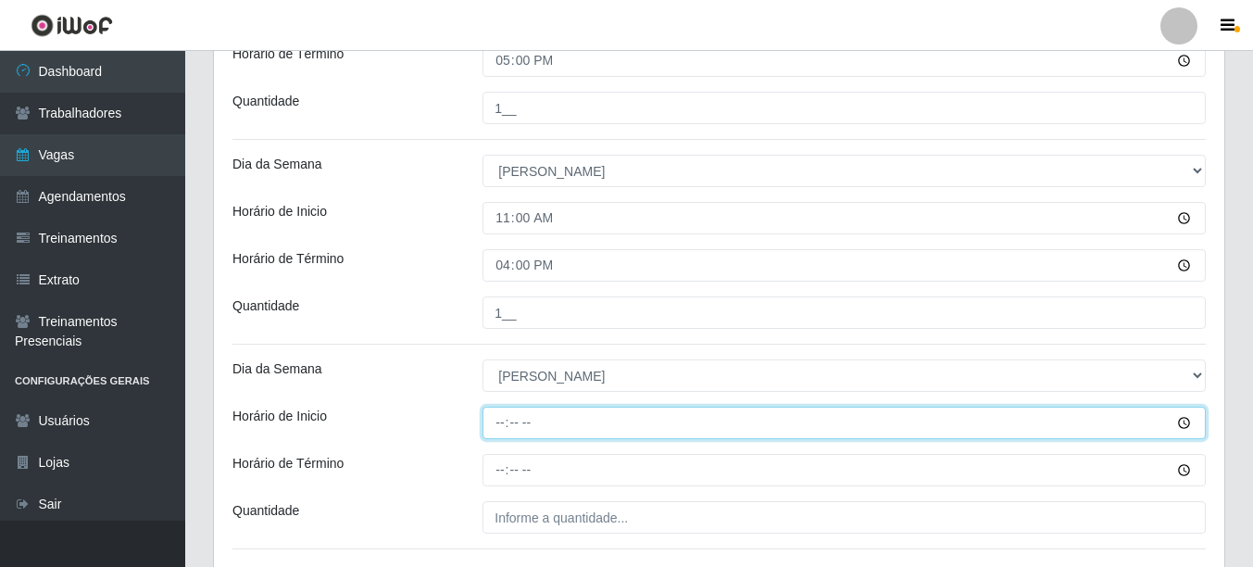
click at [499, 430] on input "Horário de Inicio" at bounding box center [845, 423] width 724 height 32
type input "12:00"
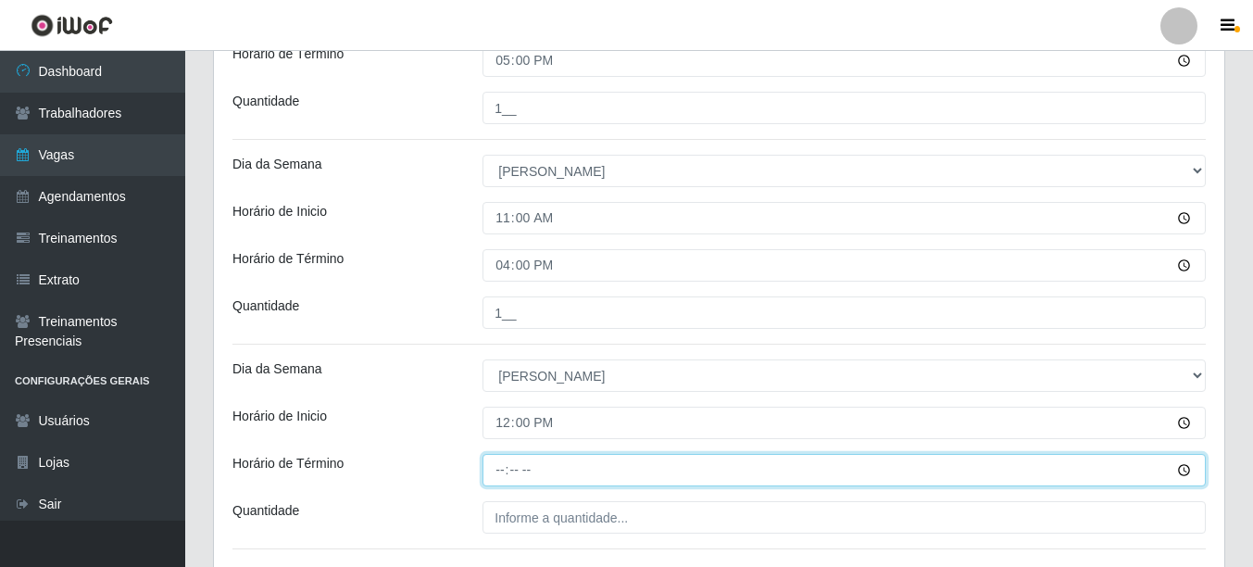
click at [503, 475] on input "Horário de Término" at bounding box center [845, 470] width 724 height 32
type input "17:00"
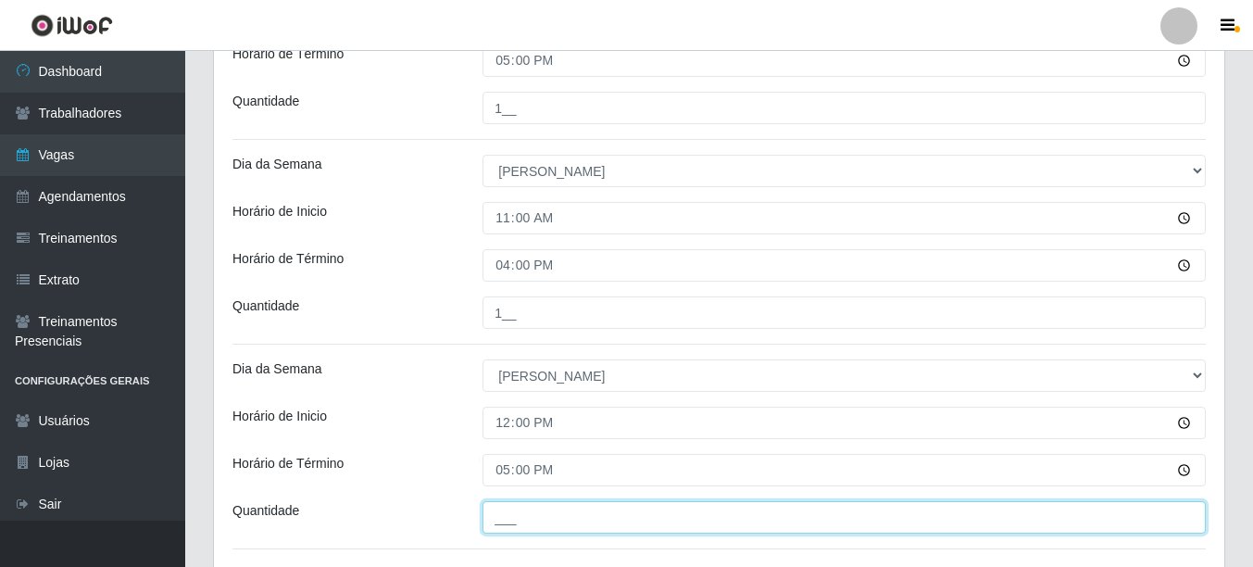
click at [497, 521] on input "___" at bounding box center [845, 517] width 724 height 32
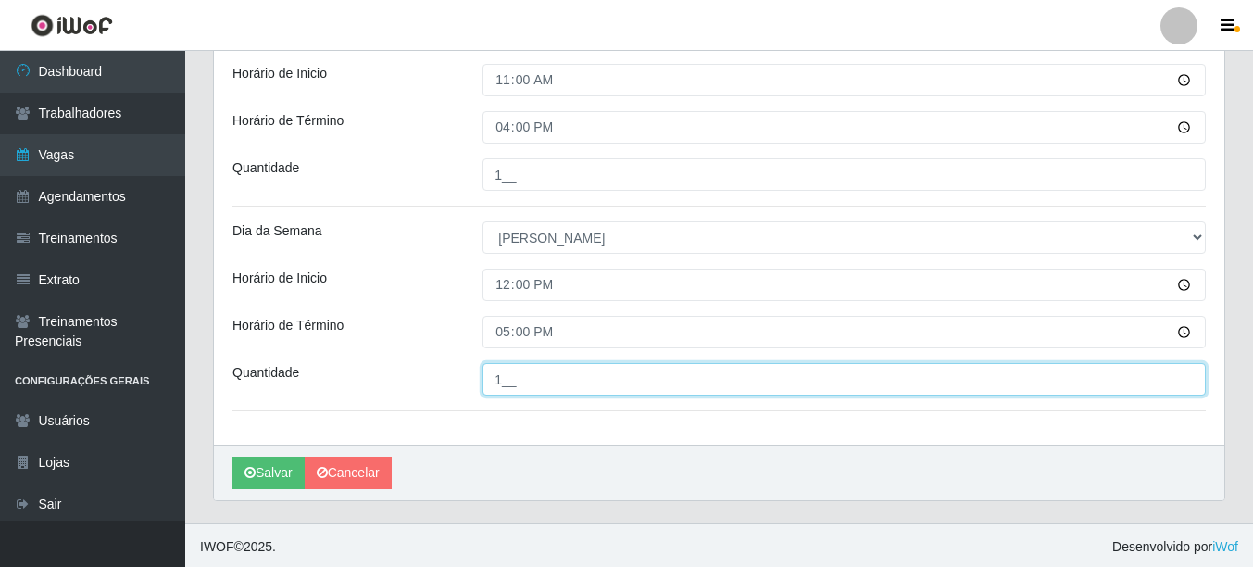
scroll to position [882, 0]
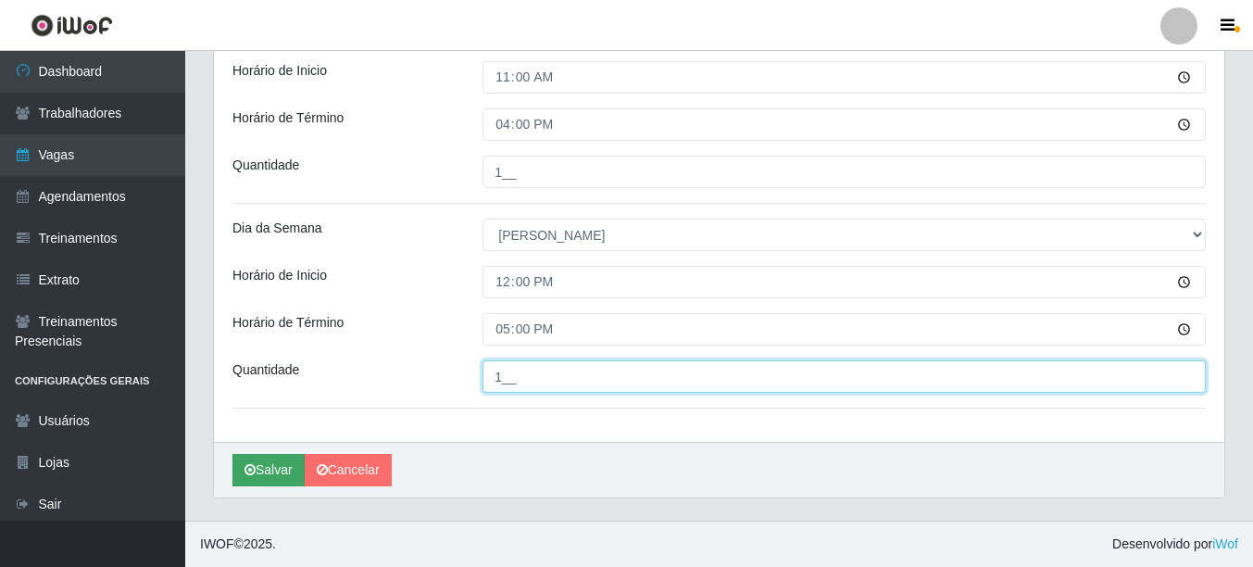
type input "1__"
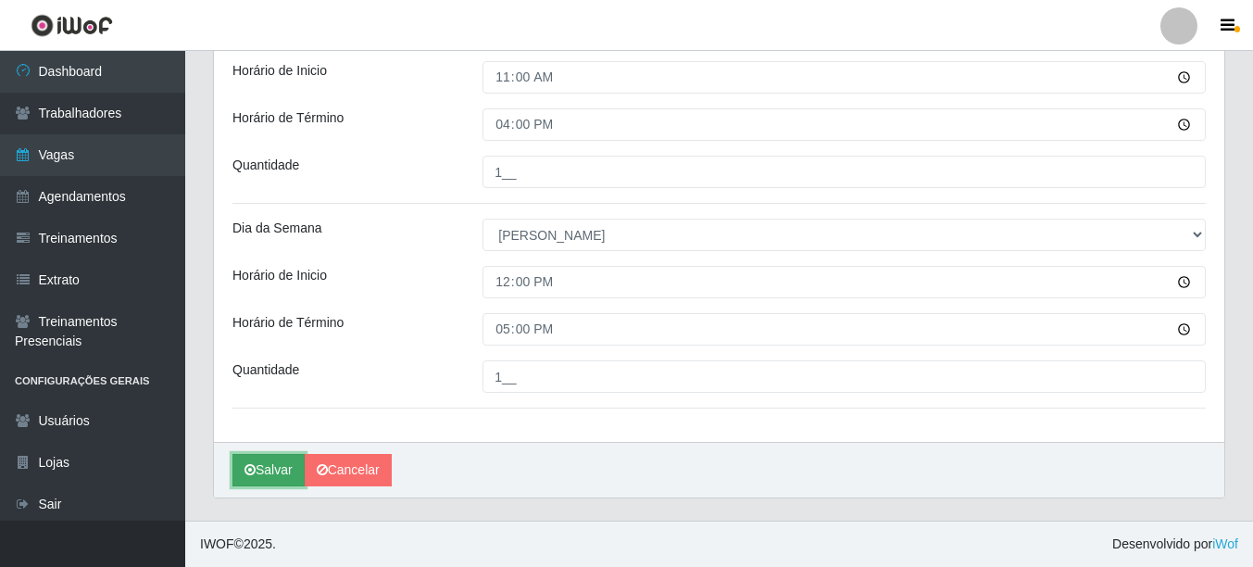
click at [259, 472] on button "Salvar" at bounding box center [269, 470] width 72 height 32
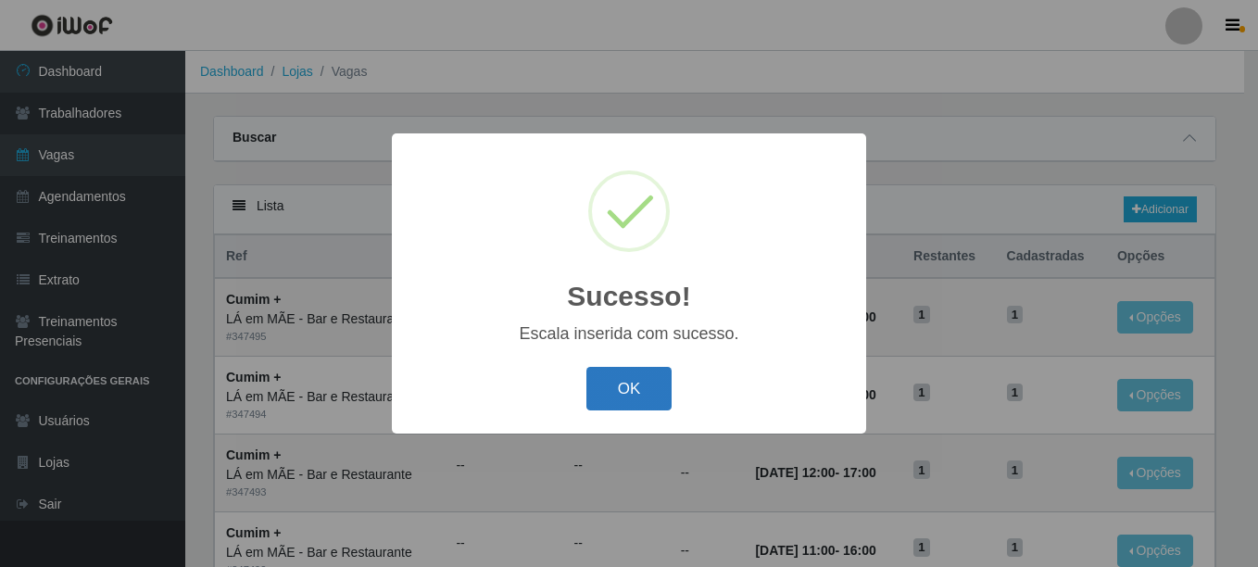
click at [646, 396] on button "OK" at bounding box center [629, 389] width 86 height 44
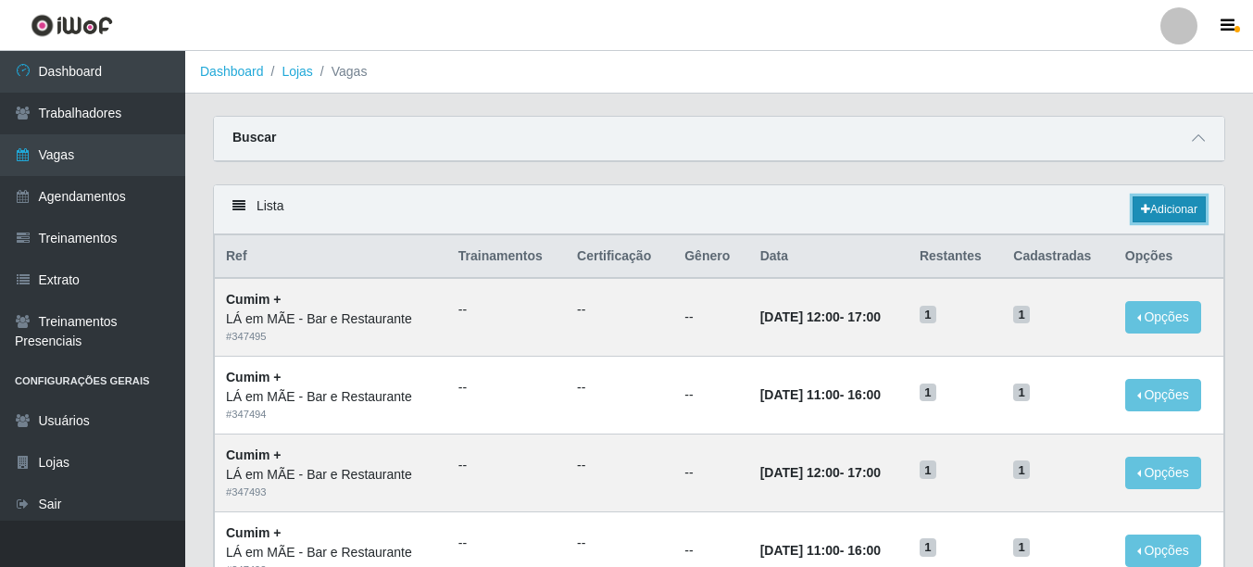
click at [1168, 216] on link "Adicionar" at bounding box center [1169, 209] width 73 height 26
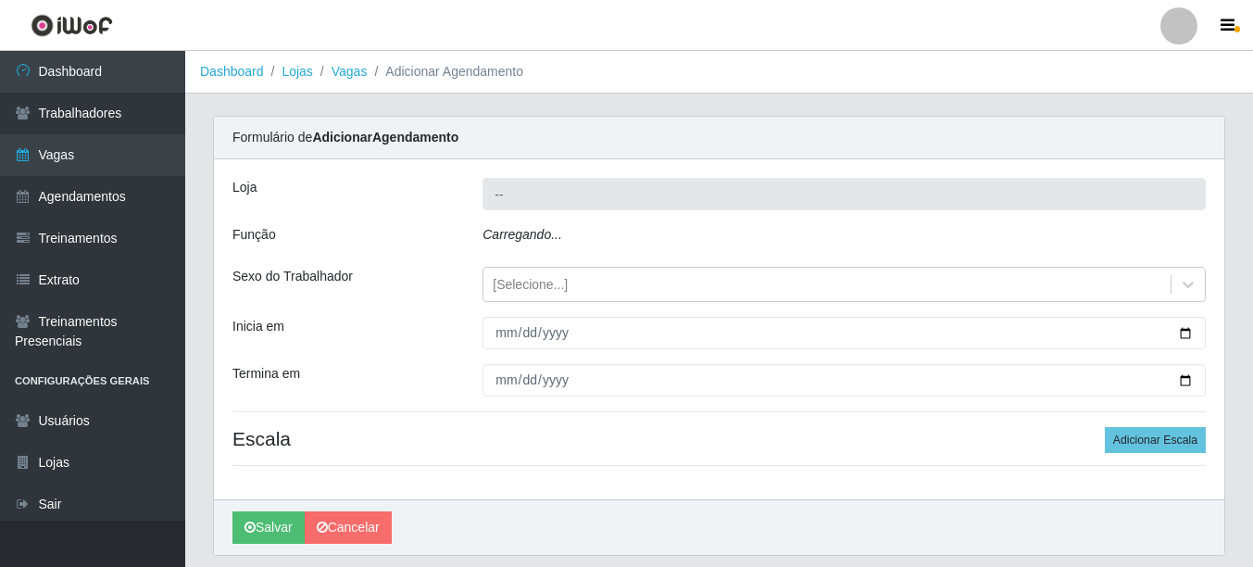
type input "LÁ em MÃE - Bar e Restaurante"
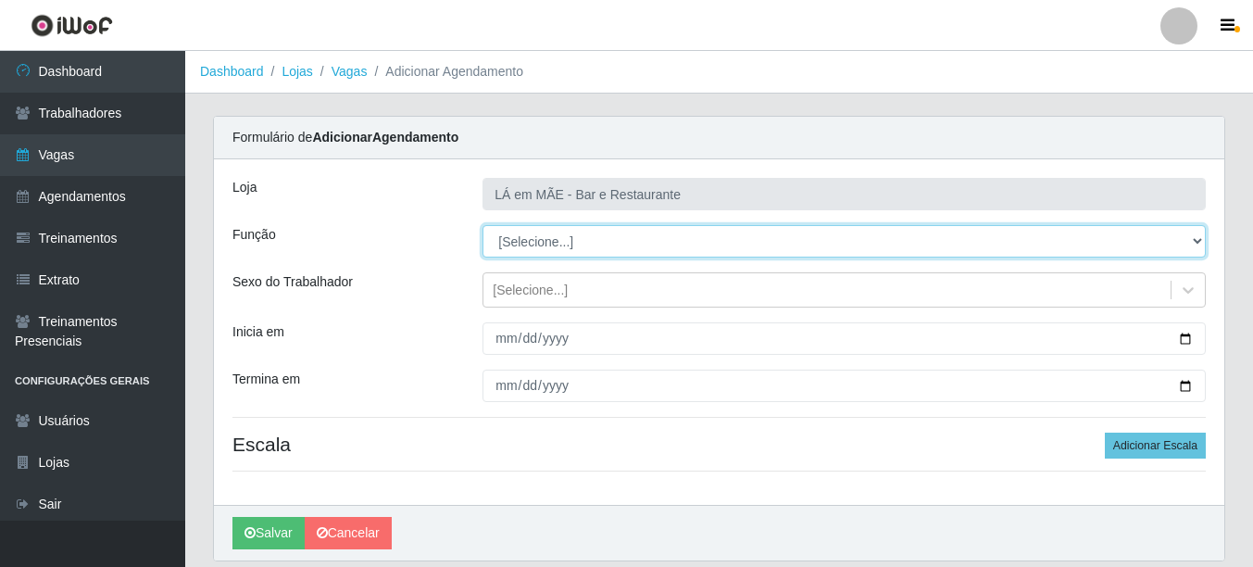
click at [520, 243] on select "[Selecione...] ASG ASG + ASG ++ Auxiliar de Cozinha Auxiliar de Cozinha + Auxil…" at bounding box center [845, 241] width 724 height 32
select select "94"
click at [483, 225] on select "[Selecione...] ASG ASG + ASG ++ Auxiliar de Cozinha Auxiliar de Cozinha + Auxil…" at bounding box center [845, 241] width 724 height 32
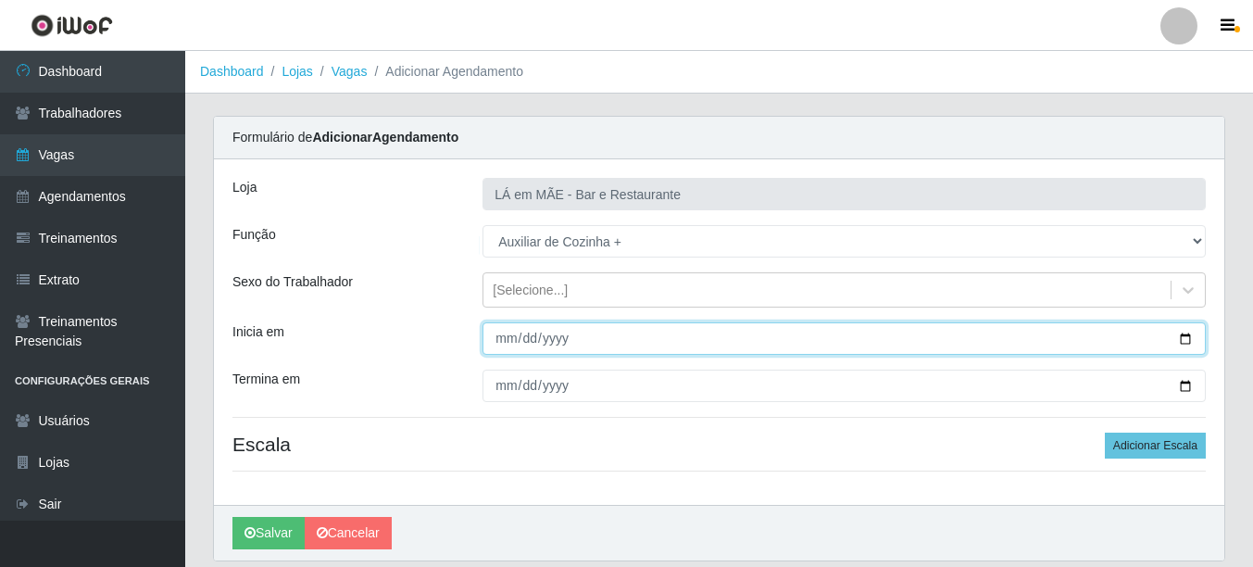
click at [1187, 331] on input "Inicia em" at bounding box center [845, 338] width 724 height 32
type input "[DATE]"
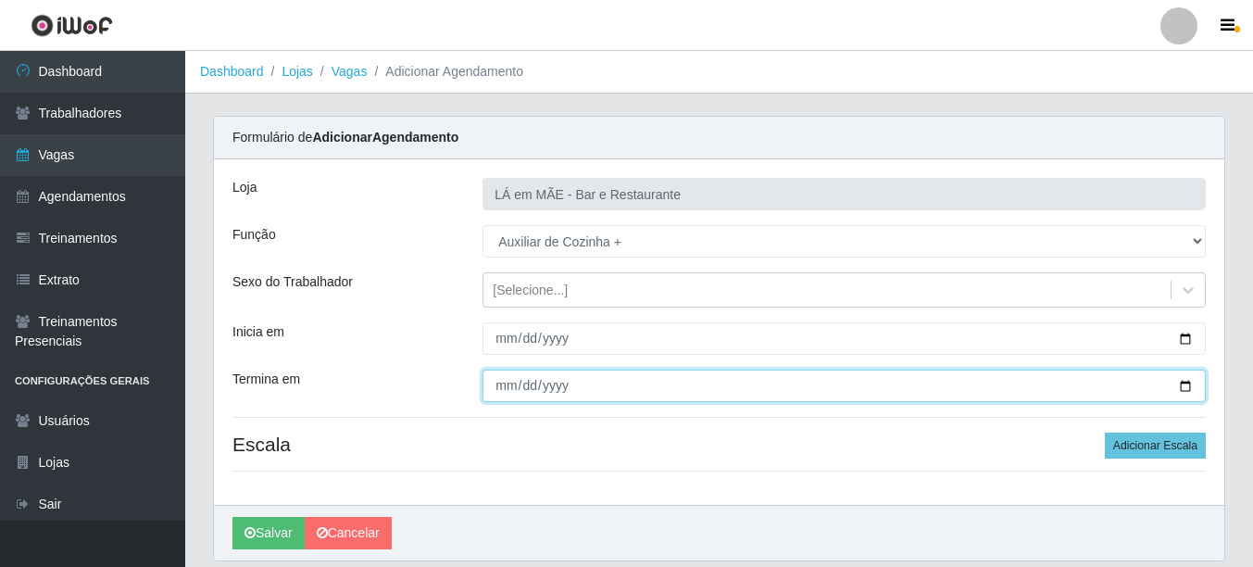
click at [502, 388] on input "Termina em" at bounding box center [845, 386] width 724 height 32
click at [1188, 383] on input "Termina em" at bounding box center [845, 386] width 724 height 32
type input "[DATE]"
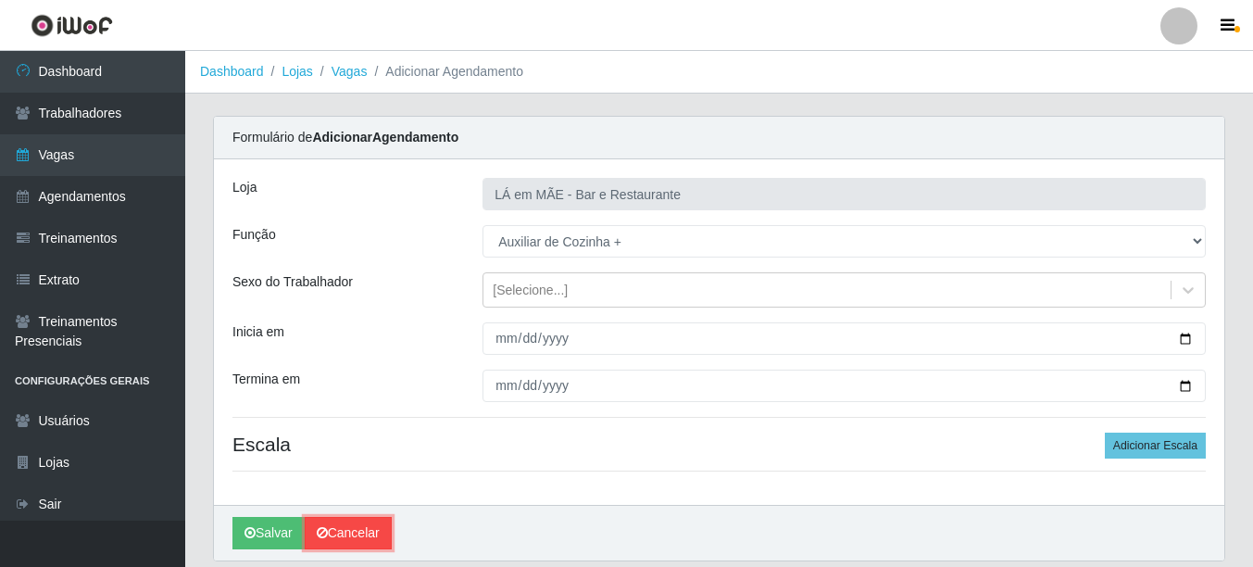
click at [364, 533] on link "Cancelar" at bounding box center [348, 533] width 87 height 32
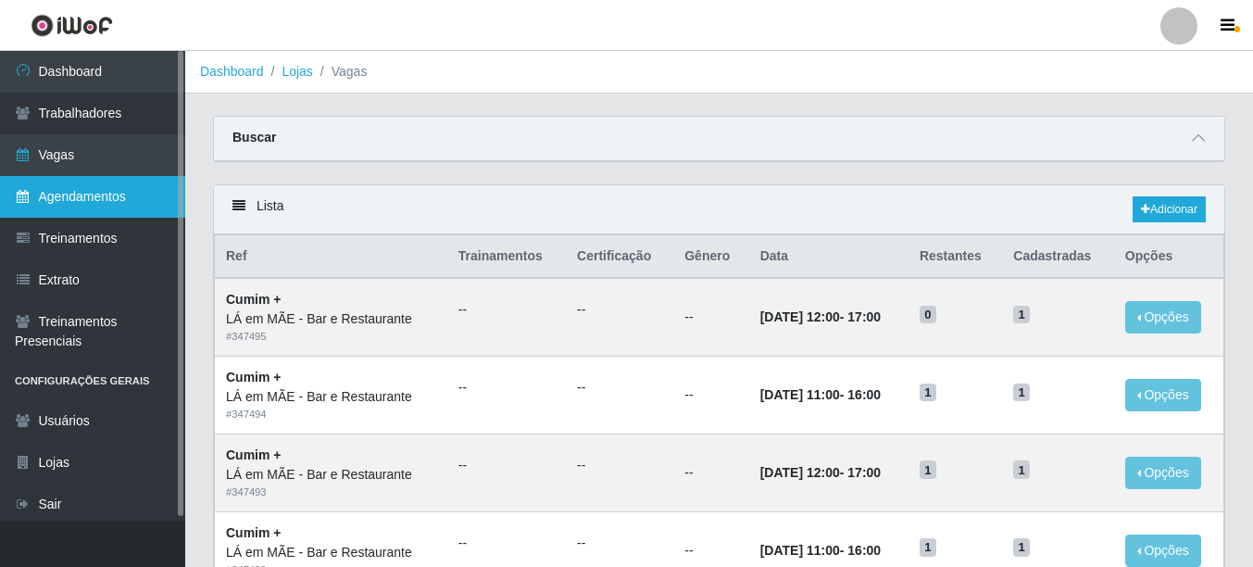
click at [85, 206] on link "Agendamentos" at bounding box center [92, 197] width 185 height 42
